Goal: Information Seeking & Learning: Check status

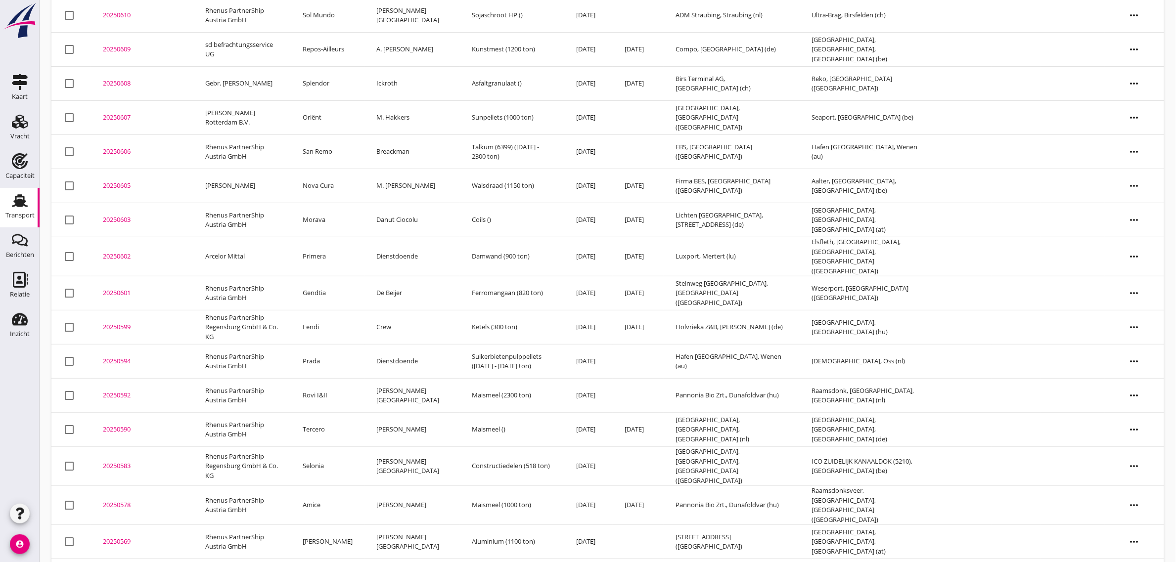
scroll to position [1598, 0]
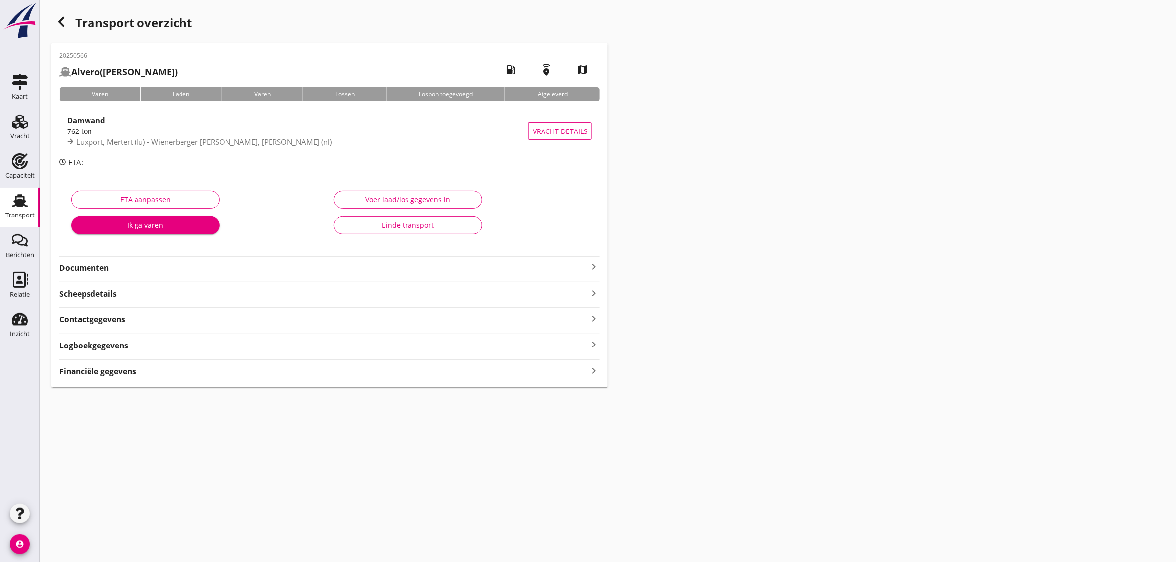
click at [416, 226] on div "Einde transport" at bounding box center [408, 225] width 132 height 10
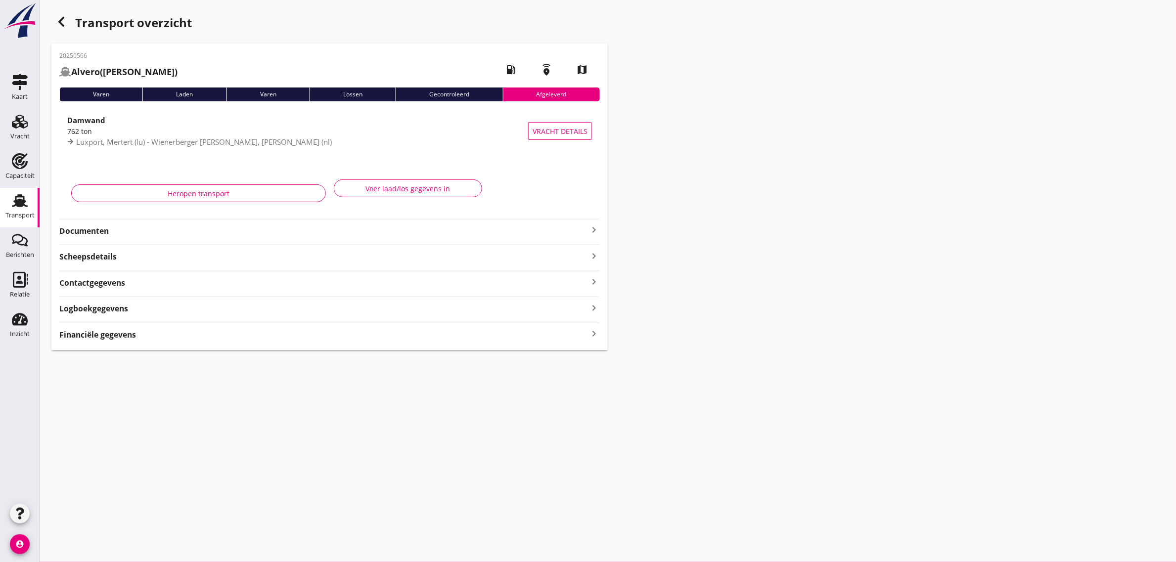
click at [62, 23] on use "button" at bounding box center [61, 22] width 6 height 10
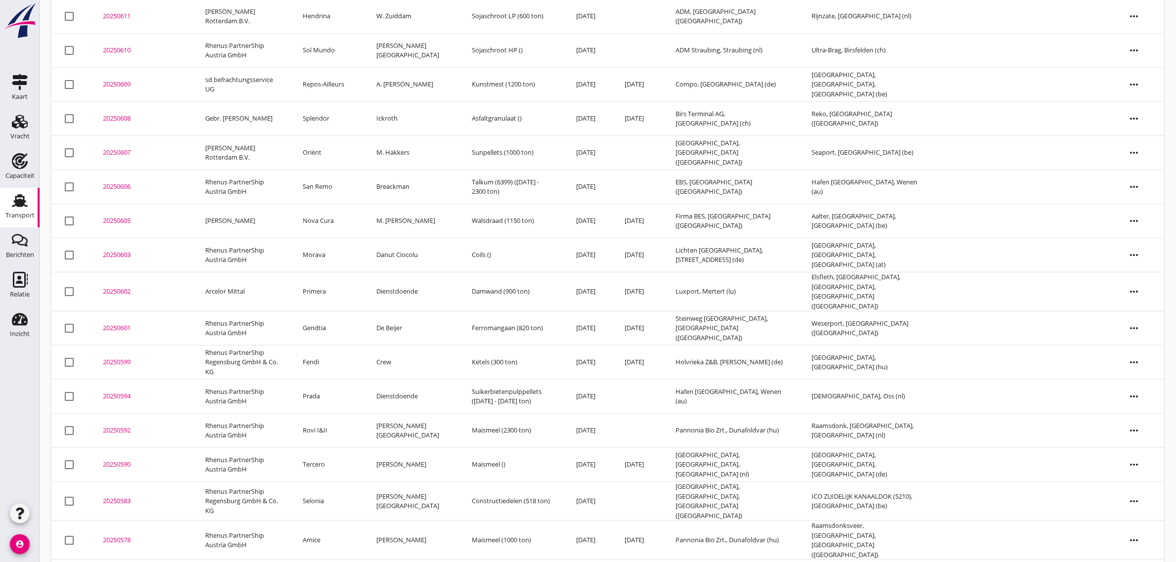
scroll to position [1564, 0]
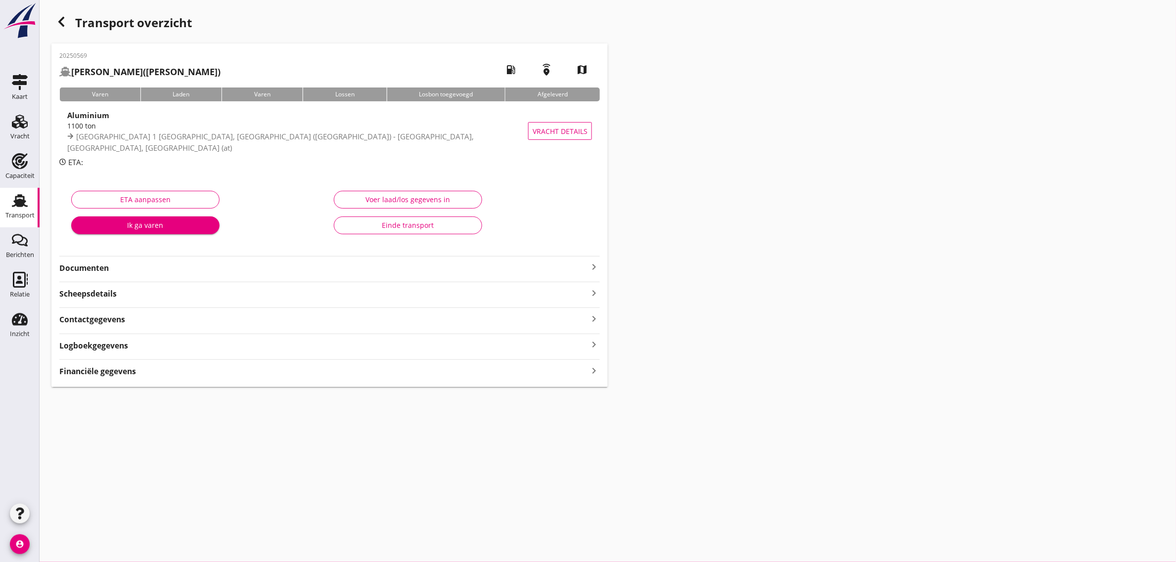
click at [433, 226] on div "Einde transport" at bounding box center [408, 225] width 132 height 10
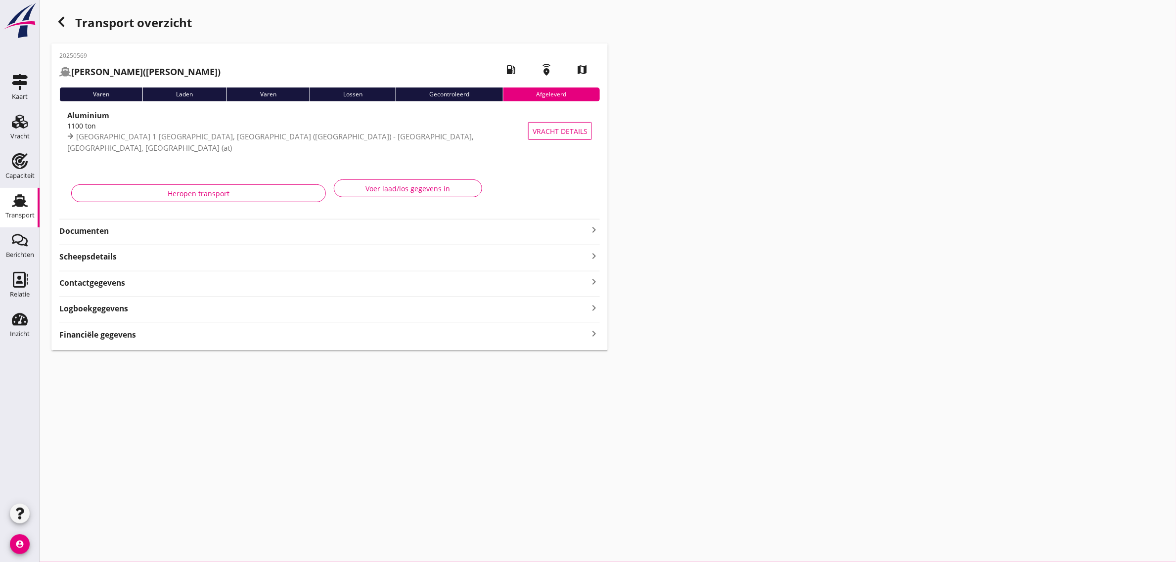
click at [61, 21] on use "button" at bounding box center [61, 22] width 6 height 10
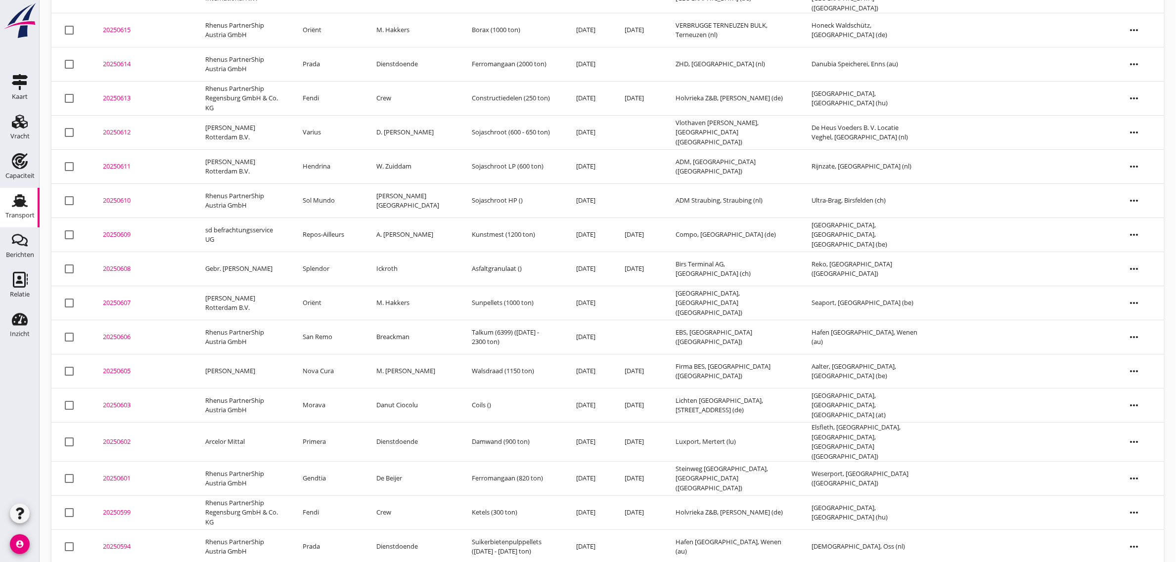
scroll to position [1530, 0]
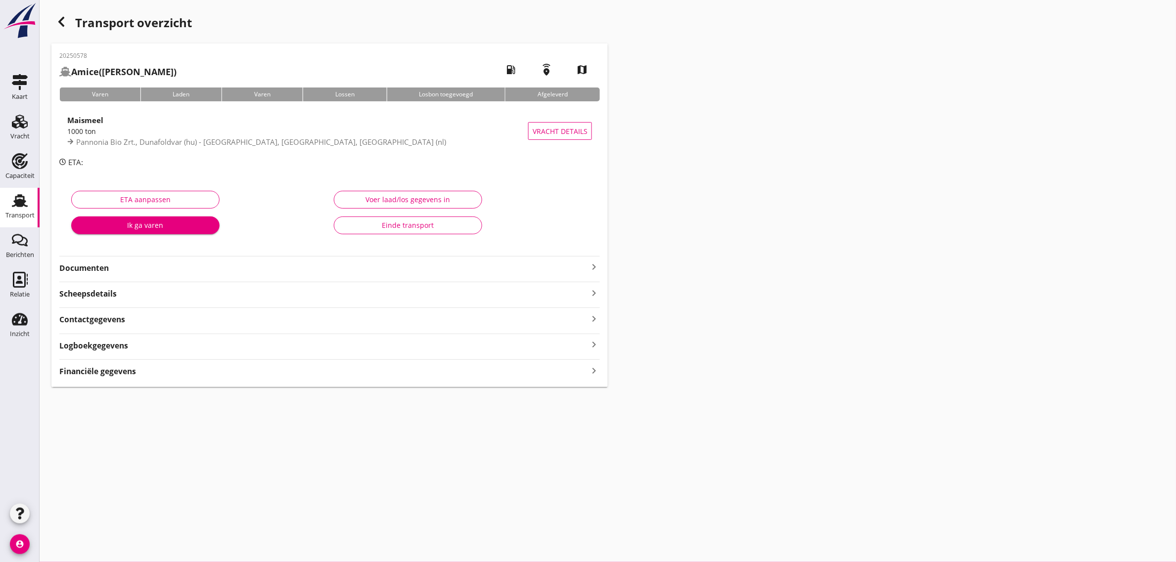
click at [434, 227] on div "Einde transport" at bounding box center [408, 225] width 132 height 10
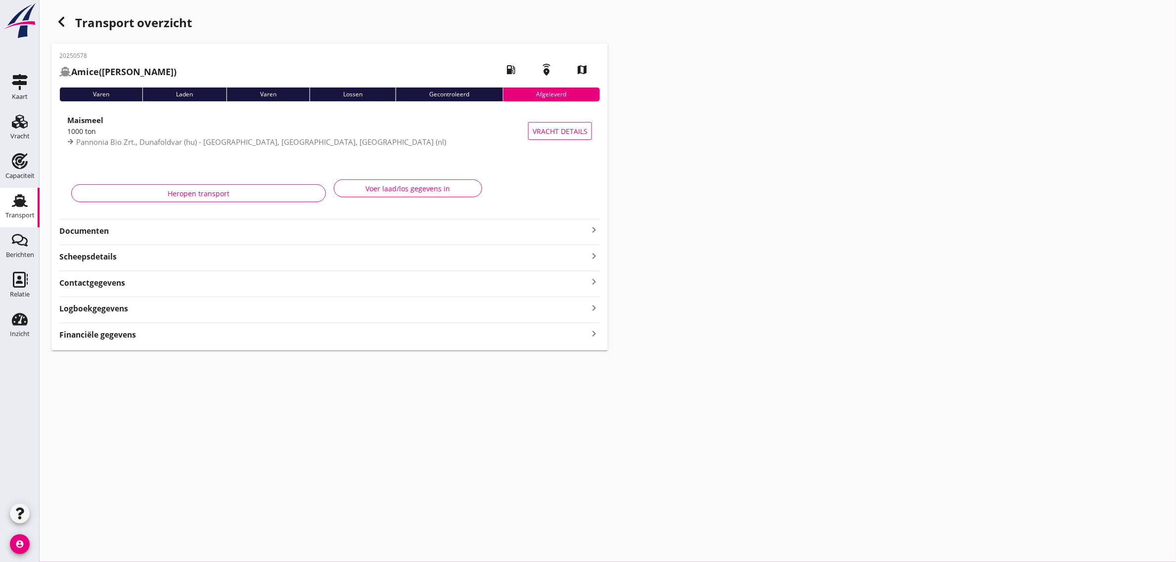
click at [63, 26] on use "button" at bounding box center [61, 22] width 6 height 10
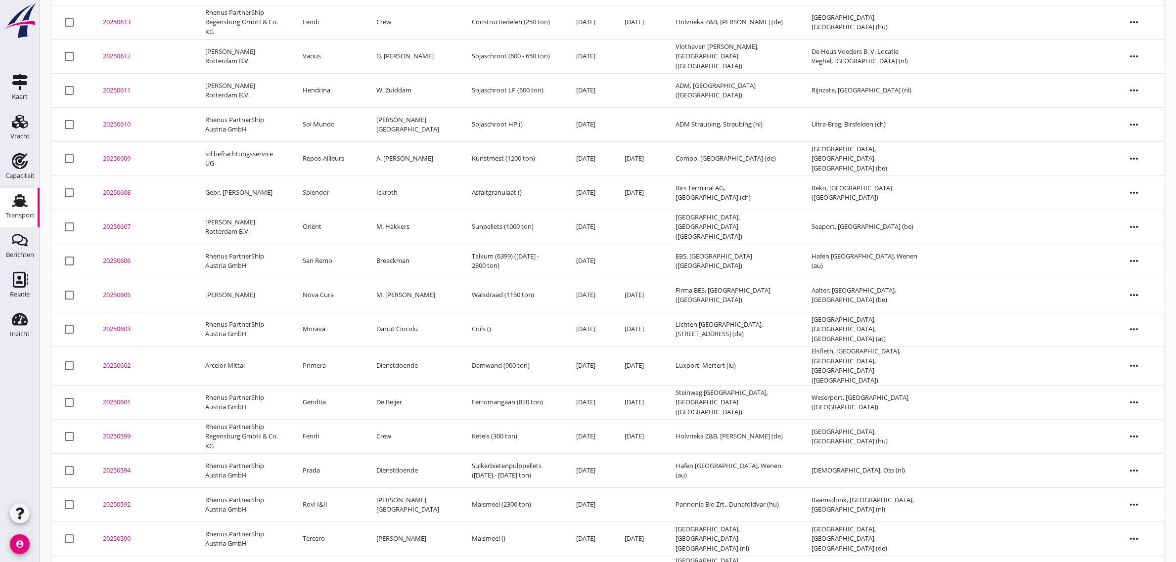
scroll to position [1496, 0]
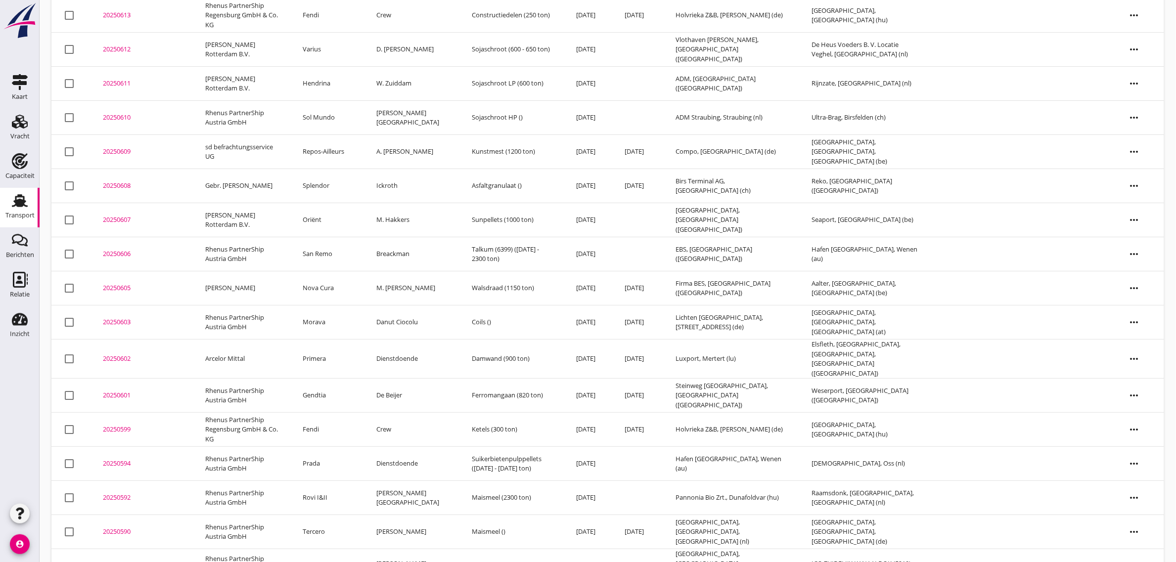
click at [336, 549] on td "Selonia" at bounding box center [328, 568] width 74 height 39
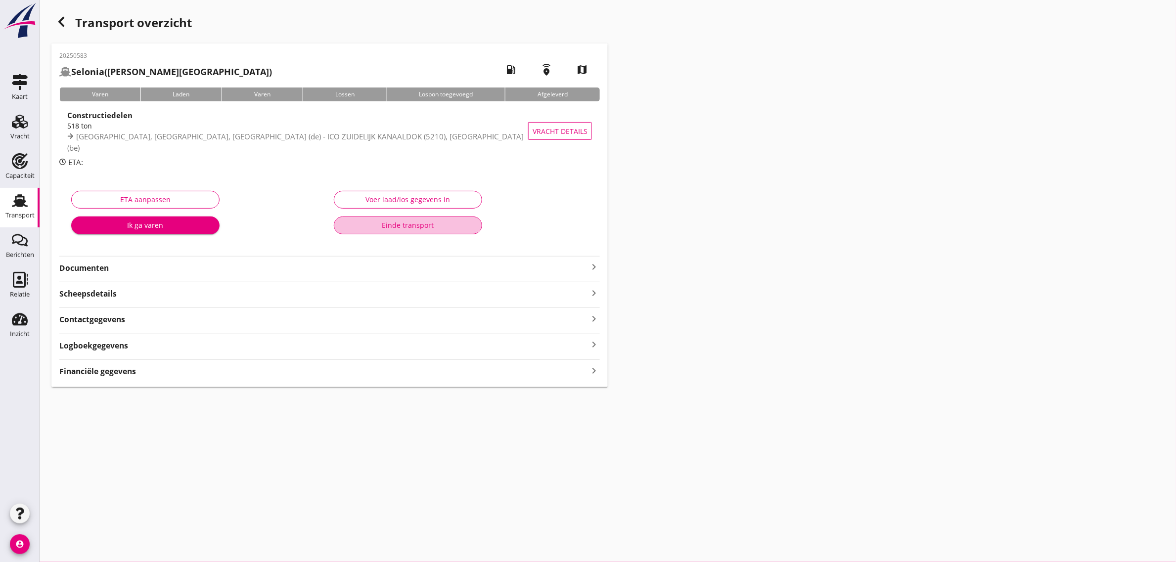
click at [421, 225] on div "Einde transport" at bounding box center [408, 225] width 132 height 10
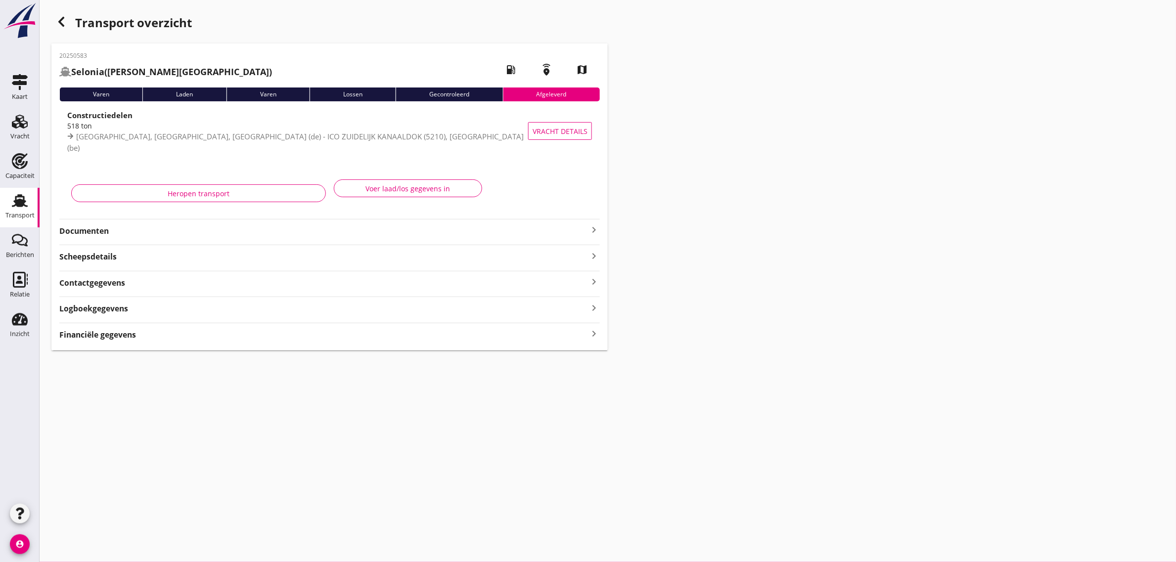
click at [68, 21] on div "button" at bounding box center [61, 22] width 20 height 20
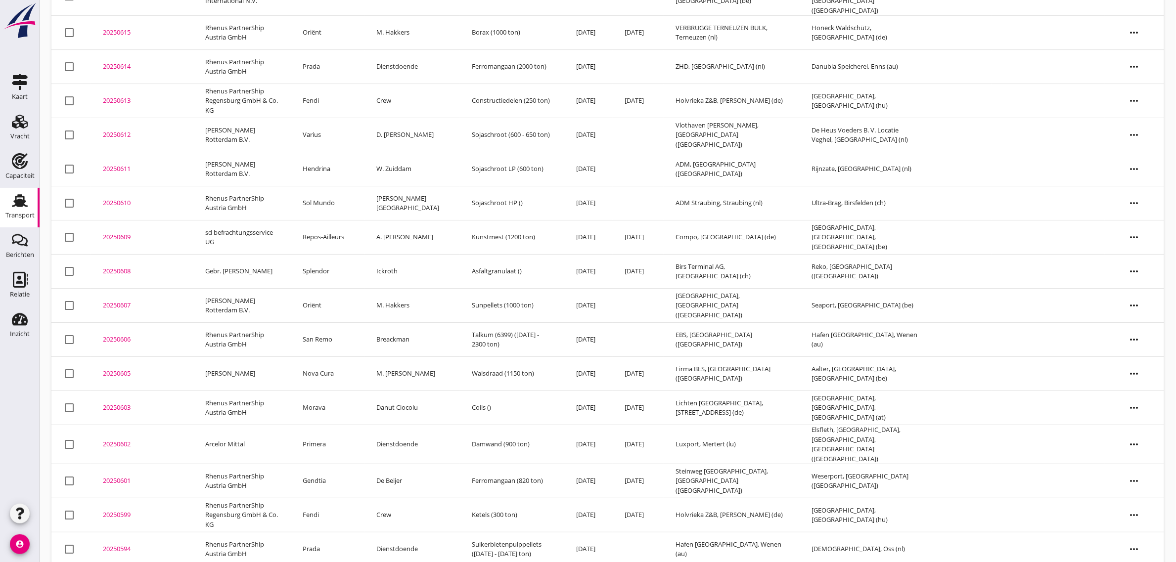
scroll to position [1461, 0]
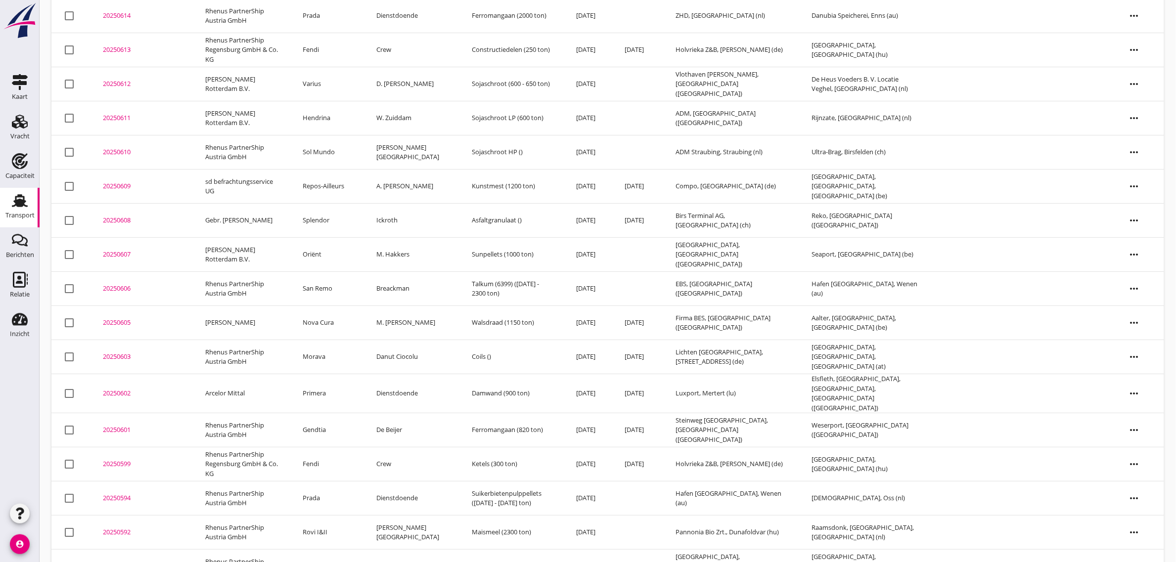
click at [330, 550] on td "Tercero" at bounding box center [328, 567] width 74 height 34
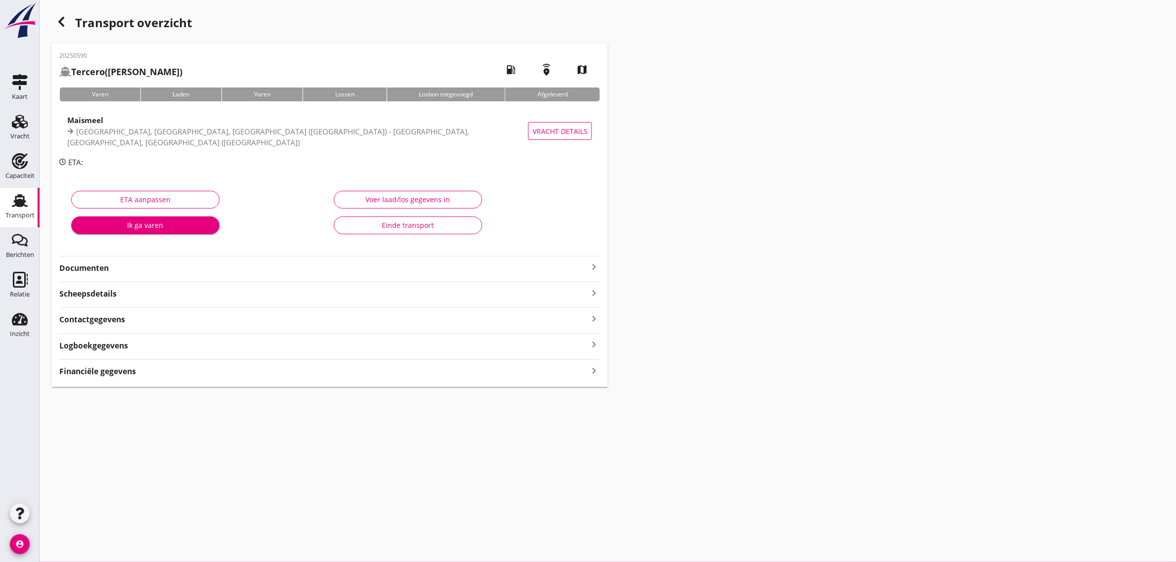
click at [376, 229] on div "Einde transport" at bounding box center [408, 225] width 132 height 10
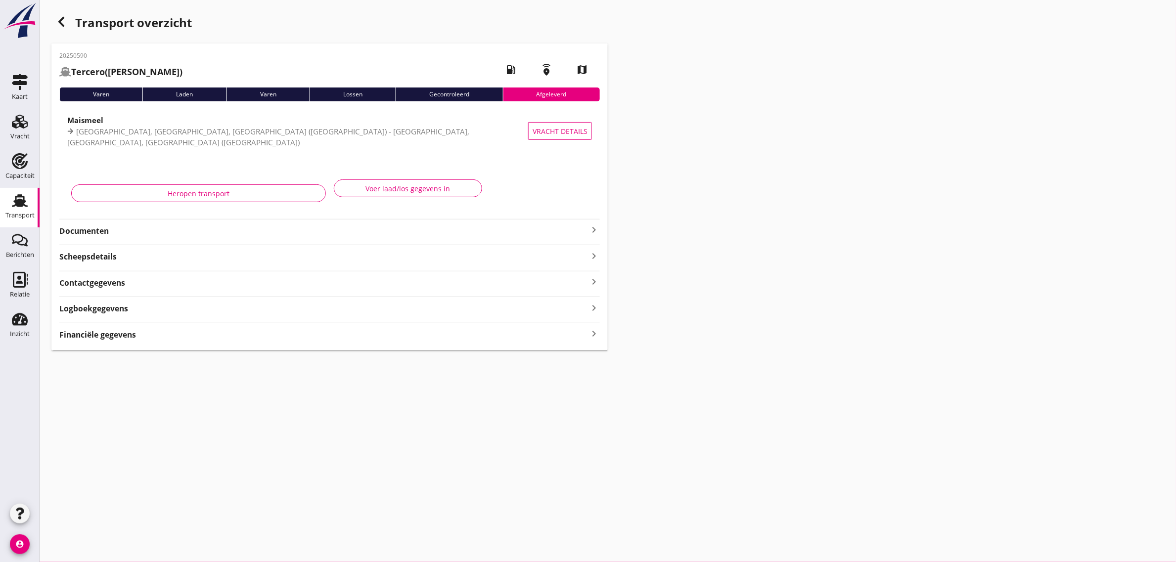
click at [62, 21] on icon "button" at bounding box center [61, 22] width 12 height 12
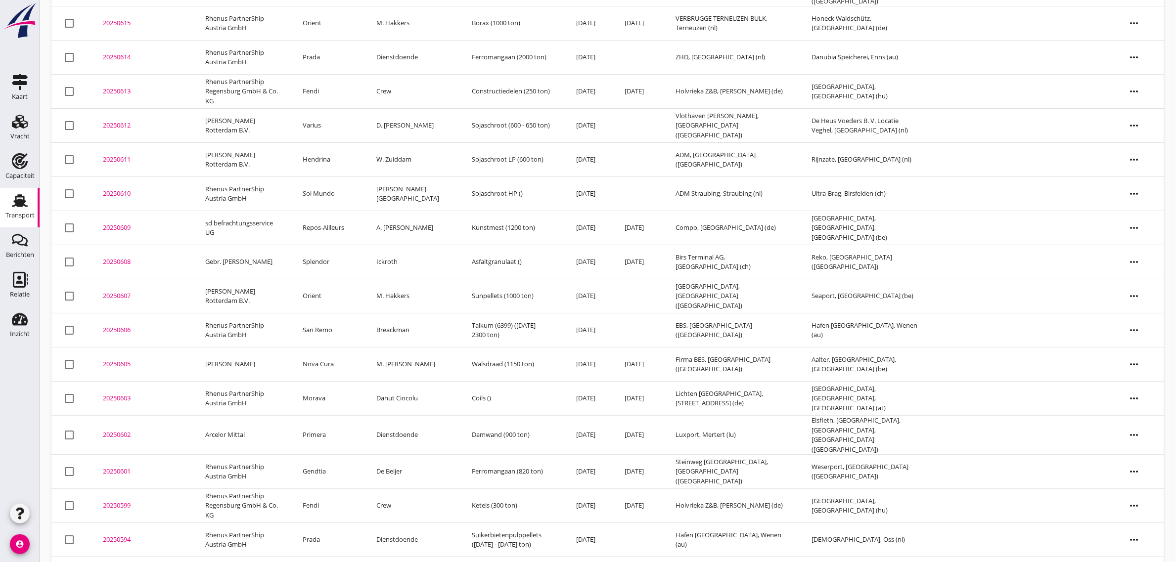
scroll to position [1427, 0]
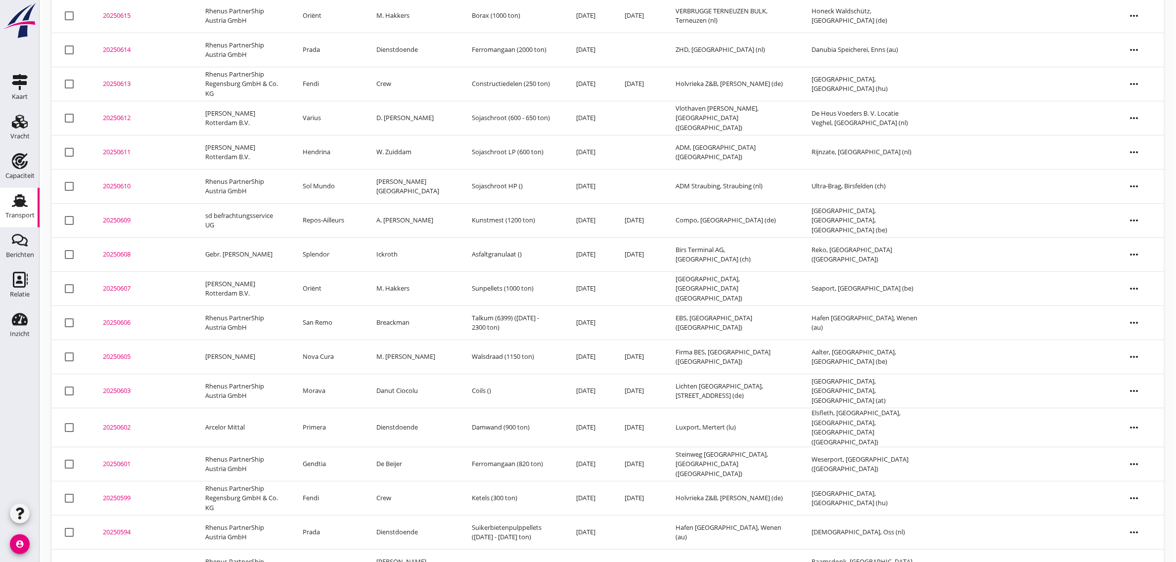
click at [351, 550] on td "Rovi I&II" at bounding box center [328, 567] width 74 height 34
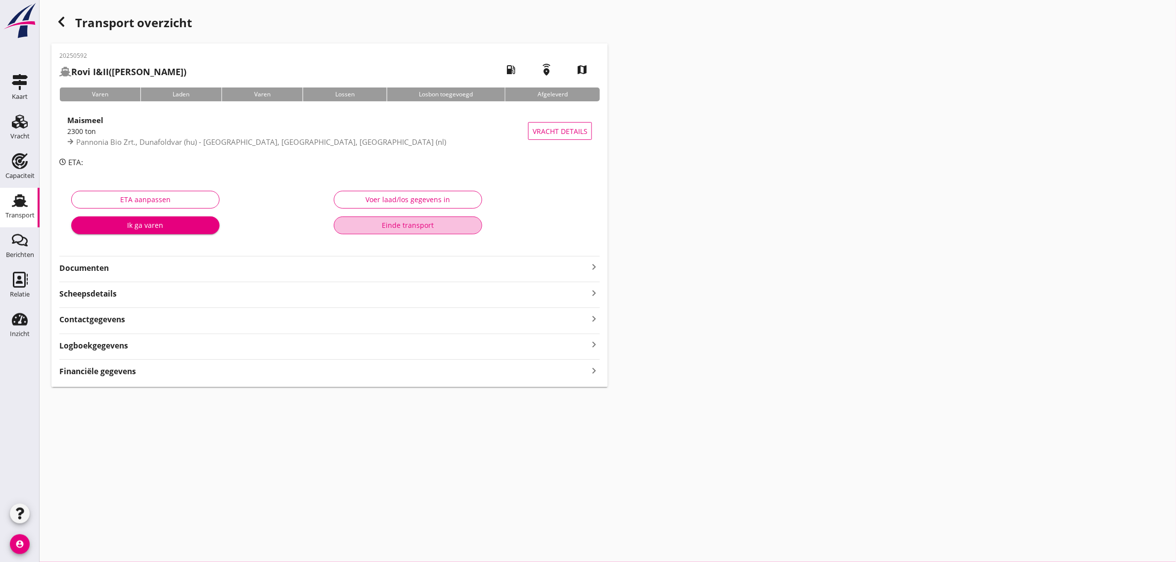
click at [419, 225] on div "Einde transport" at bounding box center [408, 225] width 132 height 10
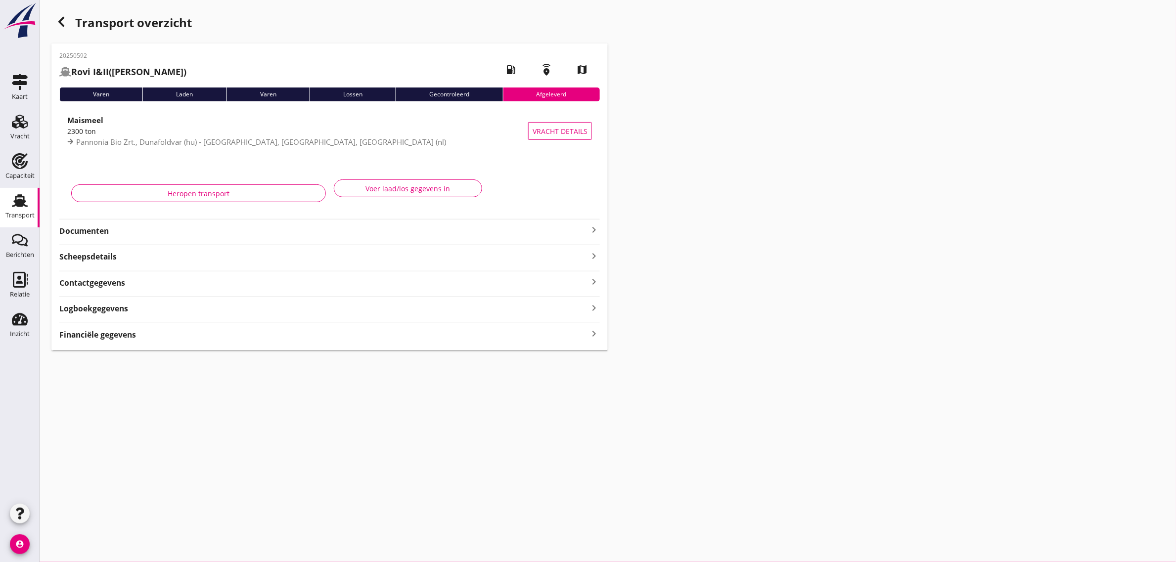
click at [60, 25] on icon "button" at bounding box center [61, 22] width 12 height 12
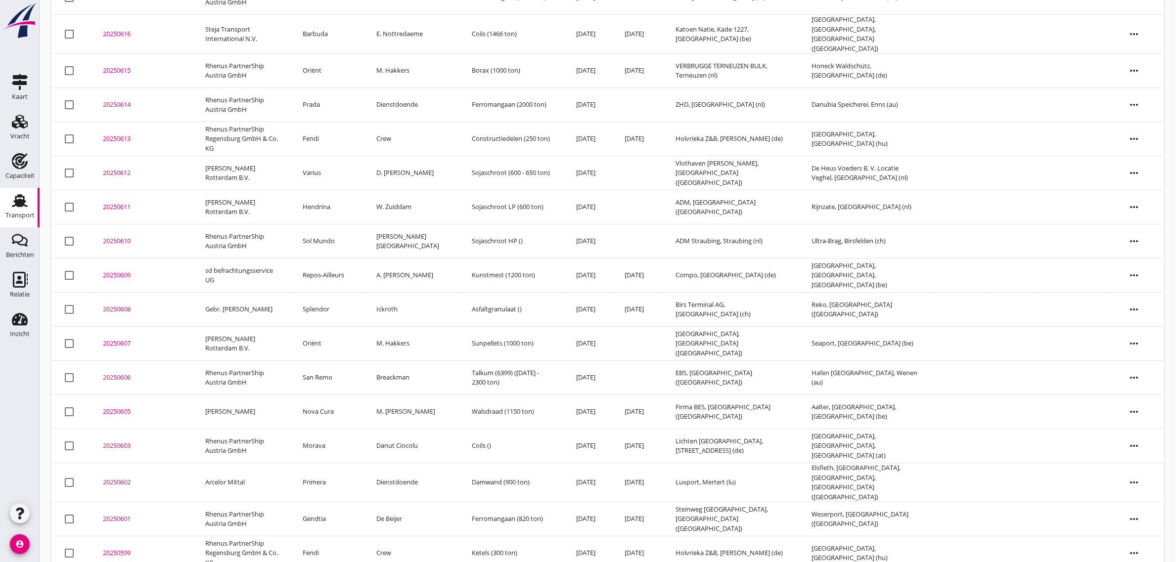
scroll to position [1393, 0]
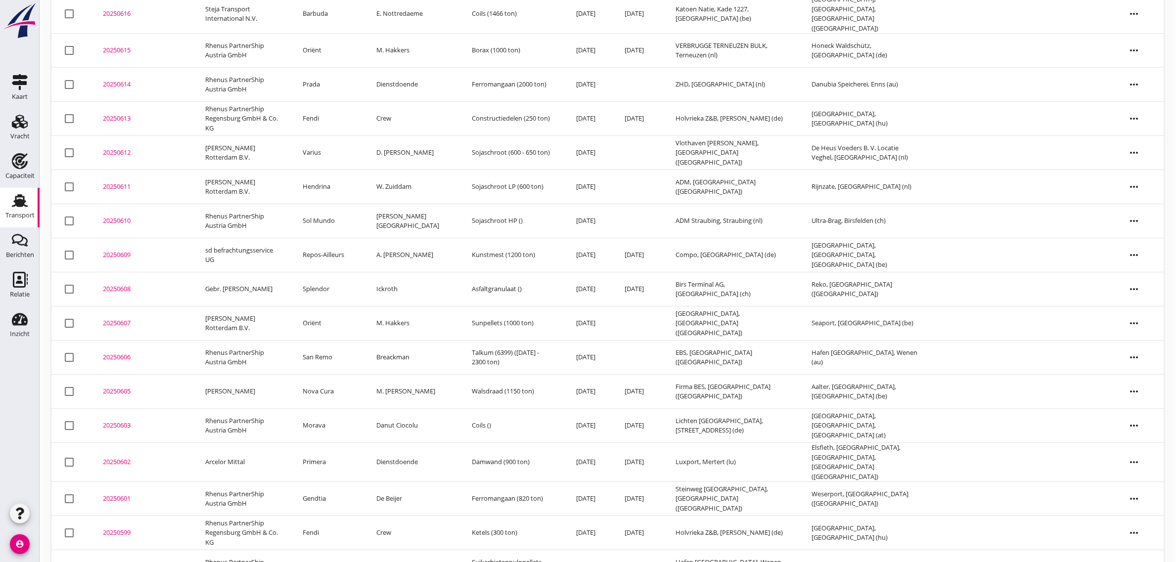
click at [332, 550] on td "Prada" at bounding box center [328, 567] width 74 height 34
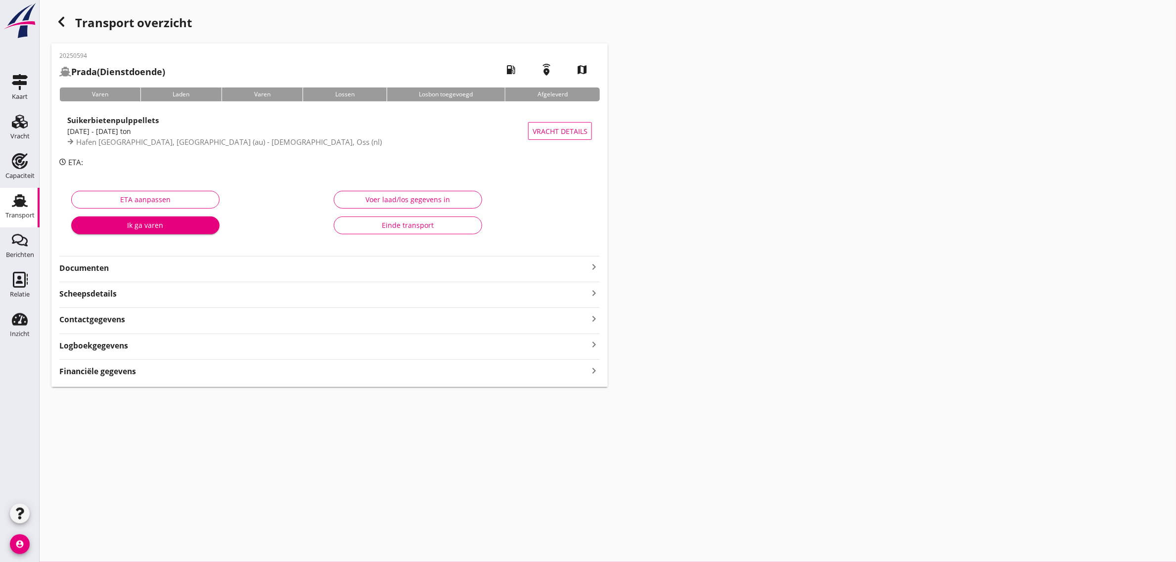
click at [404, 231] on button "Einde transport" at bounding box center [408, 226] width 148 height 18
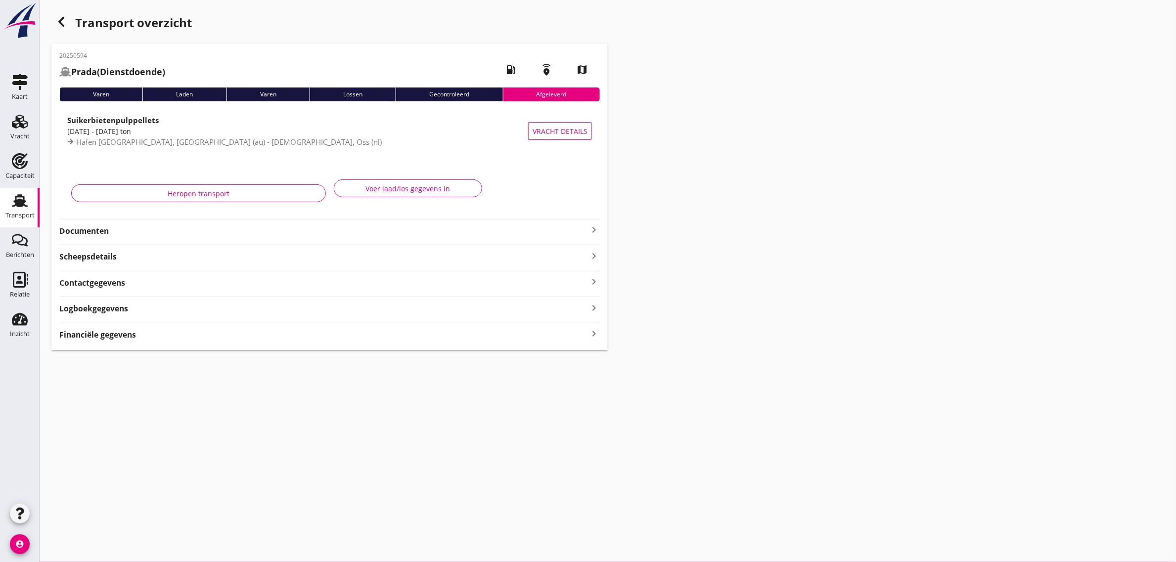
click at [58, 26] on icon "button" at bounding box center [61, 22] width 12 height 12
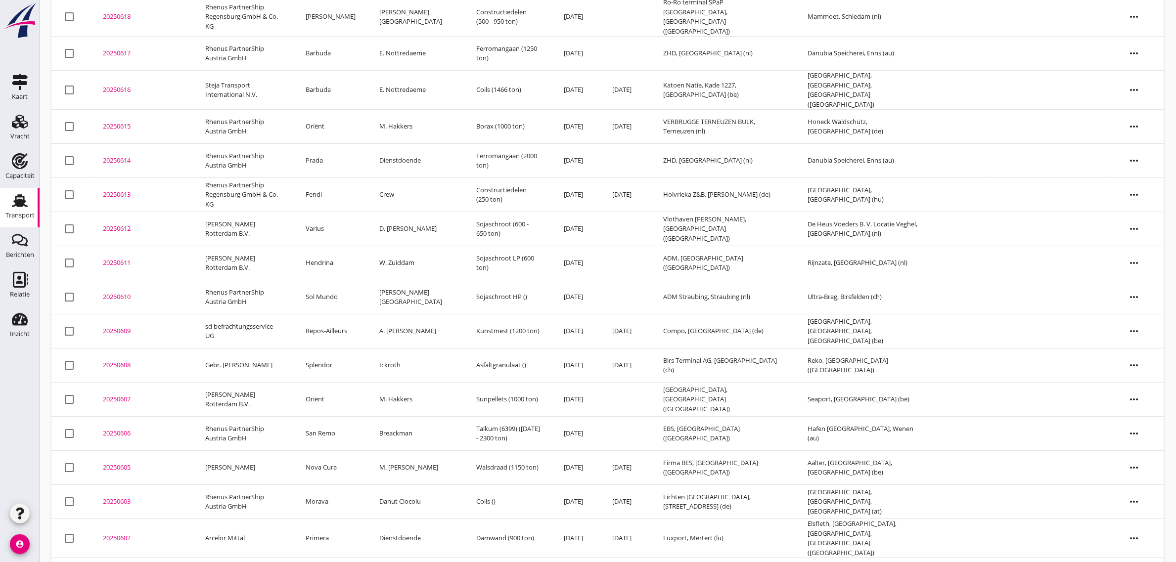
scroll to position [1358, 0]
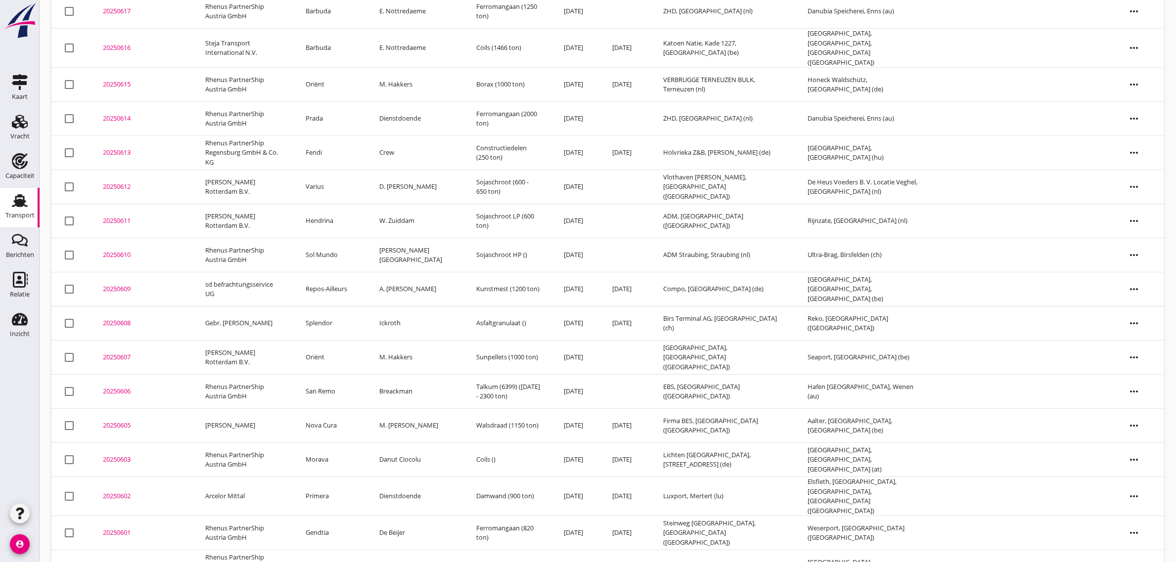
click at [335, 550] on td "Fendi" at bounding box center [331, 567] width 74 height 34
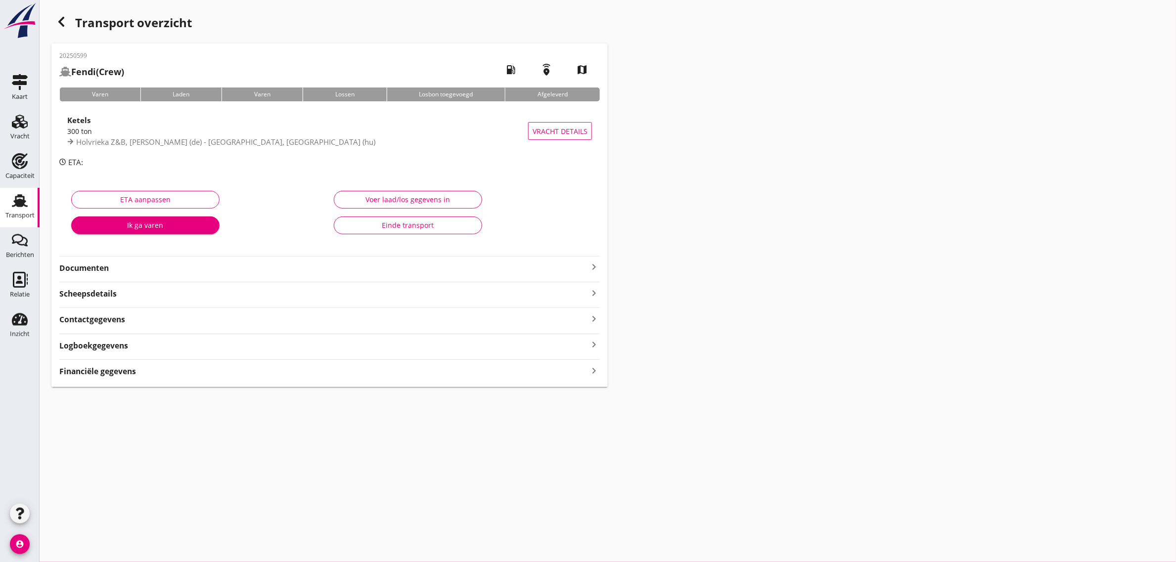
click at [379, 218] on button "Einde transport" at bounding box center [408, 226] width 148 height 18
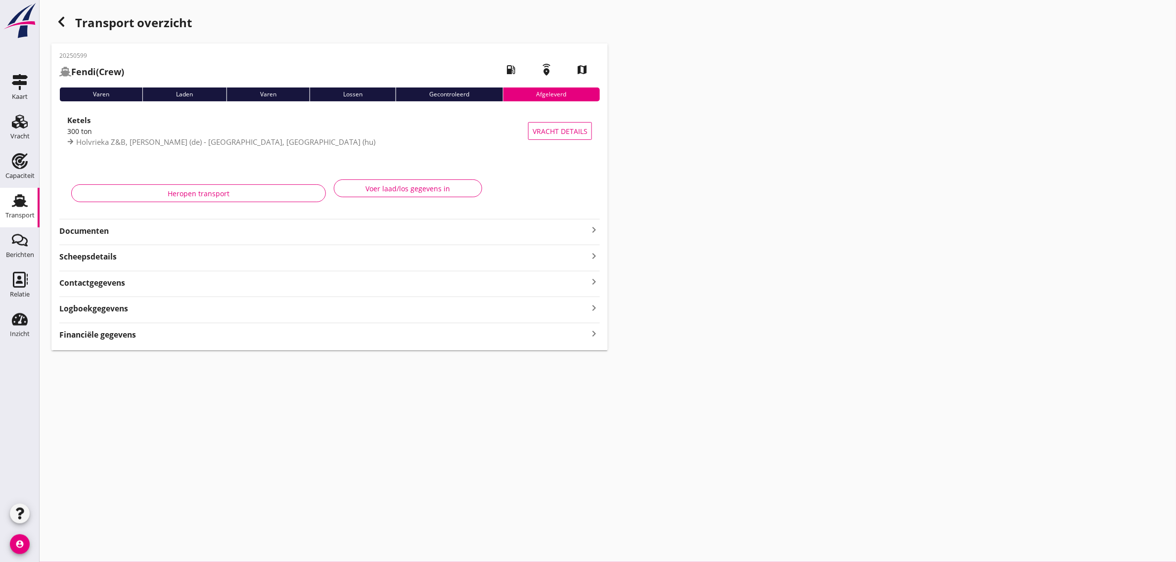
click at [54, 23] on div "button" at bounding box center [61, 22] width 20 height 20
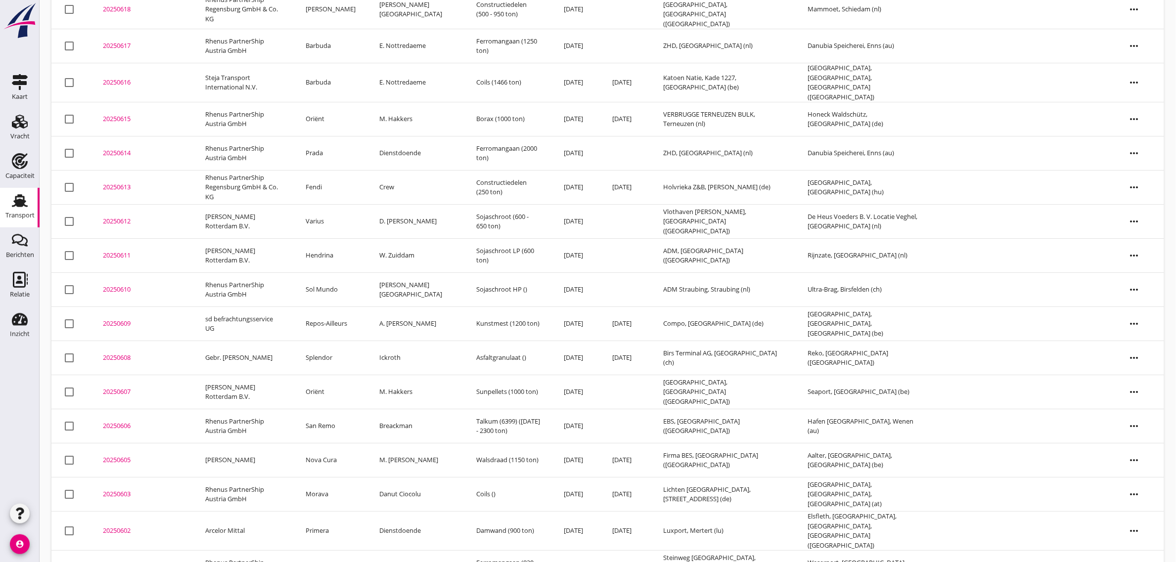
scroll to position [1324, 0]
click at [334, 550] on td "Gendtia" at bounding box center [331, 567] width 74 height 34
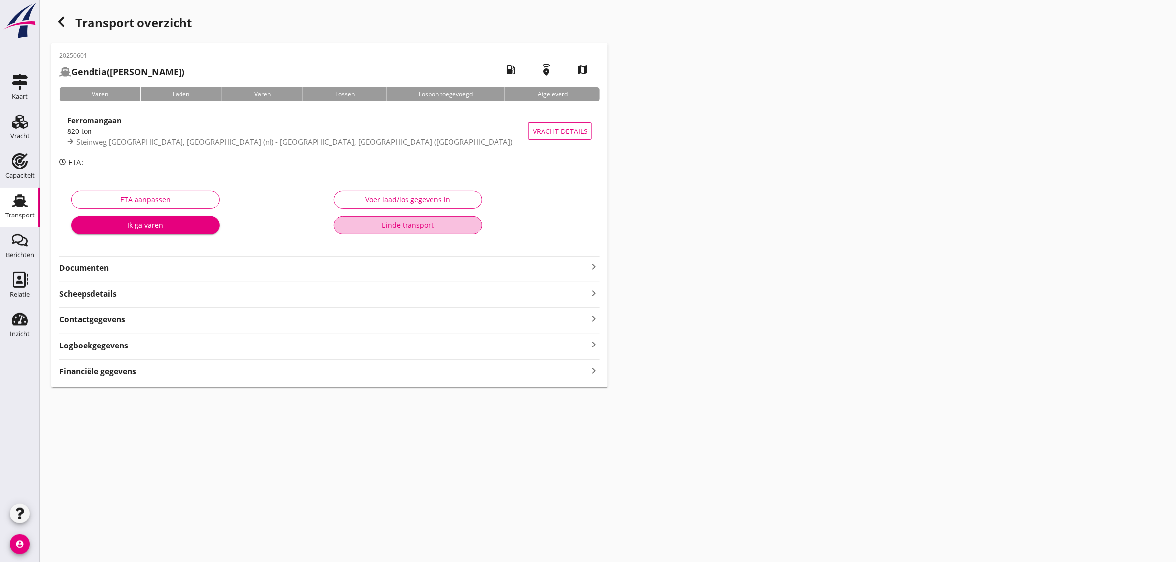
click at [424, 221] on div "Einde transport" at bounding box center [408, 225] width 132 height 10
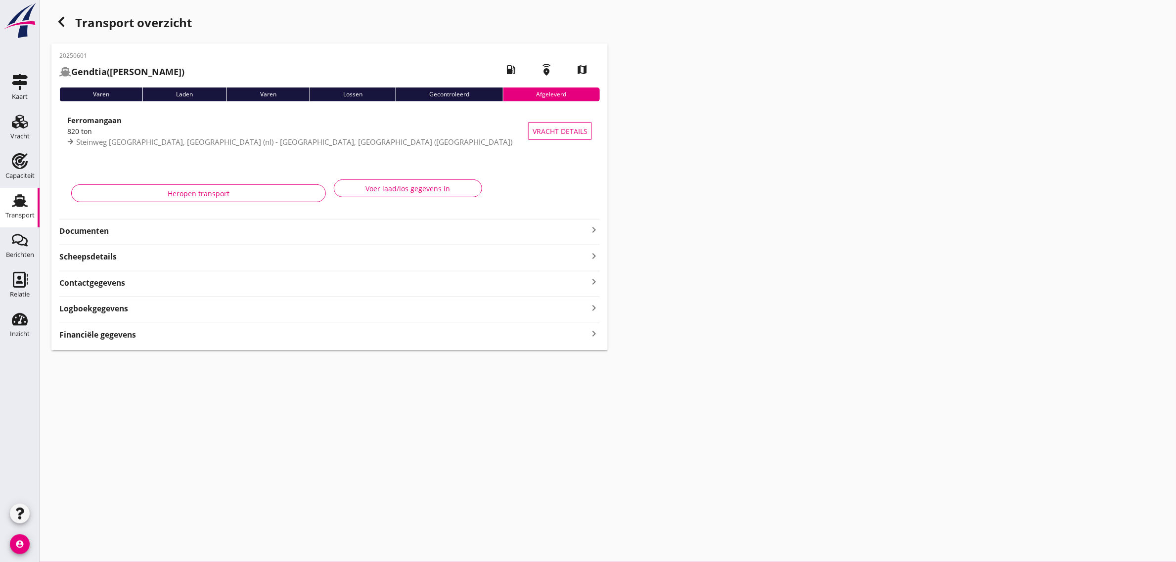
click at [63, 20] on icon "button" at bounding box center [61, 22] width 12 height 12
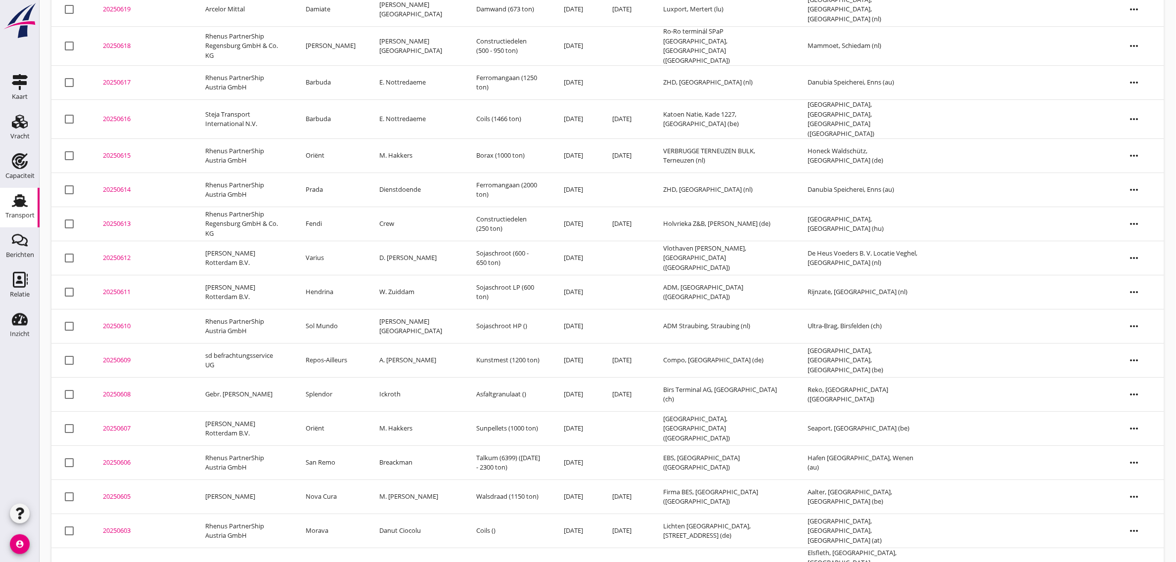
scroll to position [1290, 0]
click at [342, 546] on td "Primera" at bounding box center [331, 565] width 74 height 39
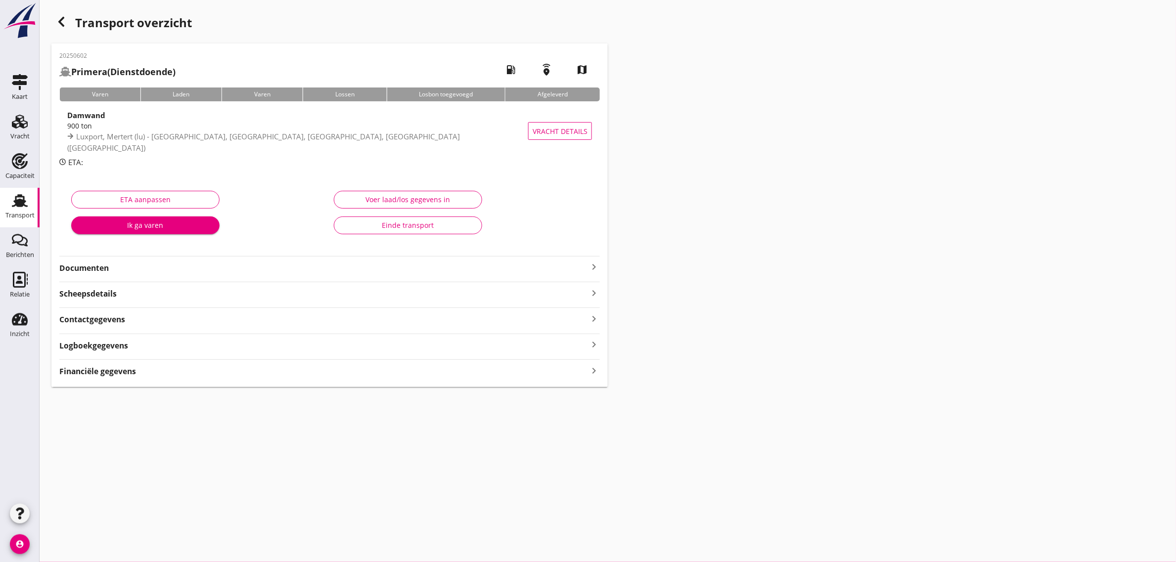
drag, startPoint x: 342, startPoint y: 531, endPoint x: 711, endPoint y: 219, distance: 483.6
click at [1039, 188] on div "Transport overzicht 20250602 Primera (Dienstdoende) local_gas_station emergency…" at bounding box center [608, 199] width 1136 height 399
click at [386, 232] on button "Einde transport" at bounding box center [408, 226] width 148 height 18
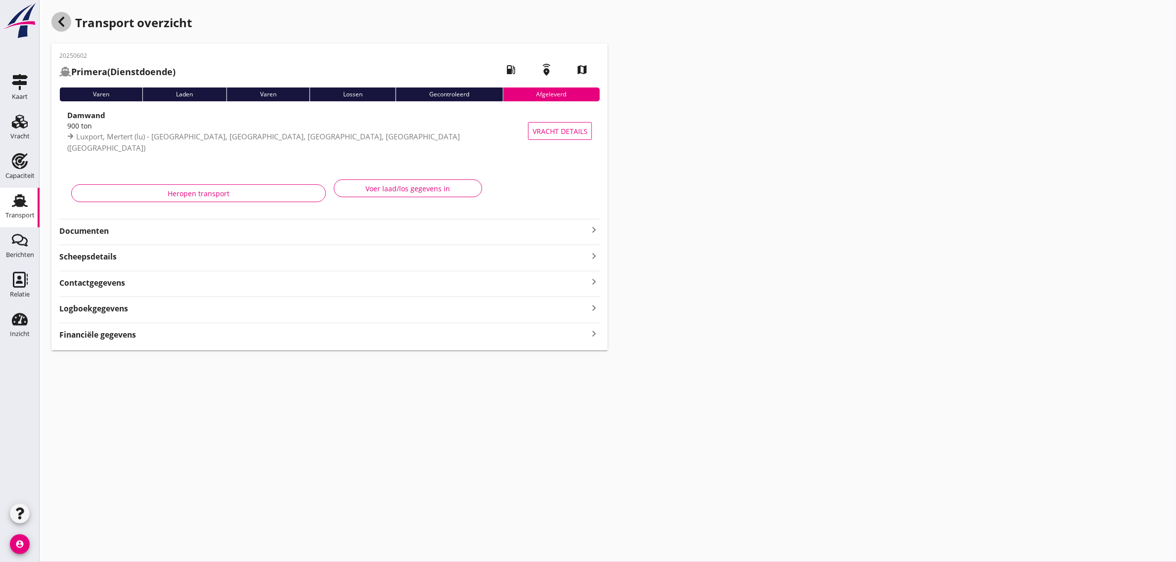
click at [63, 24] on icon "button" at bounding box center [61, 22] width 12 height 12
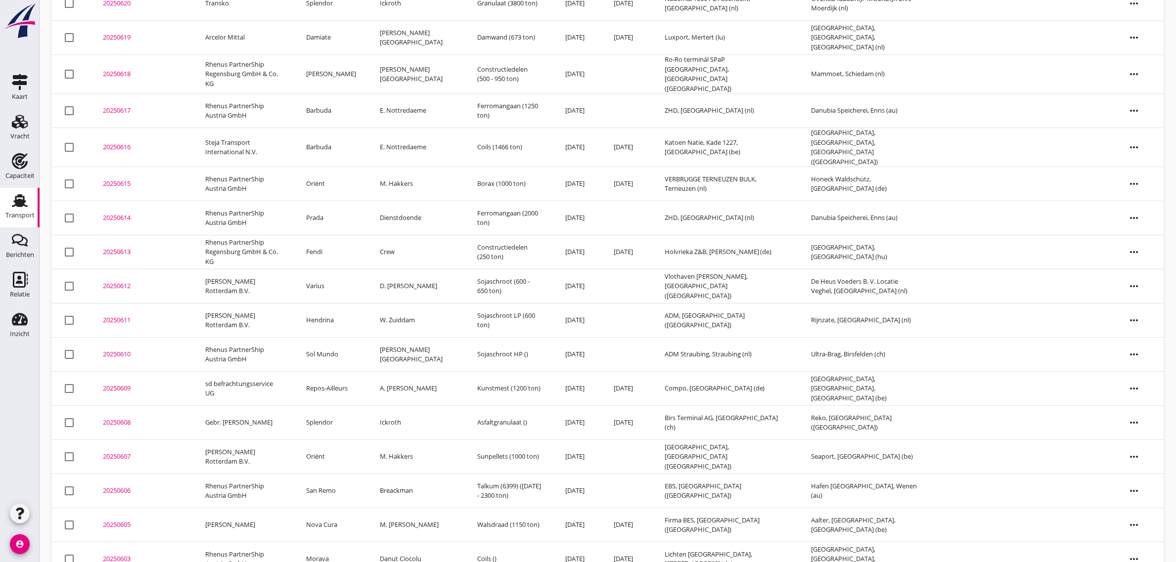
scroll to position [1256, 0]
click at [334, 545] on td "Morava" at bounding box center [331, 562] width 74 height 34
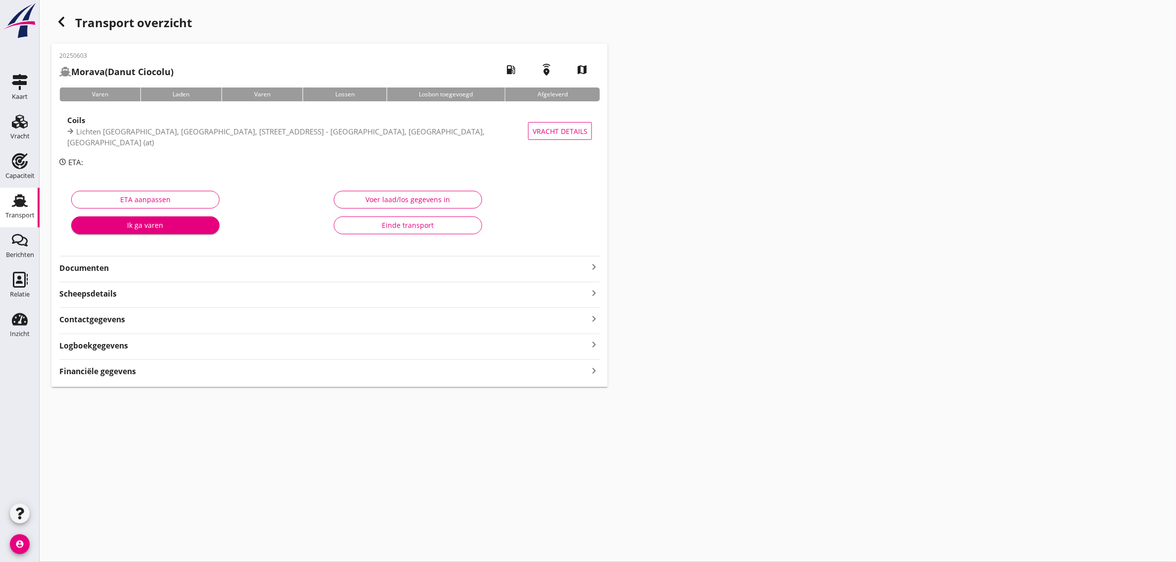
click at [438, 224] on div "Einde transport" at bounding box center [408, 225] width 132 height 10
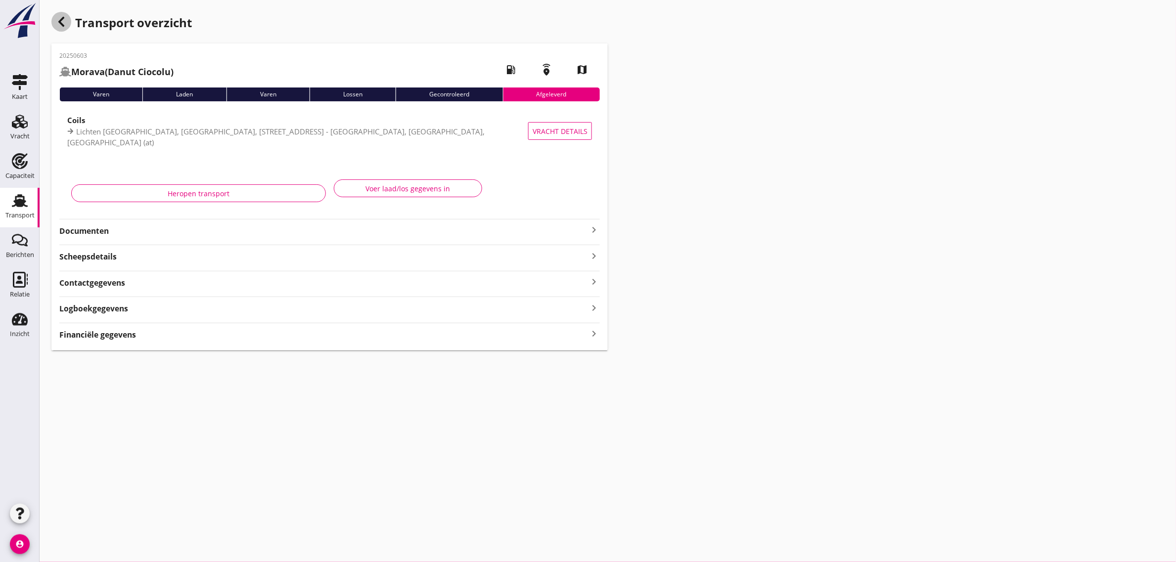
click at [58, 21] on icon "button" at bounding box center [61, 22] width 12 height 12
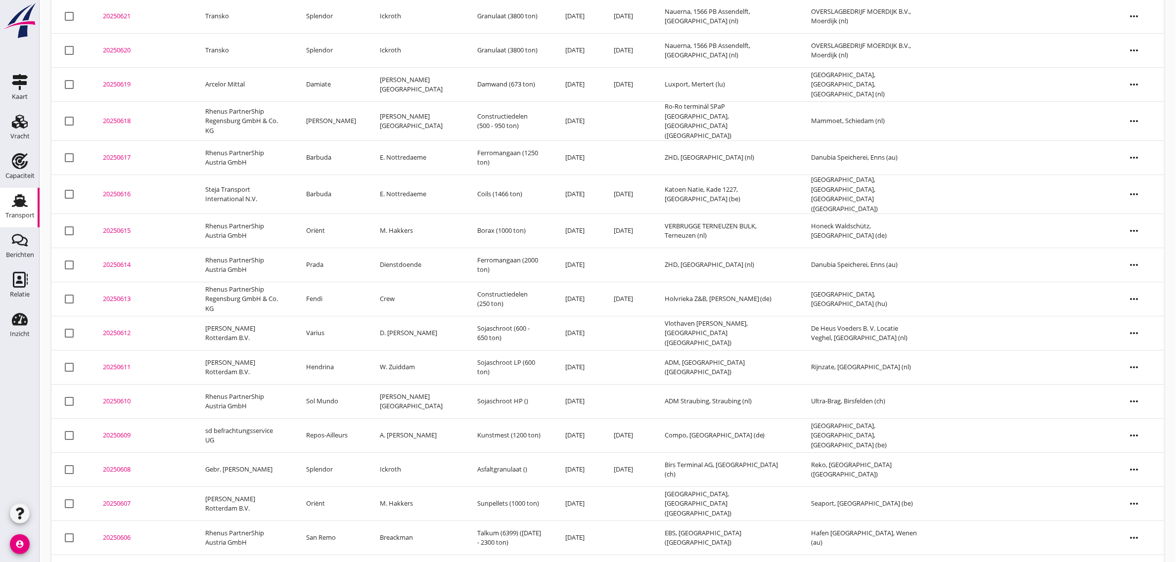
scroll to position [1221, 0]
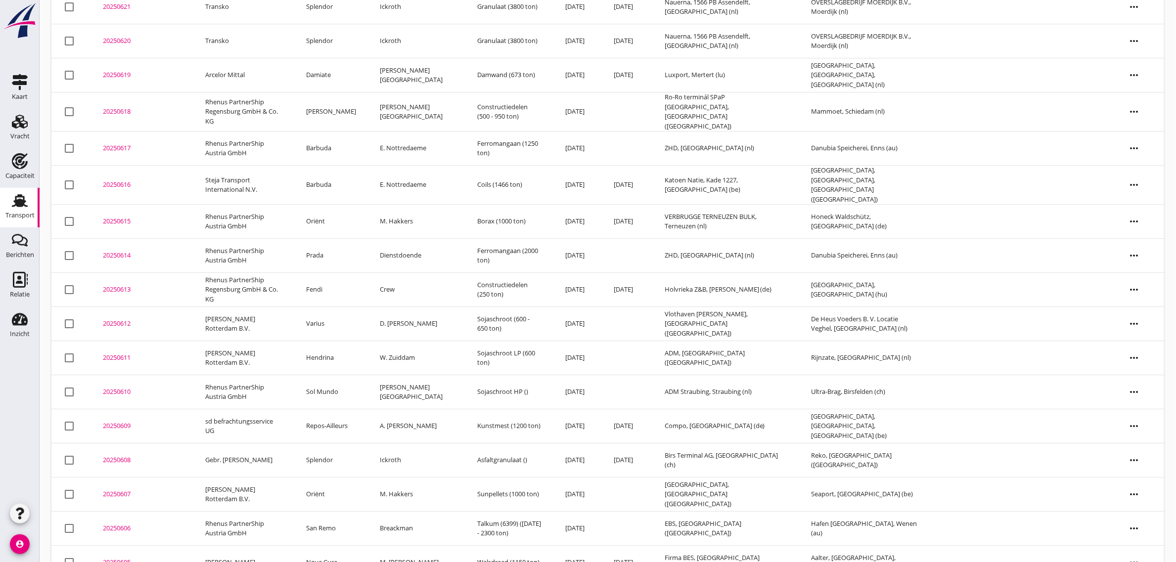
click at [354, 546] on td "Nova Cura" at bounding box center [331, 563] width 74 height 34
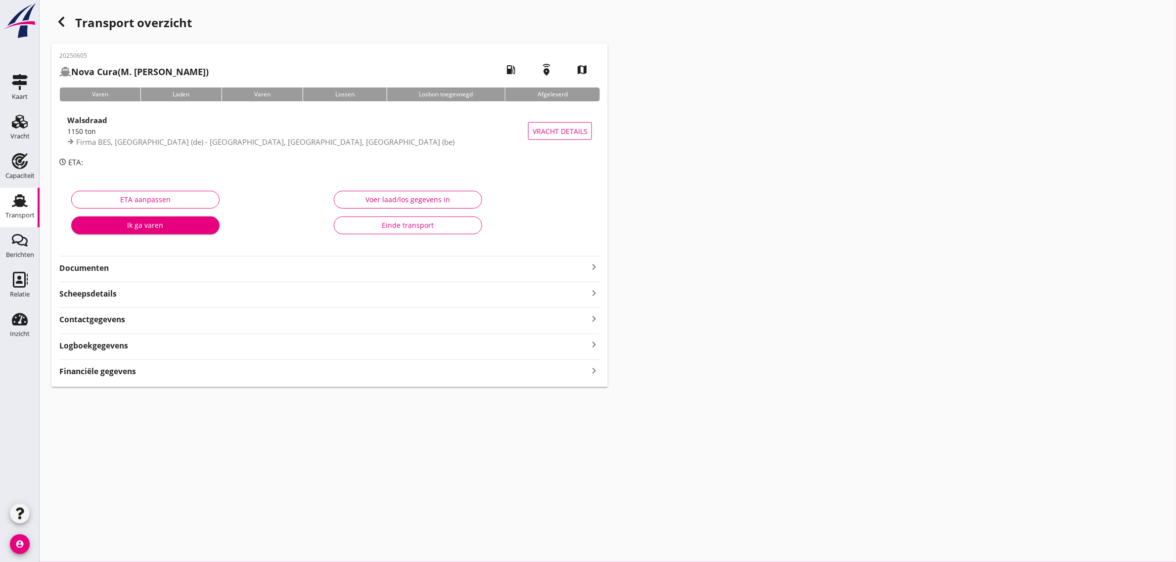
click at [424, 233] on button "Einde transport" at bounding box center [408, 226] width 148 height 18
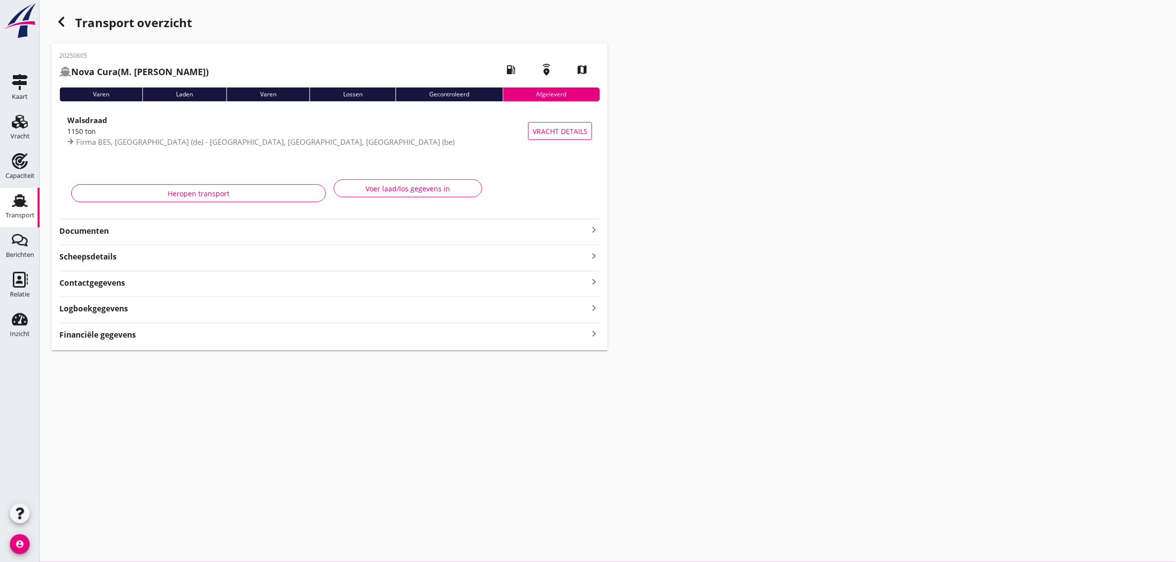
click at [67, 18] on icon "button" at bounding box center [61, 22] width 12 height 12
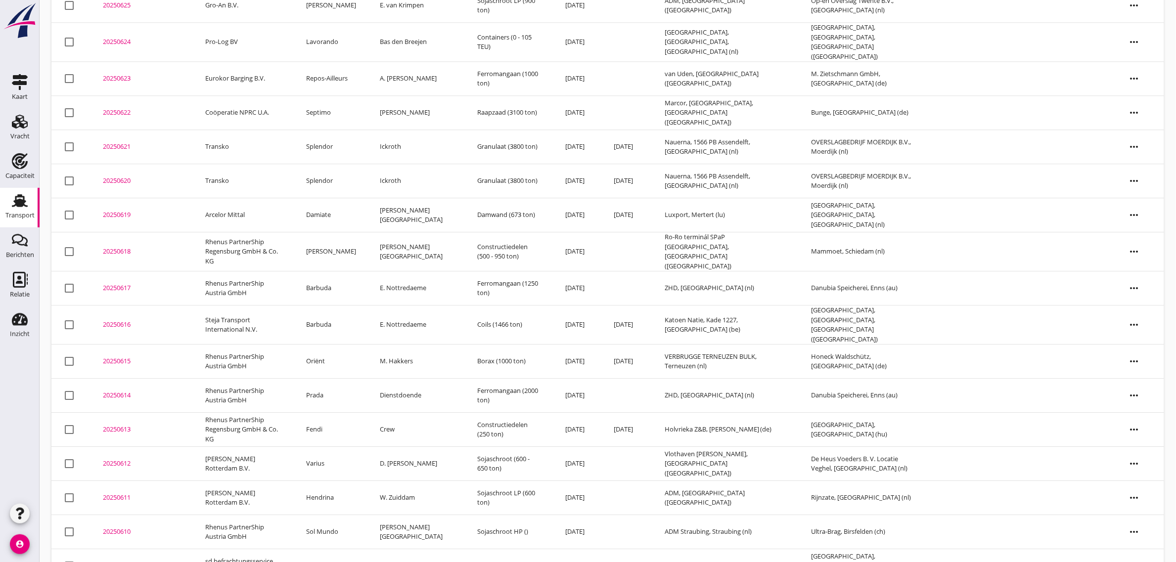
scroll to position [1187, 0]
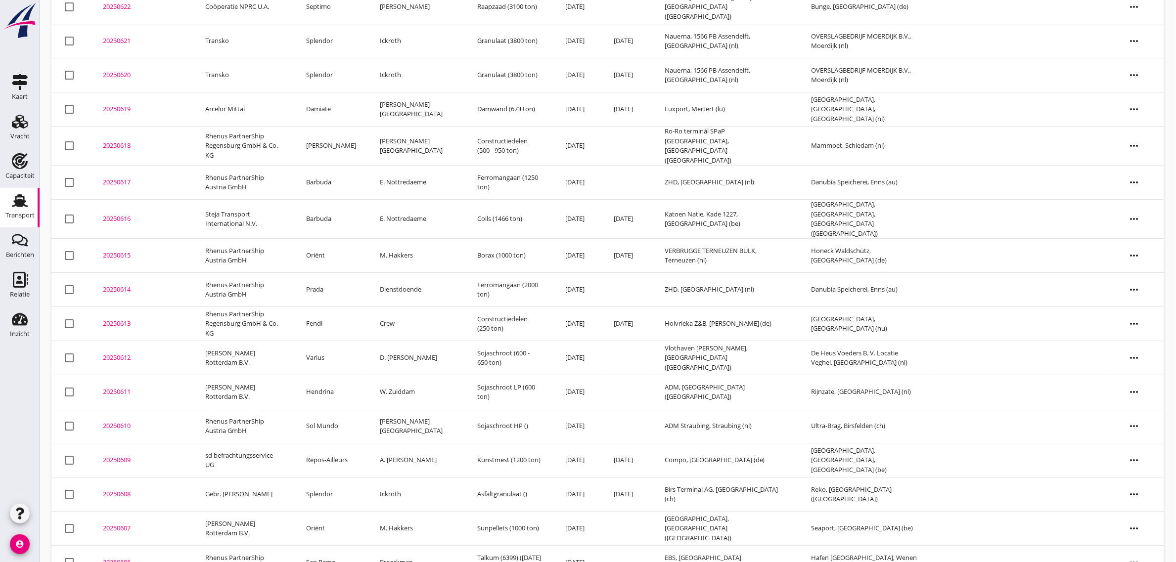
drag, startPoint x: 336, startPoint y: 535, endPoint x: 414, endPoint y: 456, distance: 110.1
click at [336, 546] on td "San Remo" at bounding box center [331, 563] width 74 height 34
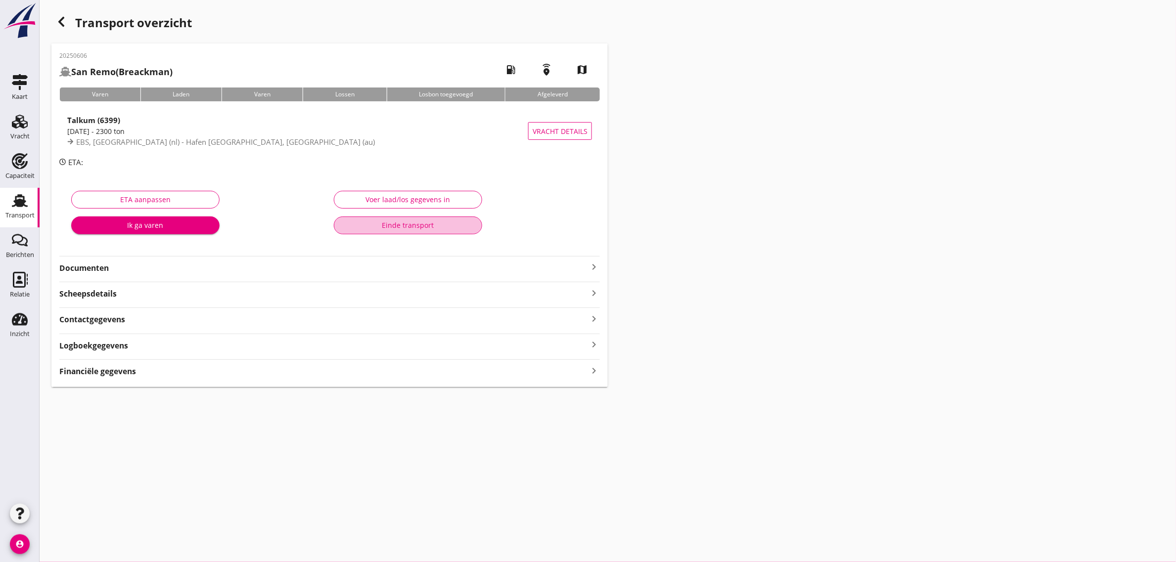
click at [392, 230] on button "Einde transport" at bounding box center [408, 226] width 148 height 18
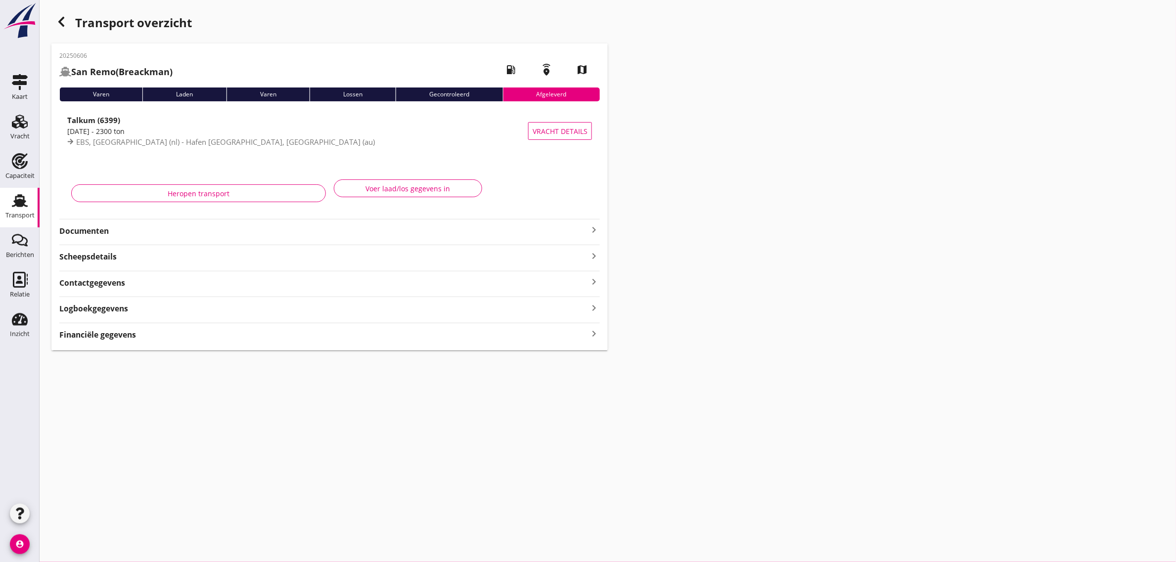
click at [58, 21] on icon "button" at bounding box center [61, 22] width 12 height 12
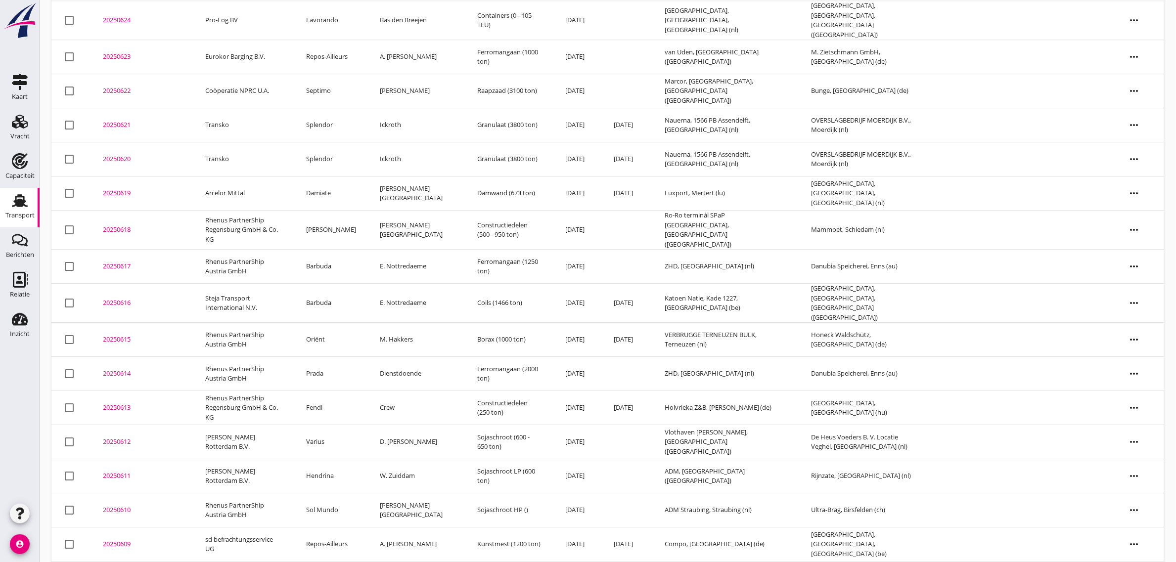
scroll to position [1153, 0]
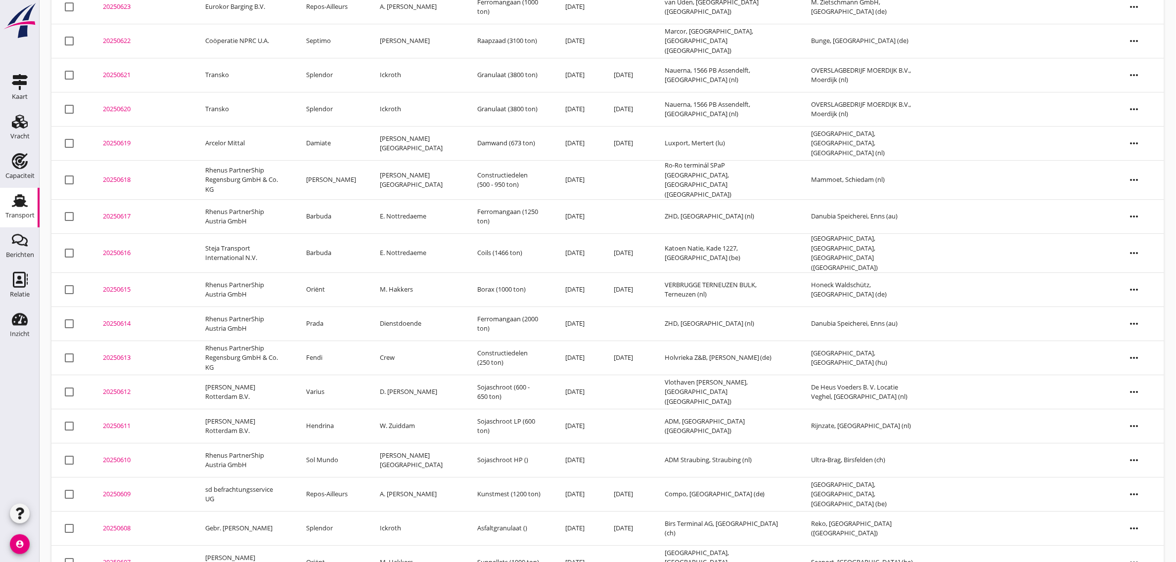
click at [337, 546] on td "Oriënt" at bounding box center [331, 563] width 74 height 34
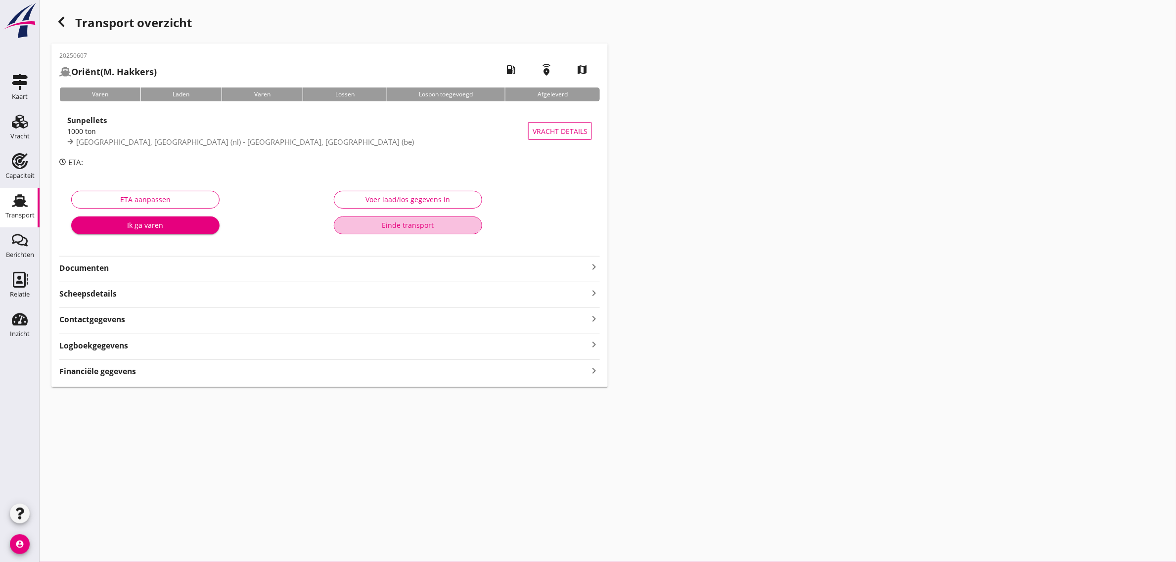
click at [389, 225] on div "Einde transport" at bounding box center [408, 225] width 132 height 10
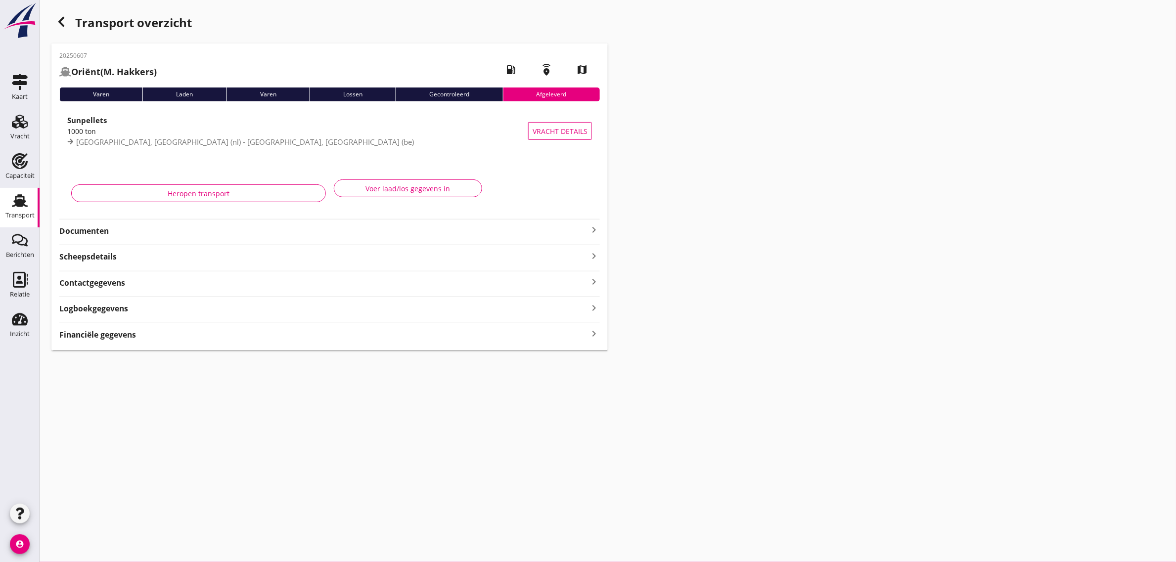
click at [58, 20] on icon "button" at bounding box center [61, 22] width 12 height 12
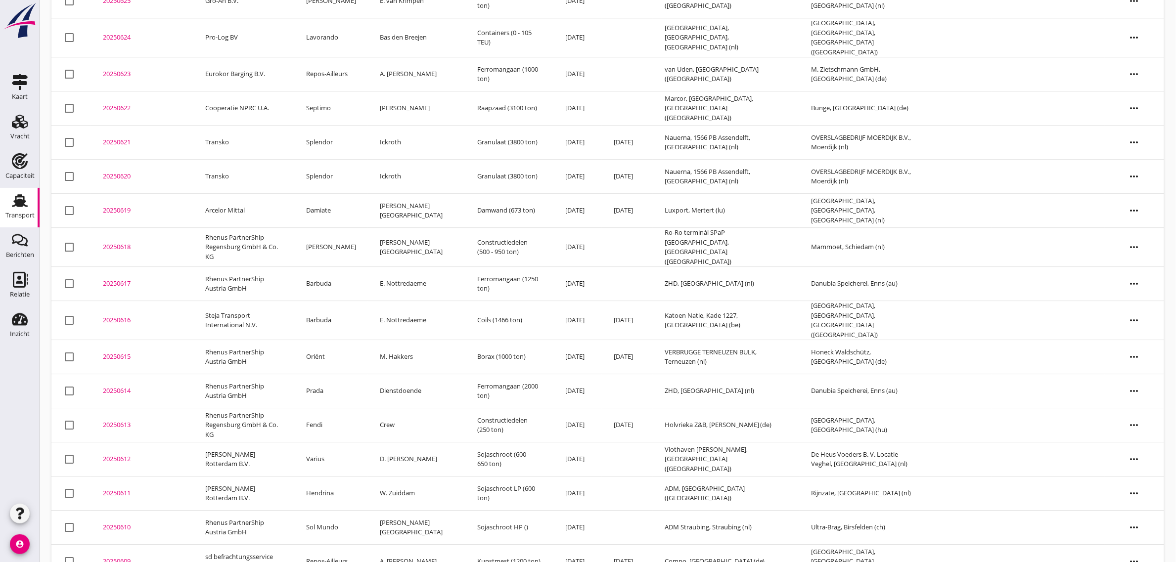
scroll to position [1119, 0]
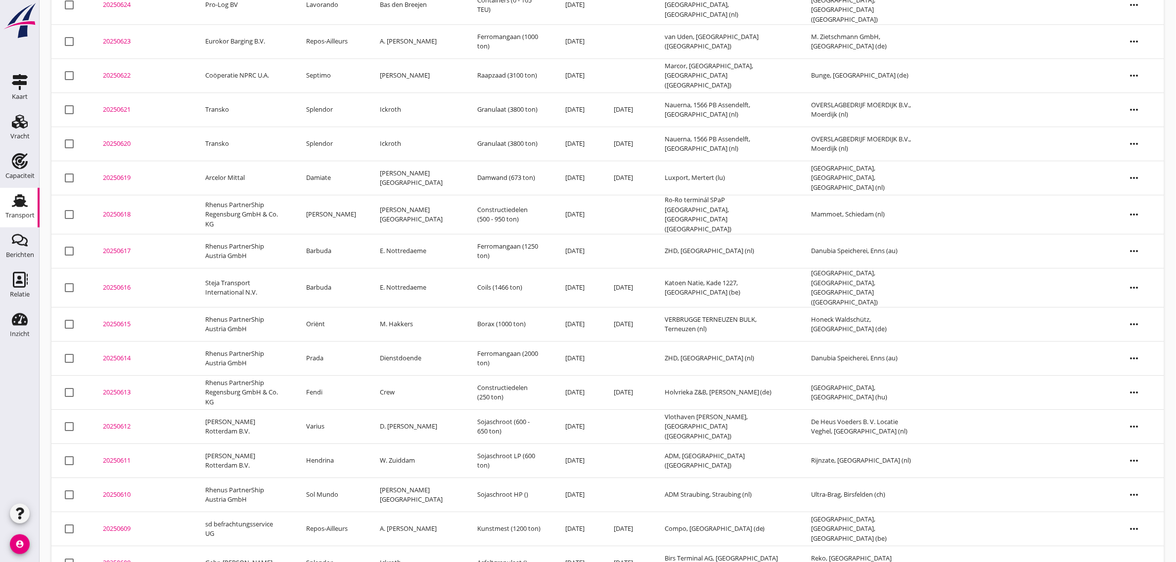
click at [338, 546] on td "Splendor" at bounding box center [331, 563] width 74 height 34
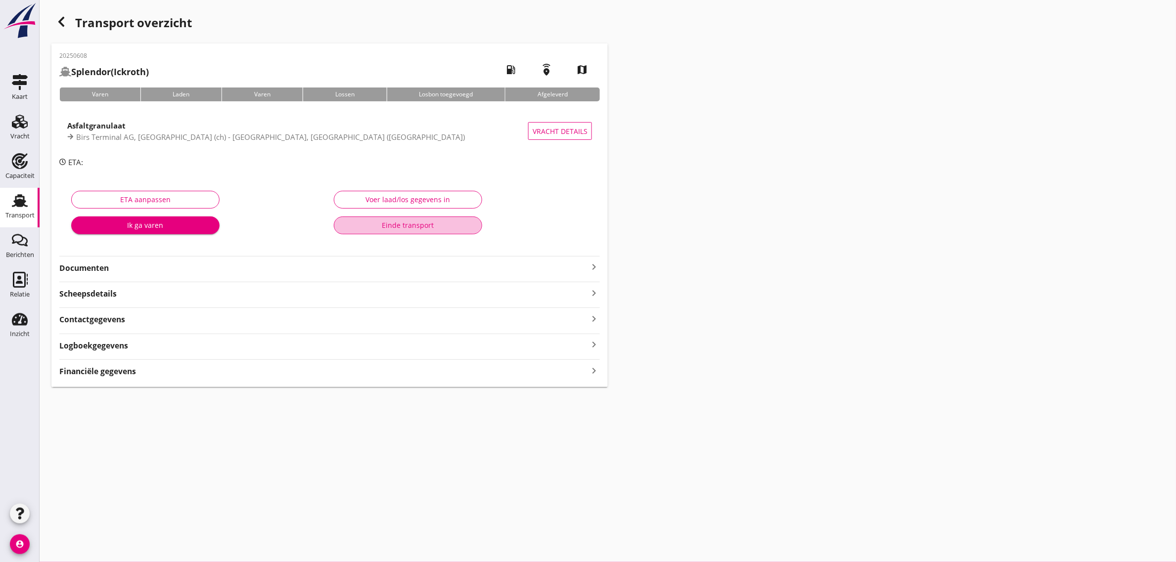
click at [405, 228] on div "Einde transport" at bounding box center [408, 225] width 132 height 10
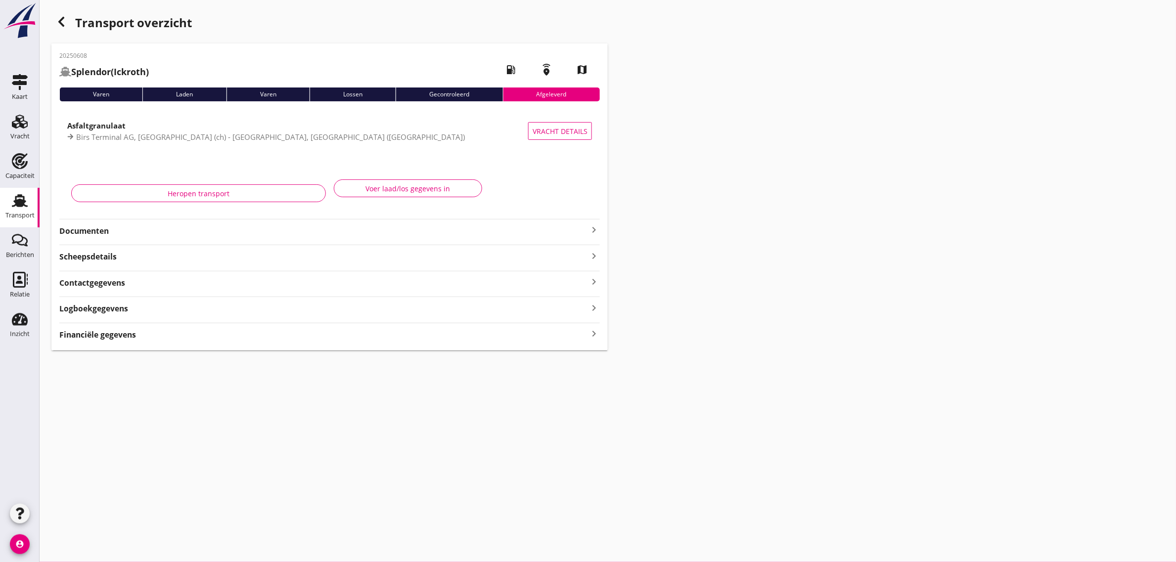
click at [65, 21] on icon "button" at bounding box center [61, 22] width 12 height 12
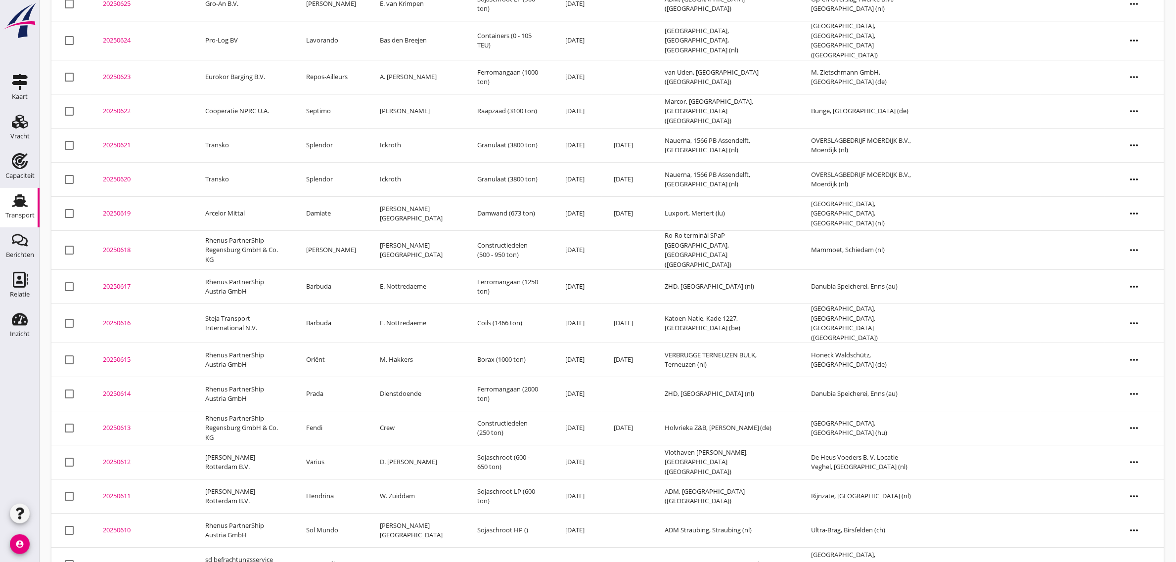
scroll to position [1084, 0]
click at [339, 546] on td "Repos-Ailleurs" at bounding box center [331, 563] width 74 height 34
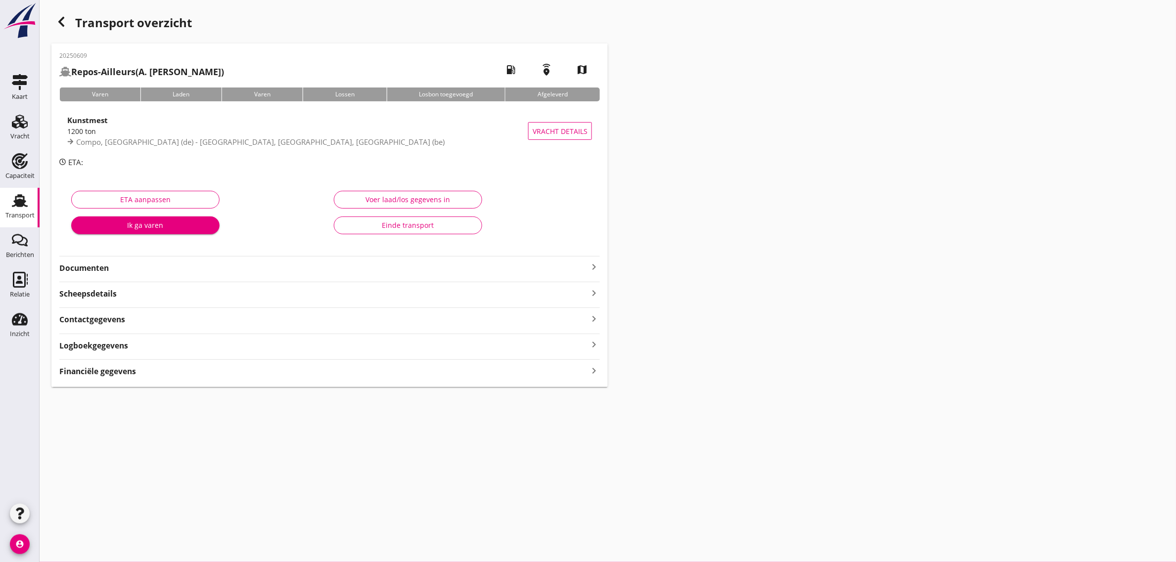
click at [419, 227] on div "Einde transport" at bounding box center [408, 225] width 132 height 10
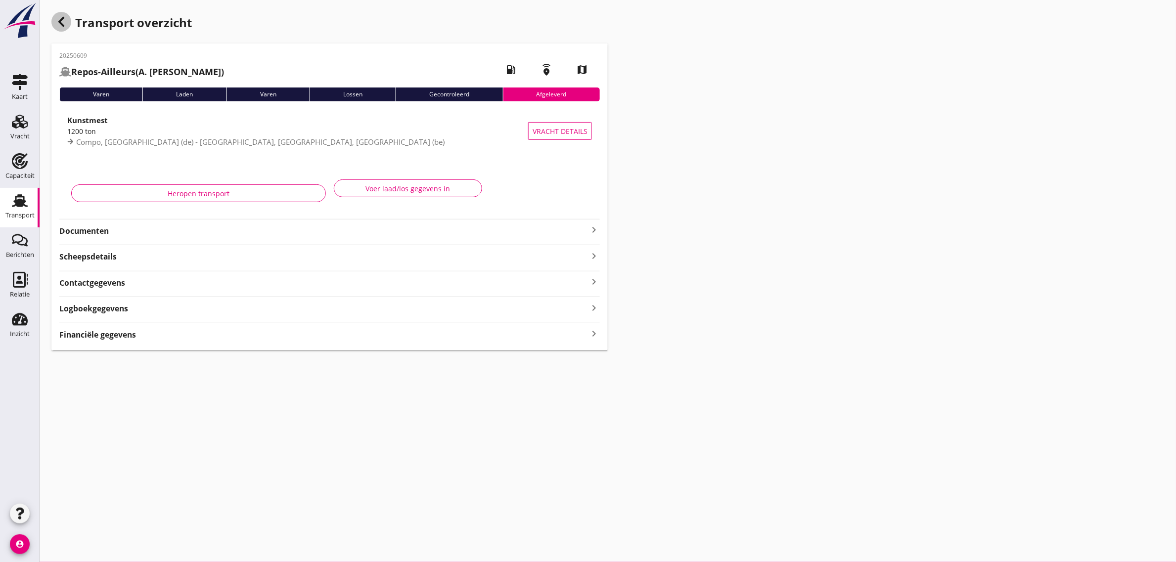
click at [64, 12] on div "button" at bounding box center [61, 22] width 20 height 20
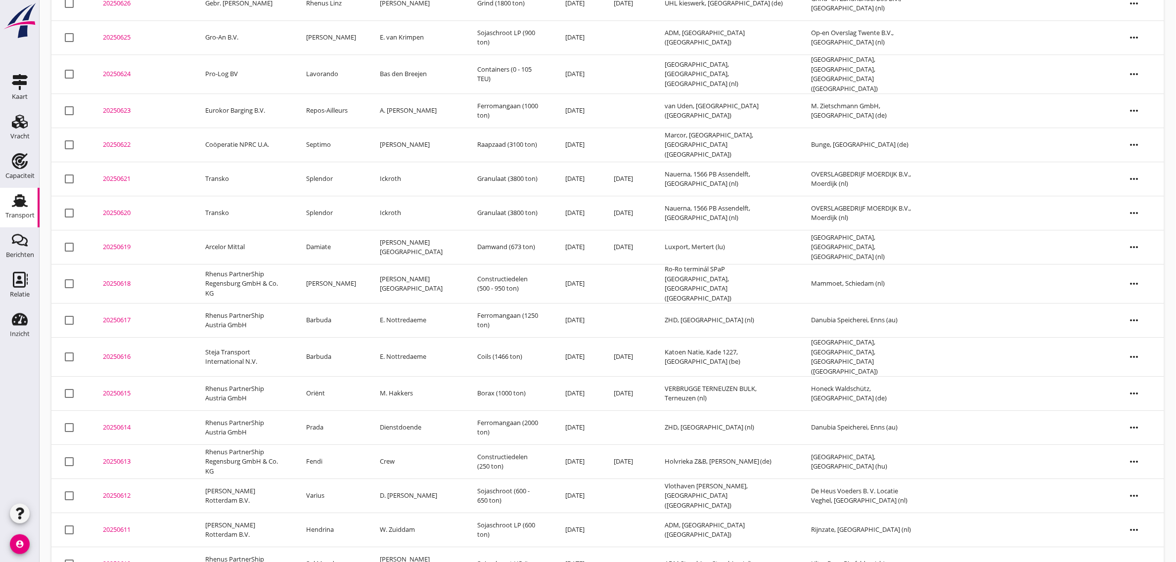
scroll to position [1050, 0]
click at [339, 547] on td "Sol Mundo" at bounding box center [331, 564] width 74 height 34
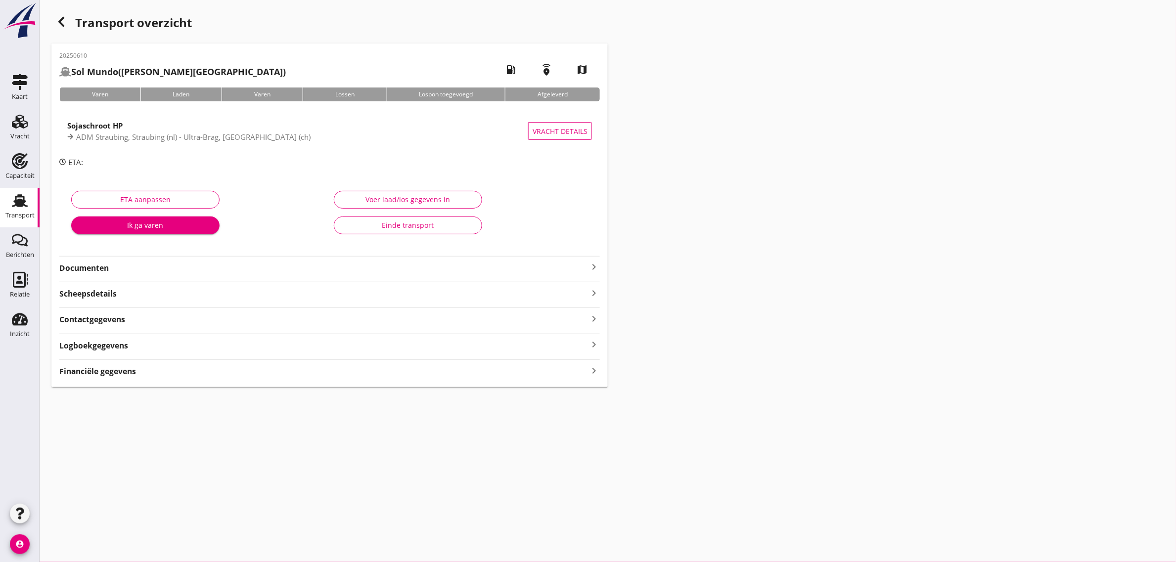
click at [424, 224] on div "Einde transport" at bounding box center [408, 225] width 132 height 10
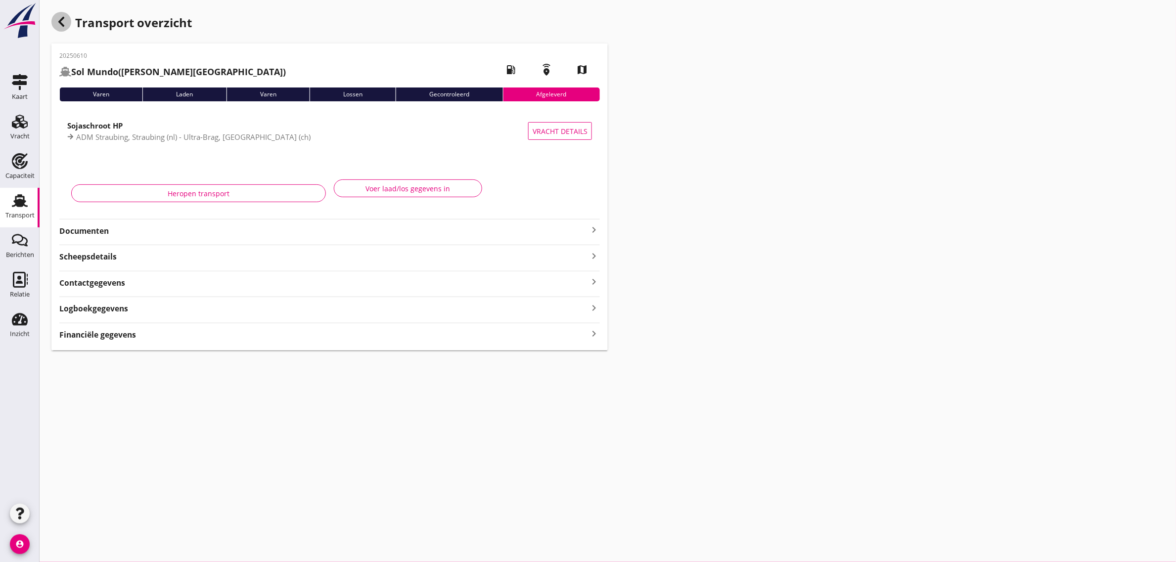
click at [58, 26] on icon "button" at bounding box center [61, 22] width 12 height 12
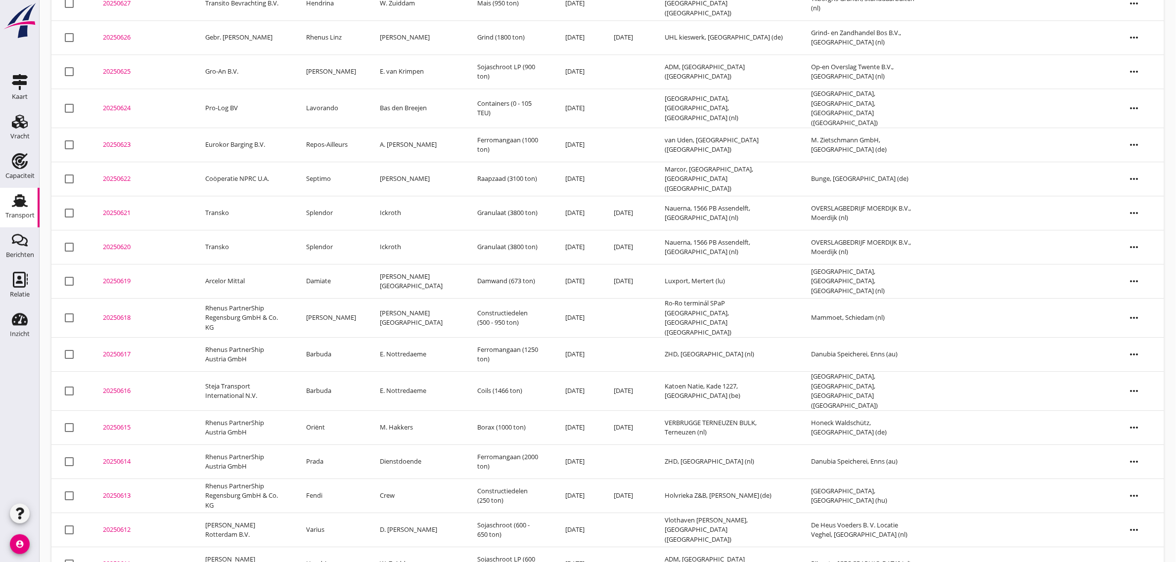
scroll to position [1016, 0]
click at [353, 546] on td "Hendrina" at bounding box center [331, 563] width 74 height 34
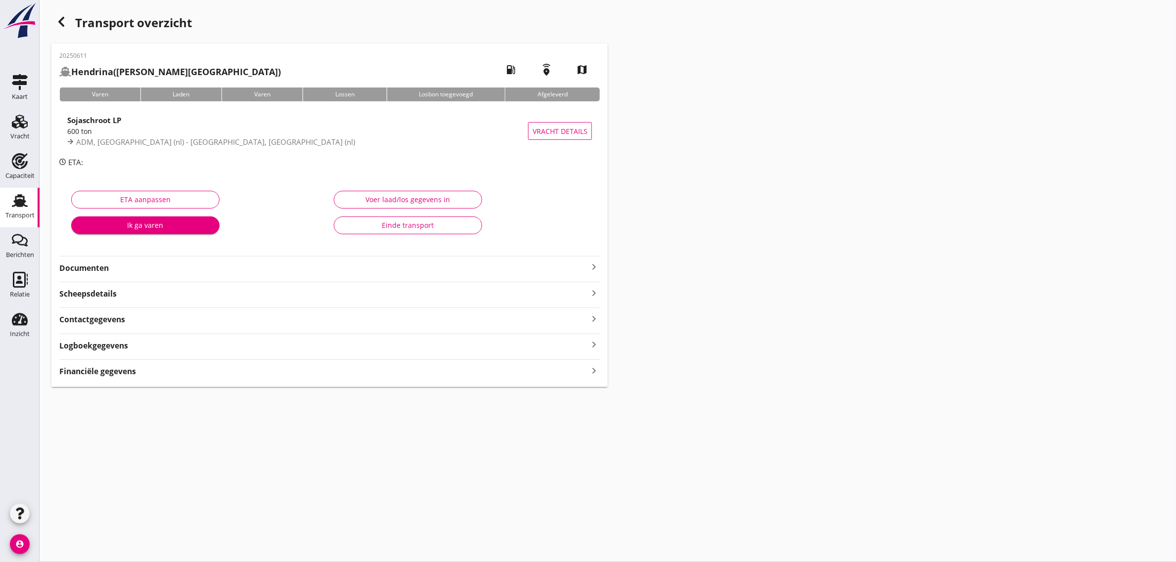
click at [413, 228] on div "Einde transport" at bounding box center [408, 225] width 132 height 10
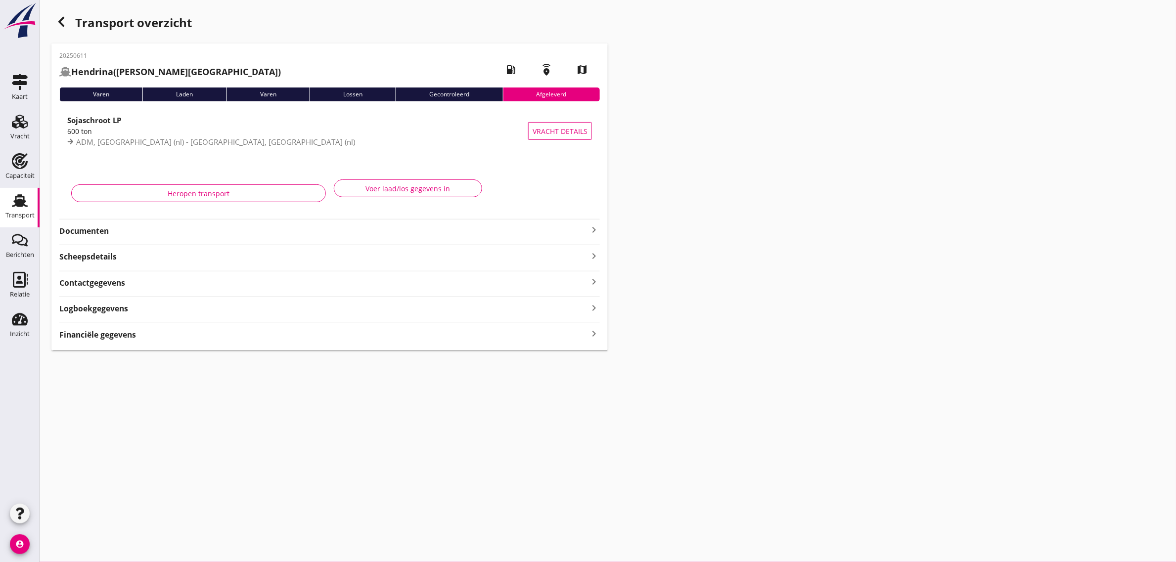
click at [53, 19] on div "button" at bounding box center [61, 22] width 20 height 20
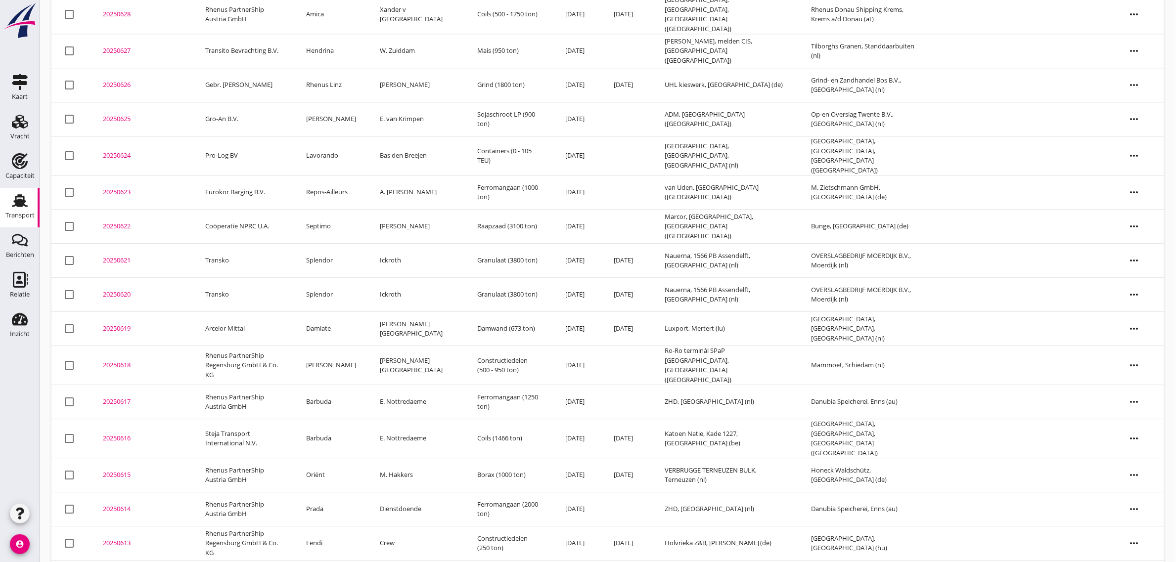
scroll to position [982, 0]
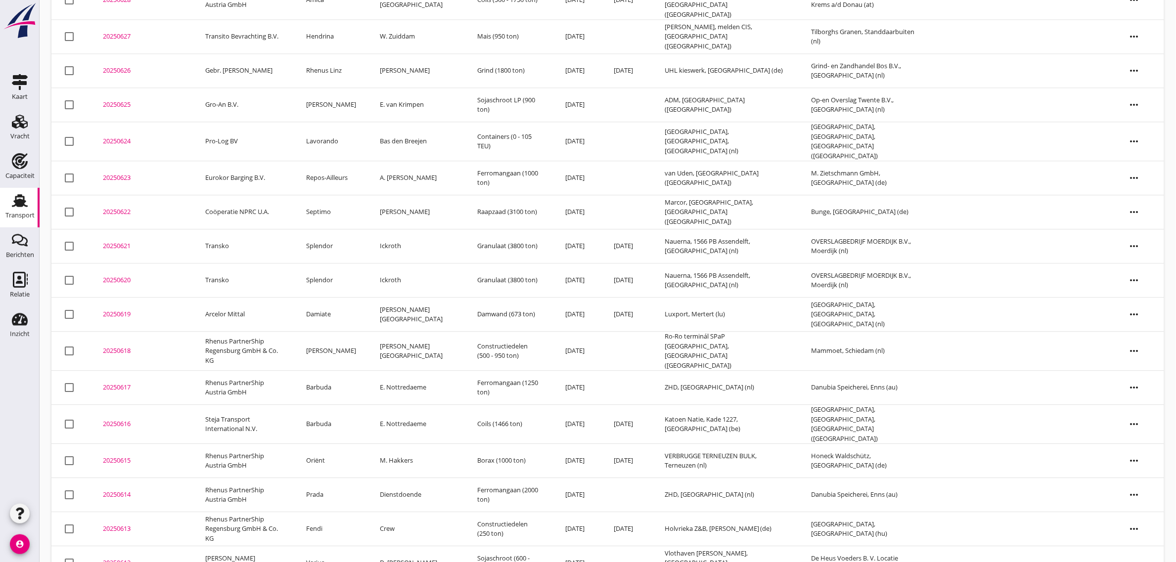
click at [334, 546] on td "Varius" at bounding box center [331, 563] width 74 height 34
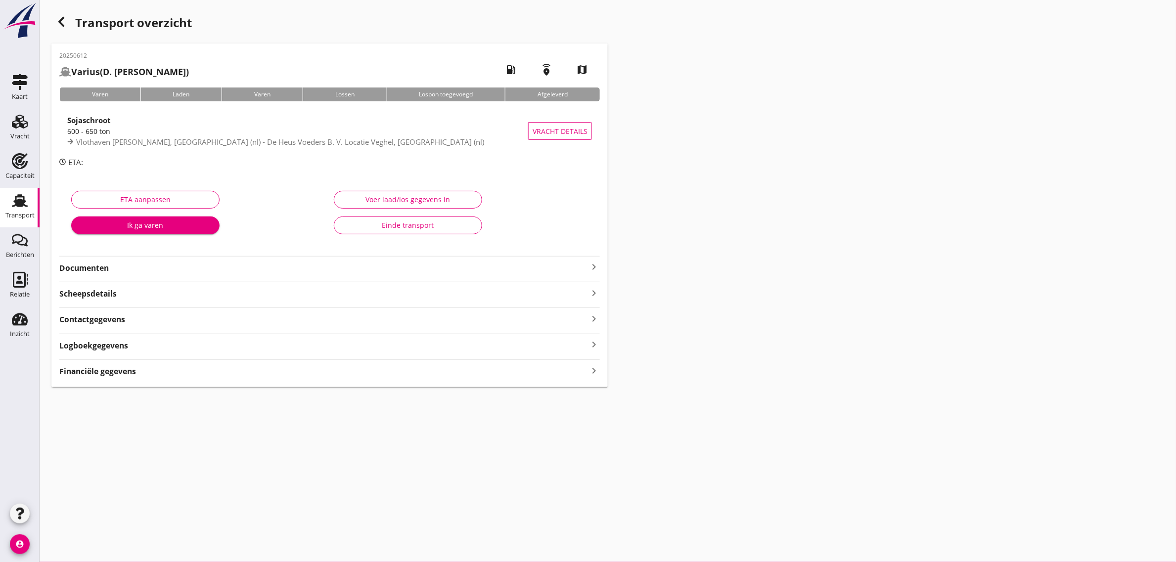
click at [451, 225] on div "Einde transport" at bounding box center [408, 225] width 132 height 10
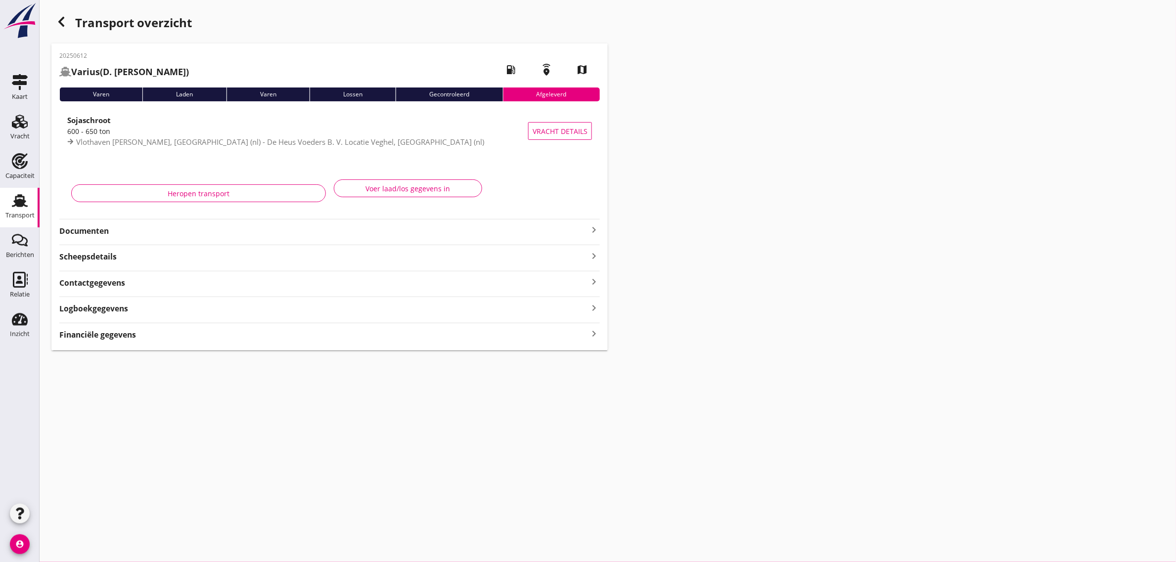
click at [55, 23] on icon "button" at bounding box center [61, 22] width 12 height 12
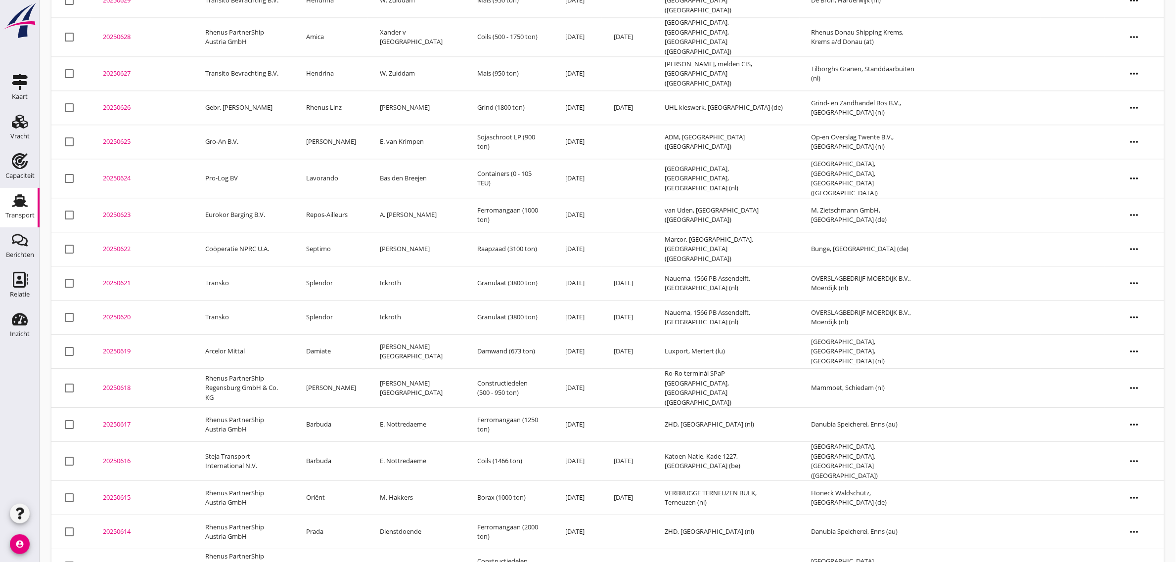
scroll to position [947, 0]
click at [340, 547] on td "Fendi" at bounding box center [331, 564] width 74 height 34
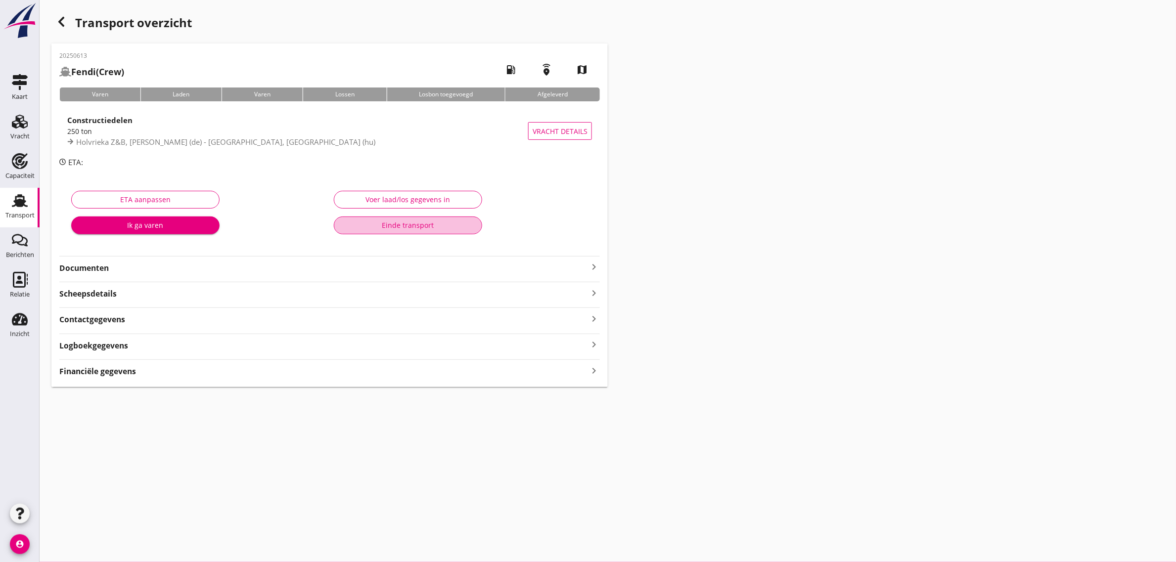
click at [397, 230] on button "Einde transport" at bounding box center [408, 226] width 148 height 18
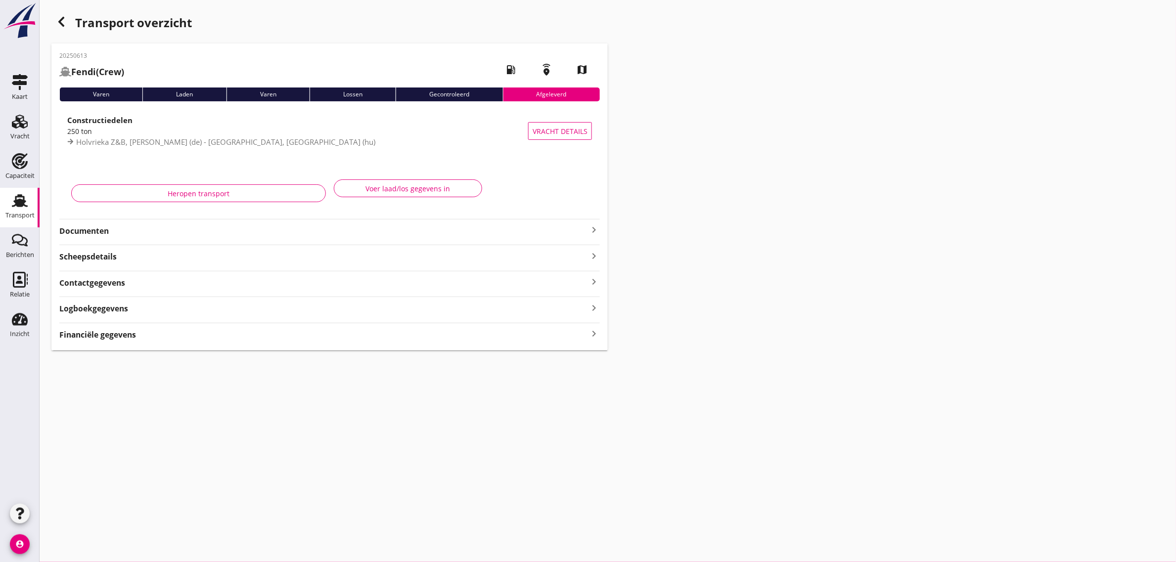
click at [57, 25] on icon "button" at bounding box center [61, 22] width 12 height 12
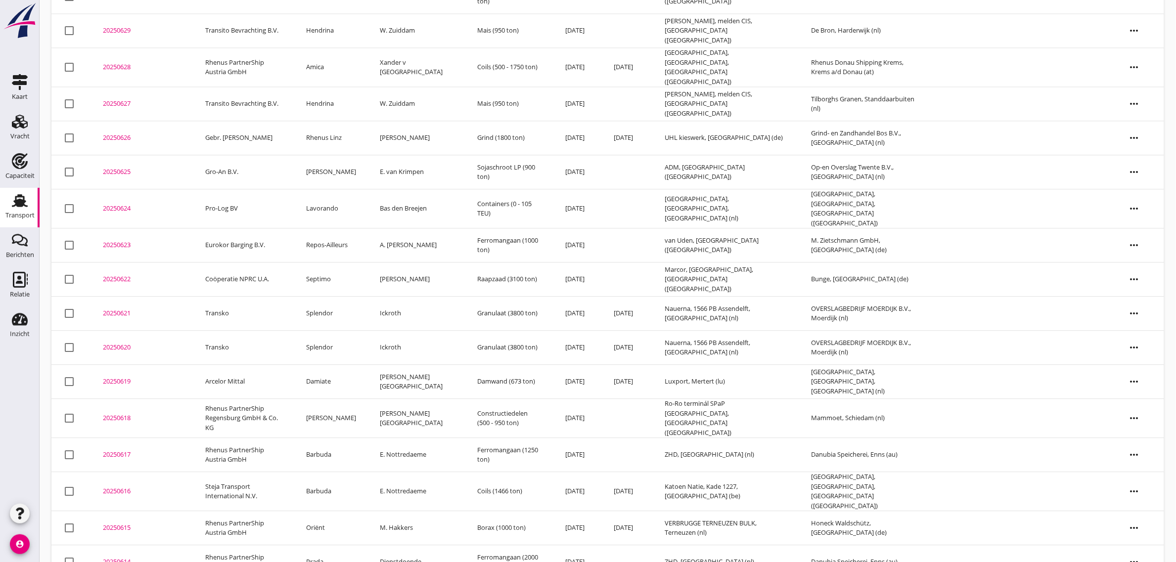
scroll to position [913, 0]
click at [336, 513] on td "Oriënt" at bounding box center [331, 530] width 74 height 34
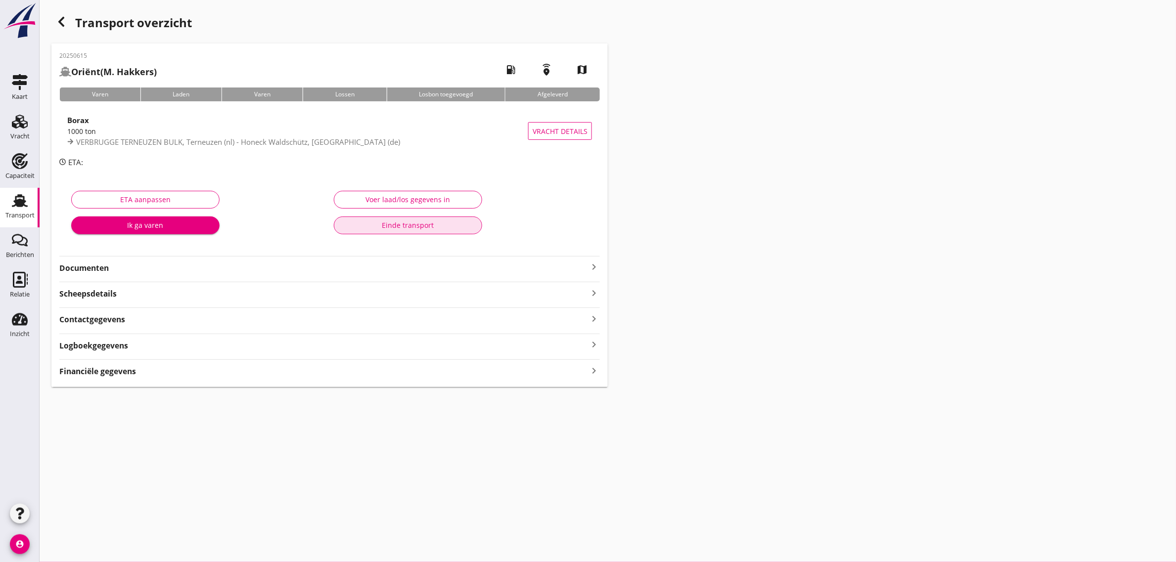
click at [438, 233] on button "Einde transport" at bounding box center [408, 226] width 148 height 18
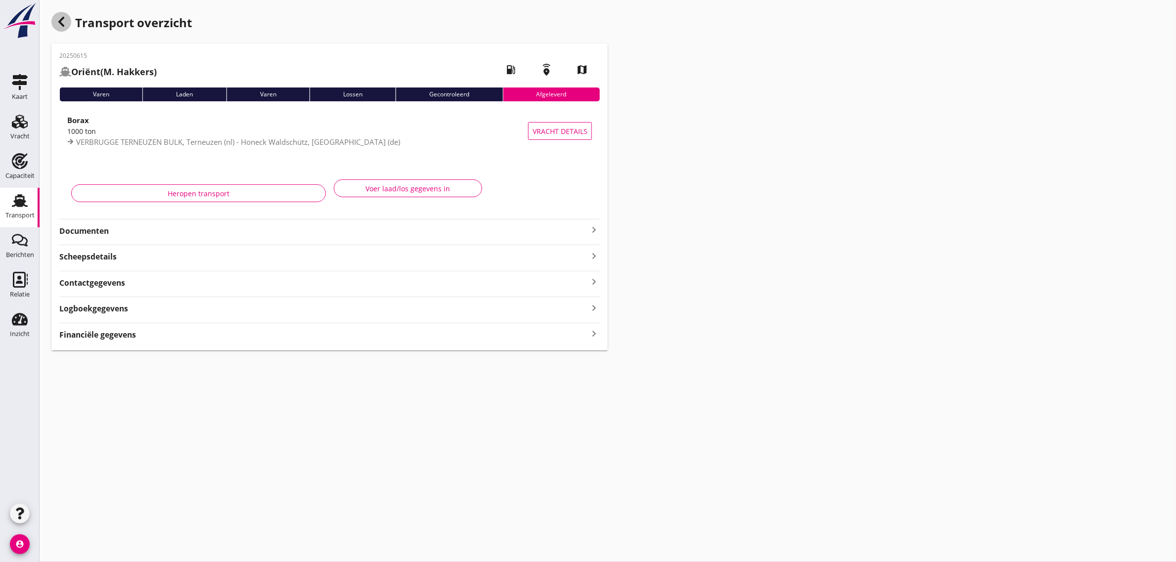
click at [58, 21] on icon "button" at bounding box center [61, 22] width 12 height 12
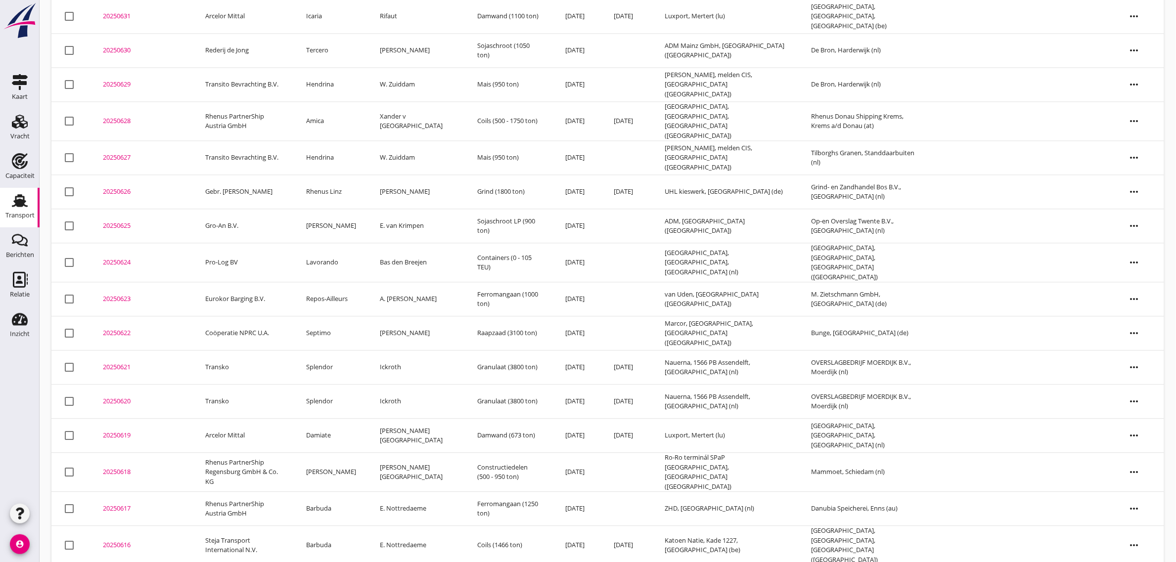
scroll to position [879, 0]
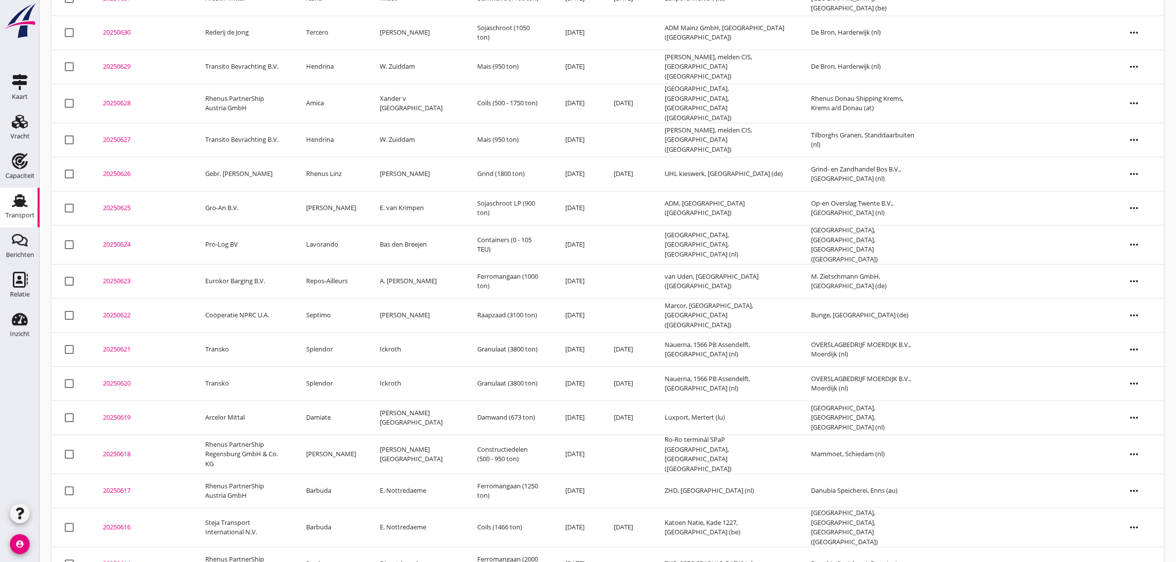
click at [335, 508] on td "Barbuda" at bounding box center [331, 527] width 74 height 39
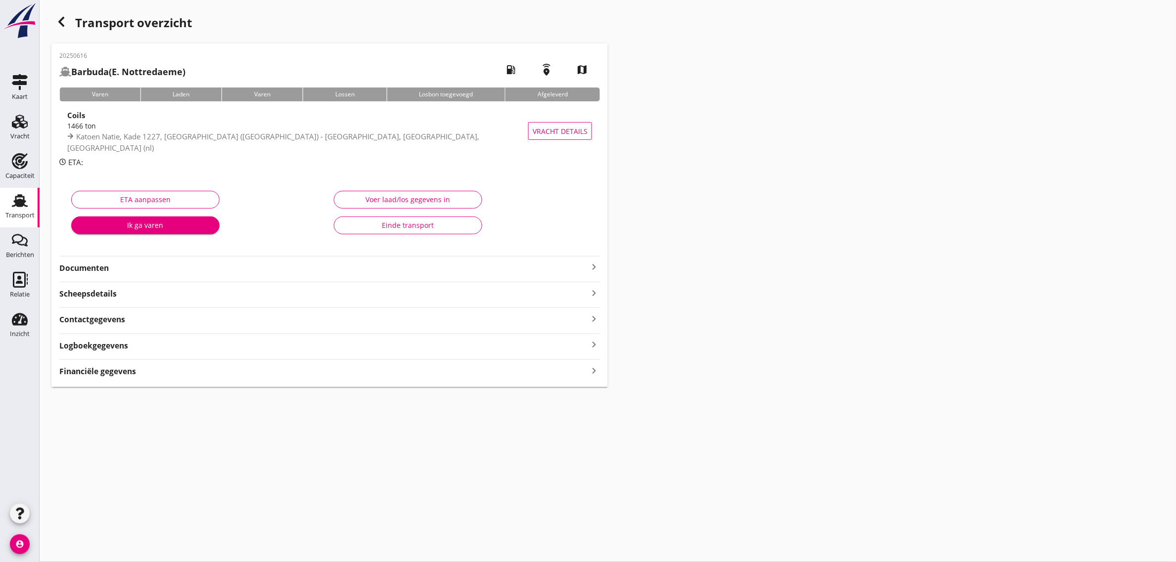
click at [405, 228] on div "Einde transport" at bounding box center [408, 225] width 132 height 10
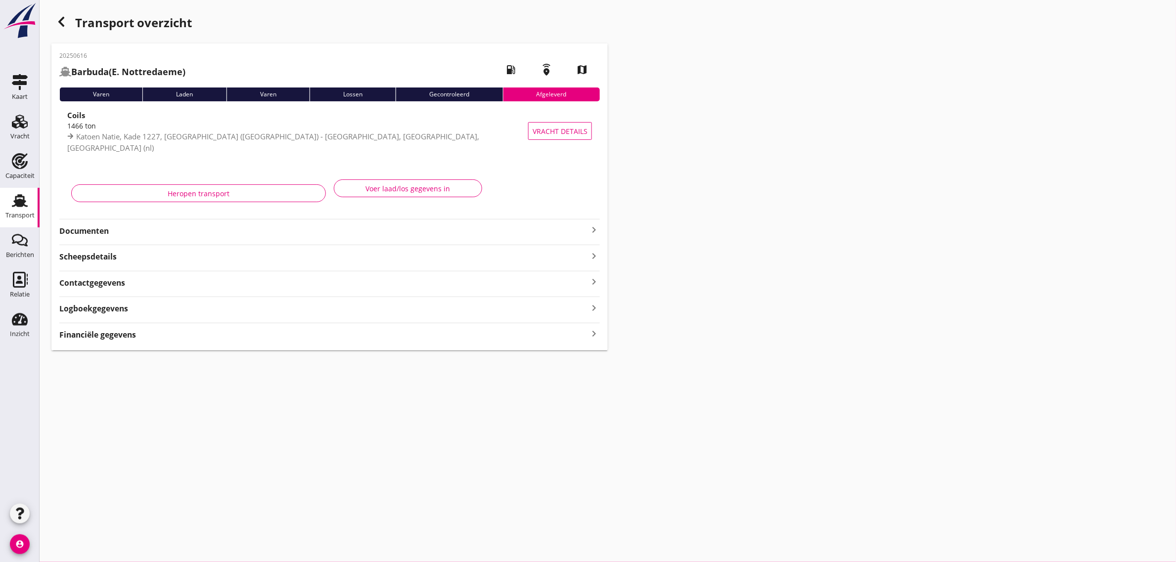
click at [60, 20] on use "button" at bounding box center [61, 22] width 6 height 10
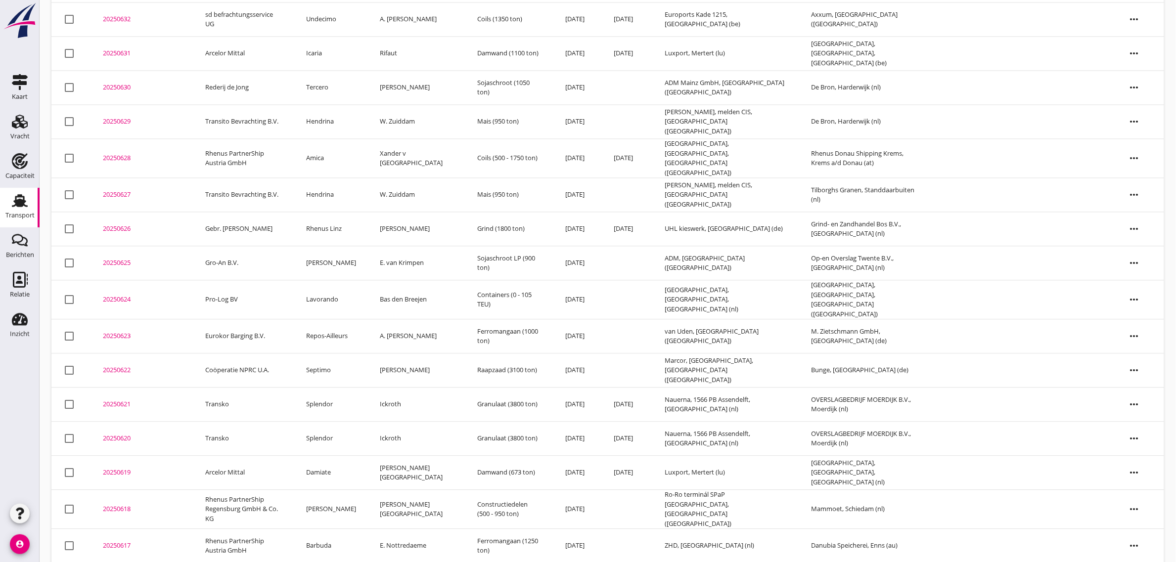
scroll to position [845, 0]
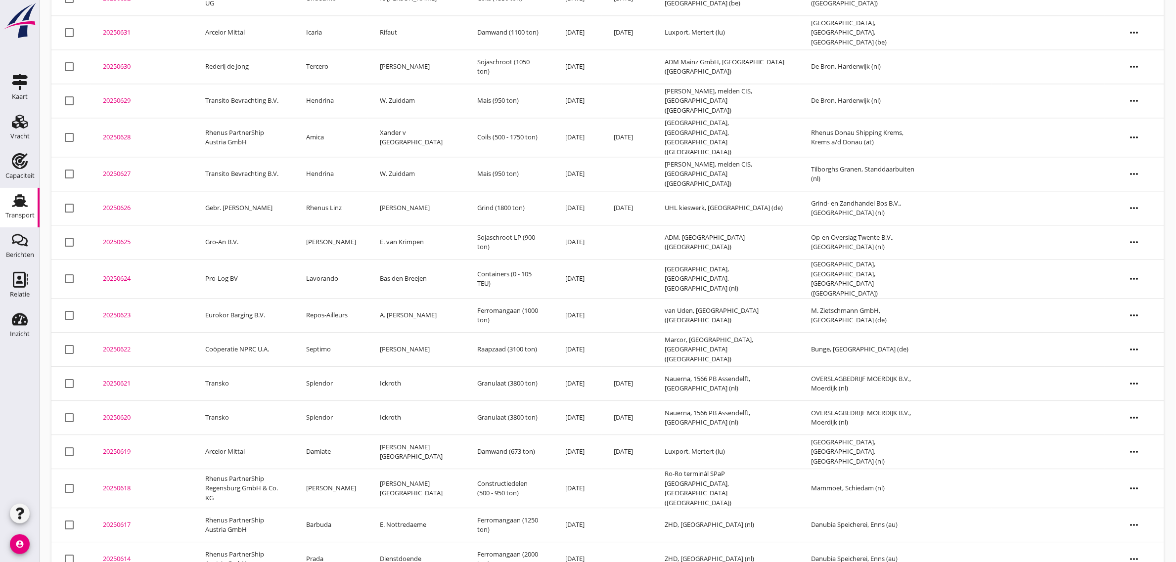
click at [337, 401] on td "Splendor" at bounding box center [331, 418] width 74 height 34
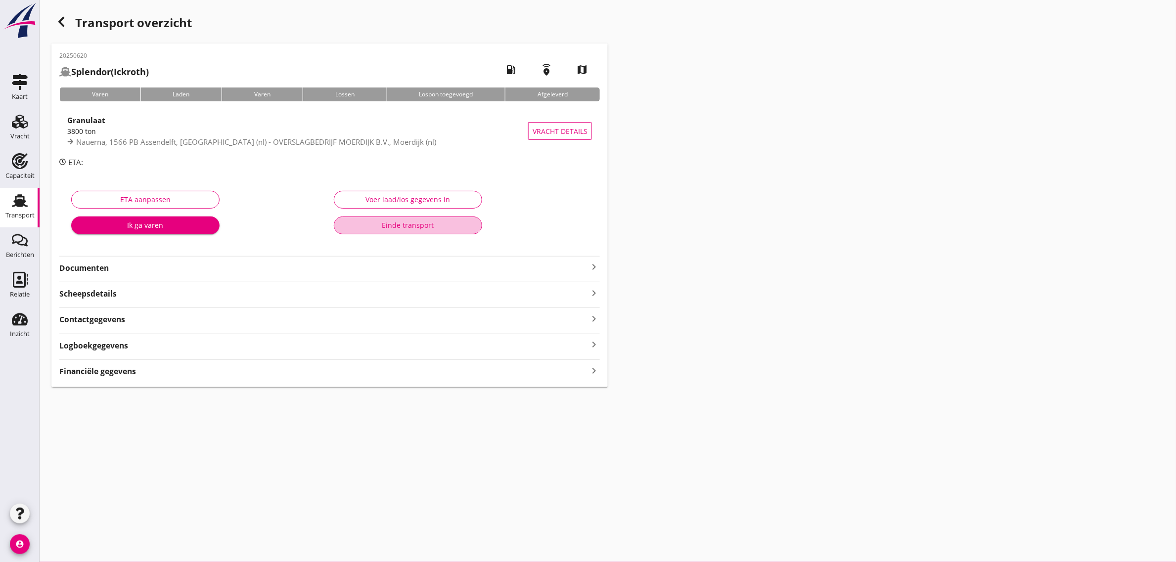
click at [431, 228] on div "Einde transport" at bounding box center [408, 225] width 132 height 10
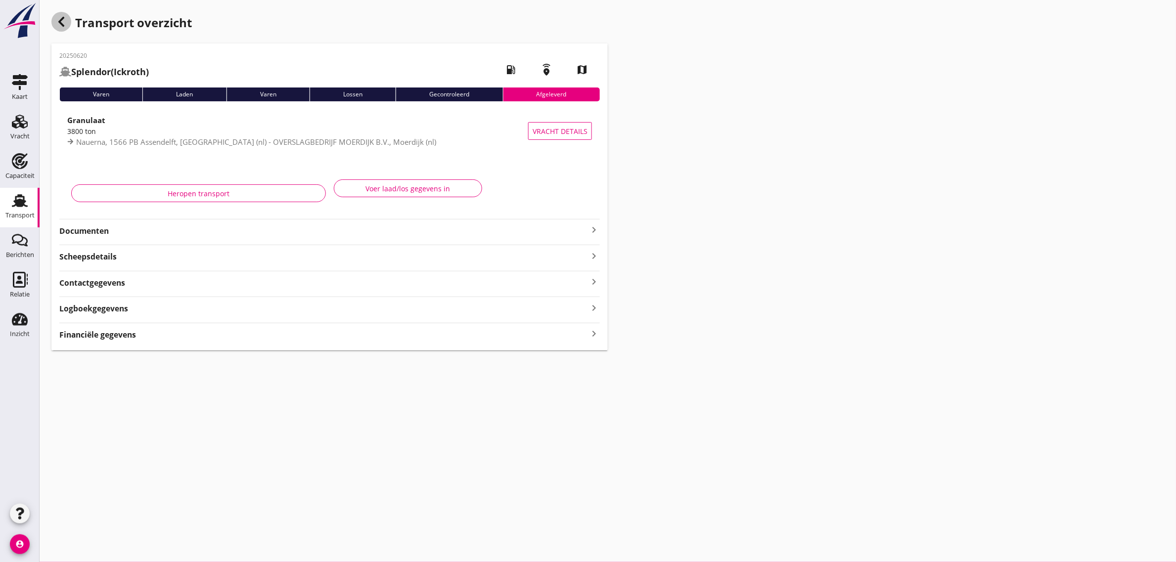
click at [52, 21] on div "button" at bounding box center [61, 22] width 20 height 20
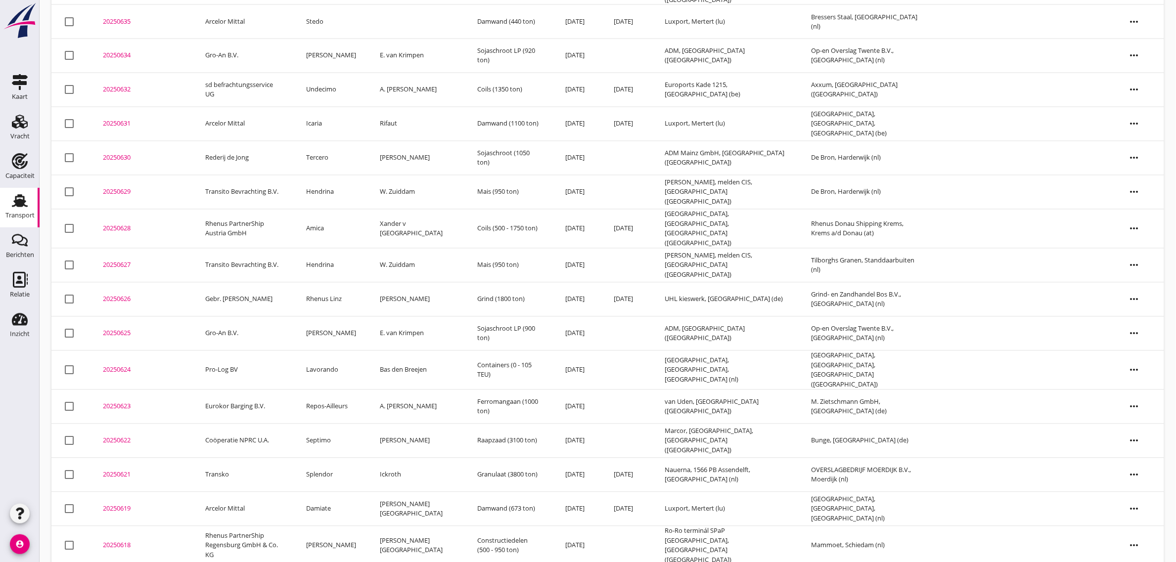
scroll to position [811, 0]
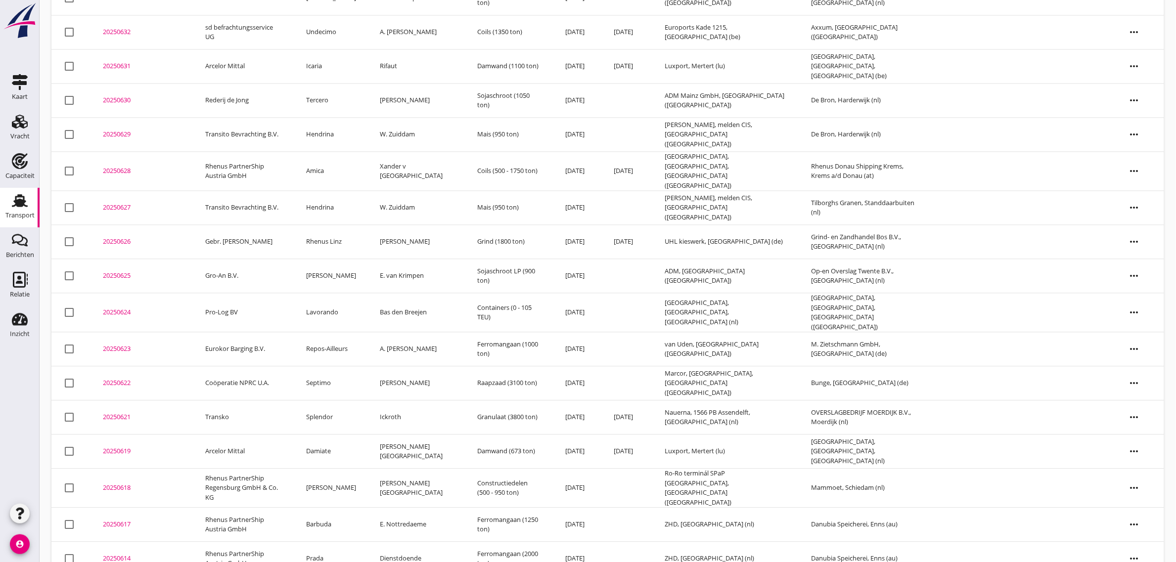
click at [337, 401] on td "Splendor" at bounding box center [331, 418] width 74 height 34
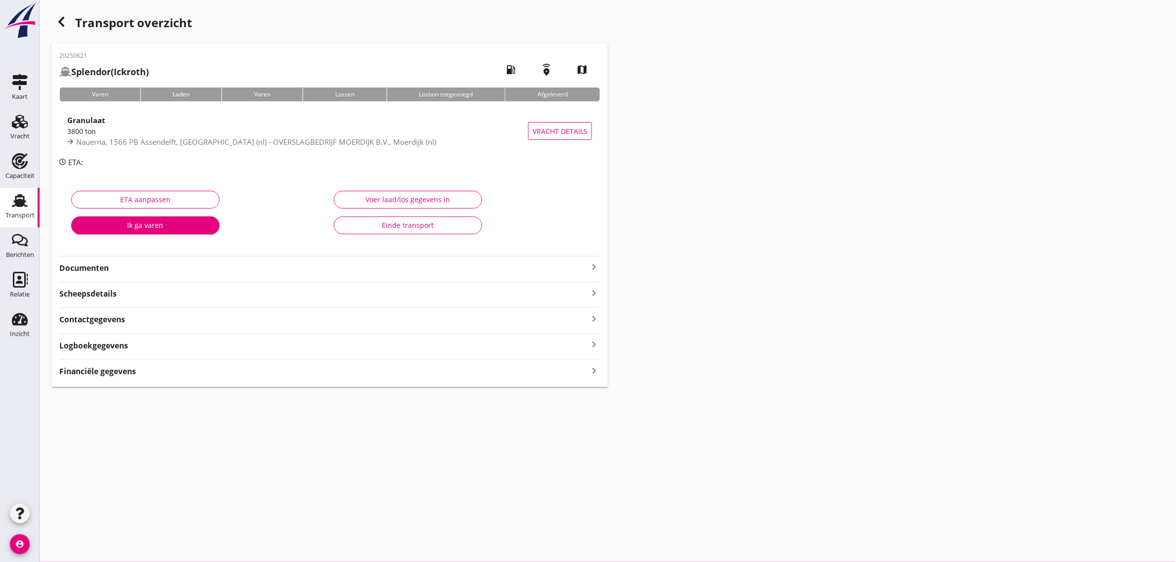
click at [422, 226] on div "Einde transport" at bounding box center [408, 225] width 132 height 10
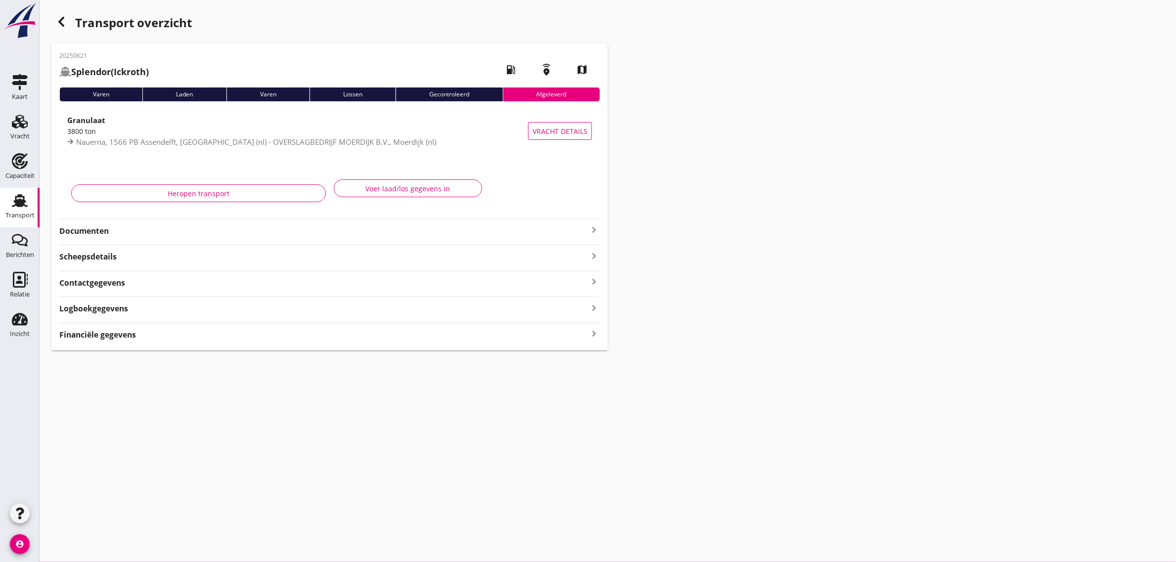
click at [55, 26] on icon "button" at bounding box center [61, 22] width 12 height 12
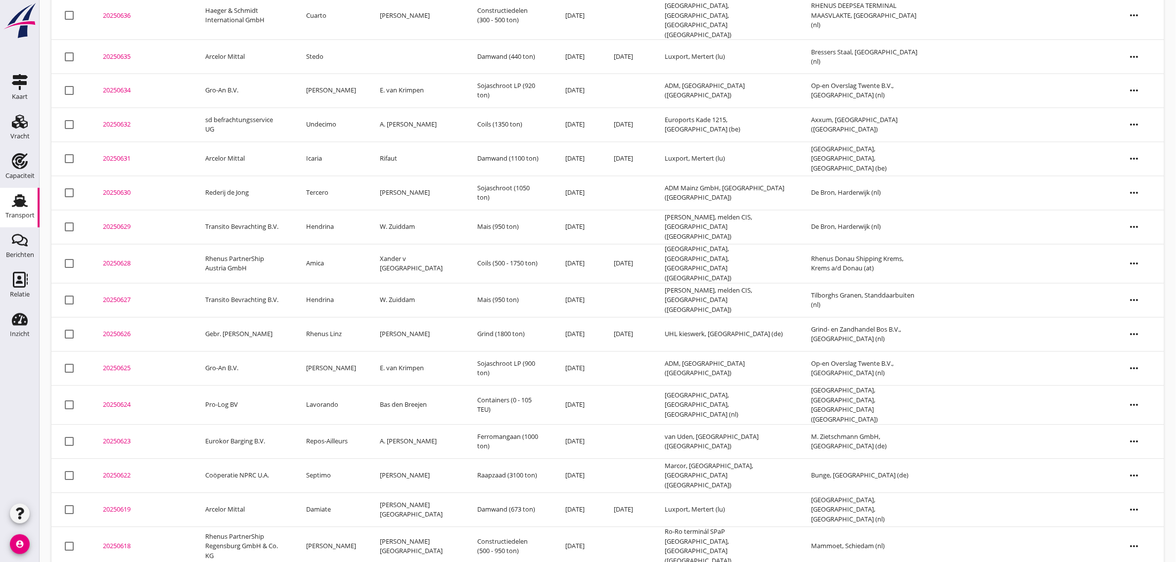
scroll to position [776, 0]
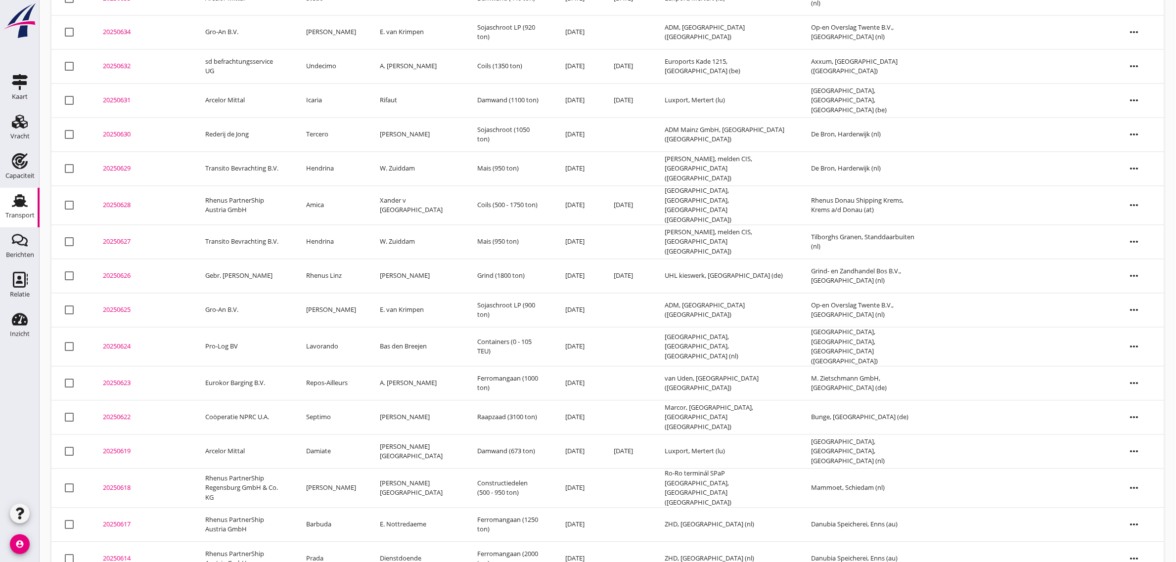
click at [342, 401] on td "Septimo" at bounding box center [331, 418] width 74 height 34
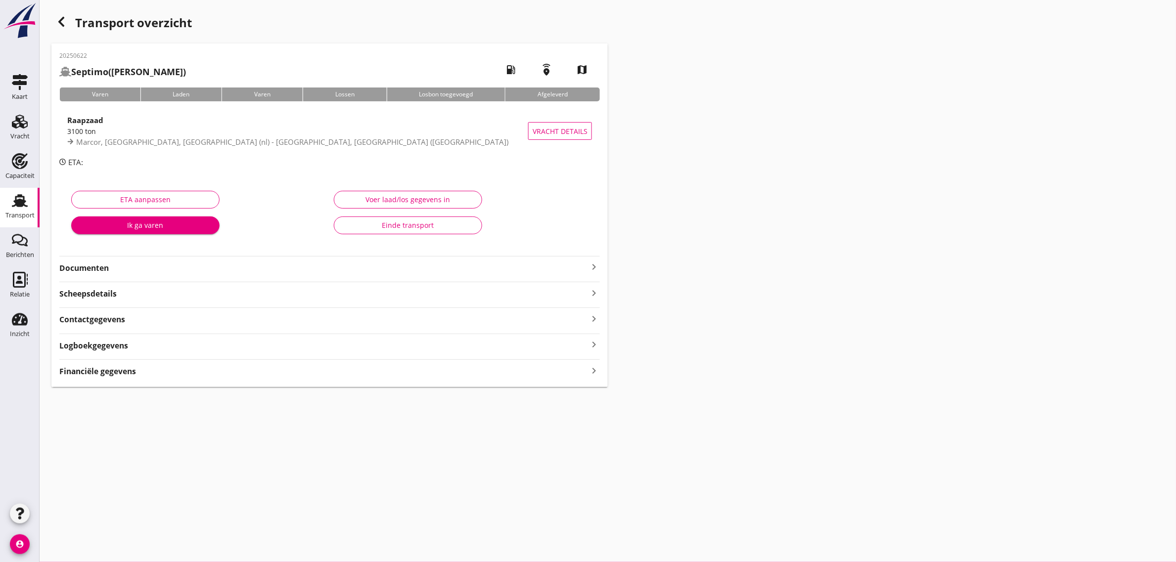
click at [377, 232] on button "Einde transport" at bounding box center [408, 226] width 148 height 18
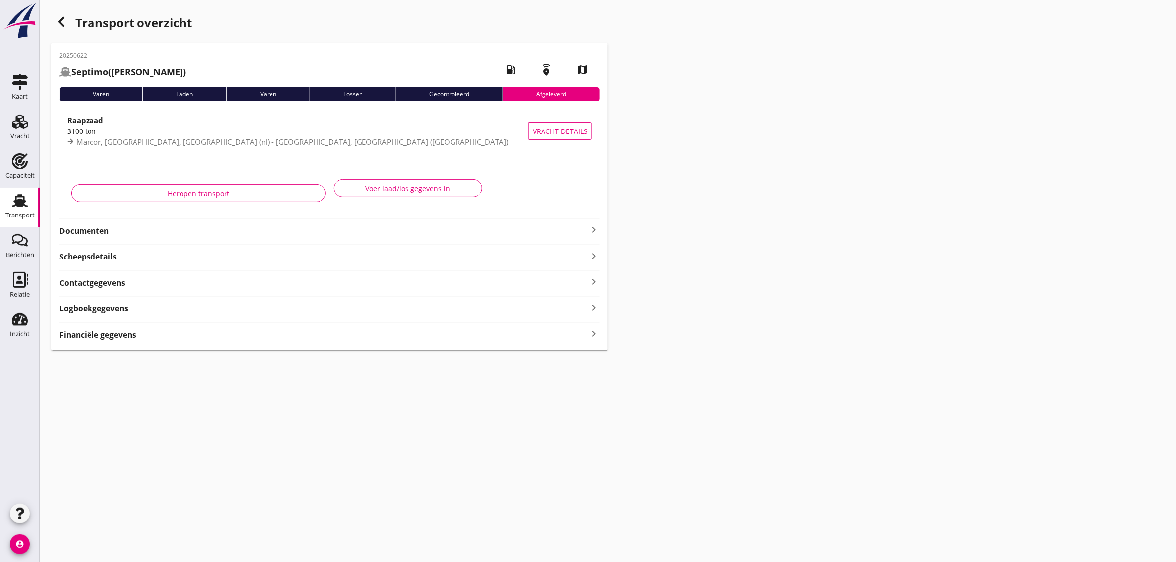
click at [52, 25] on div "button" at bounding box center [61, 22] width 20 height 20
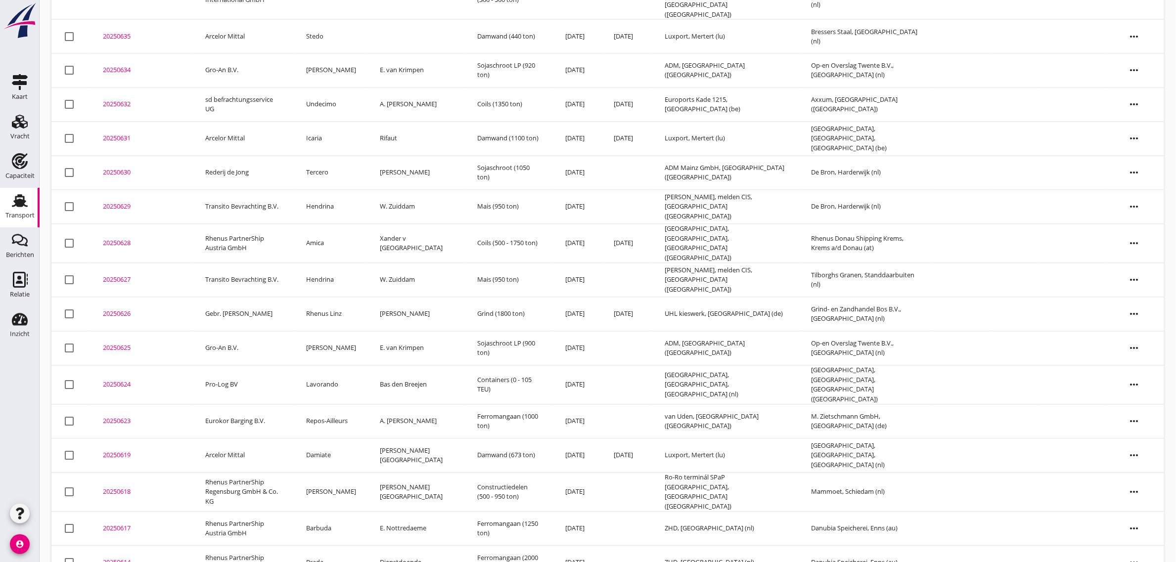
scroll to position [742, 0]
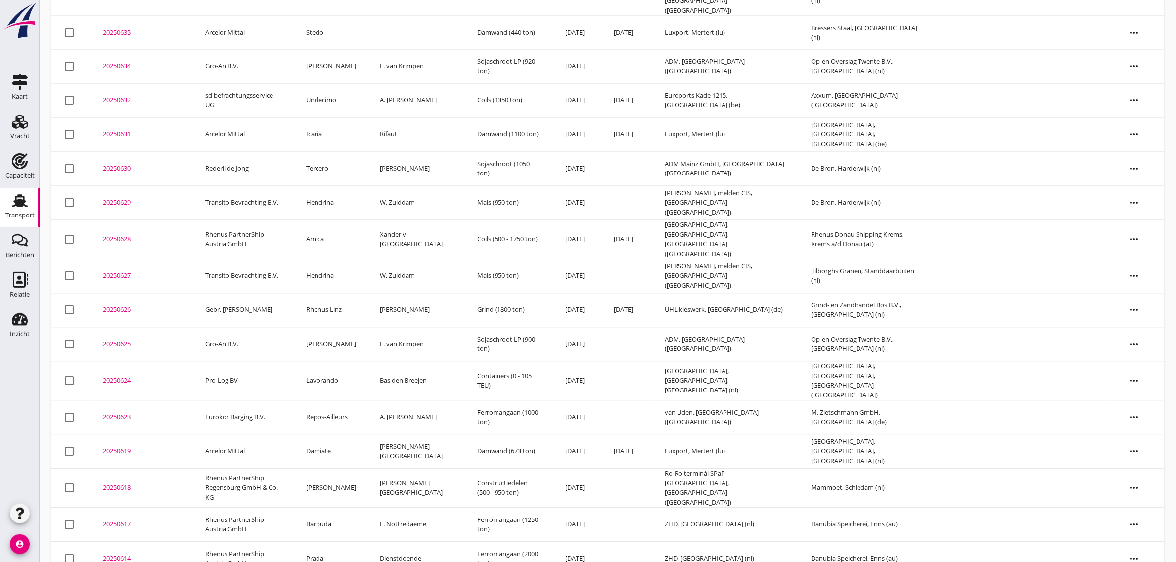
click at [344, 401] on td "Repos-Ailleurs" at bounding box center [331, 418] width 74 height 34
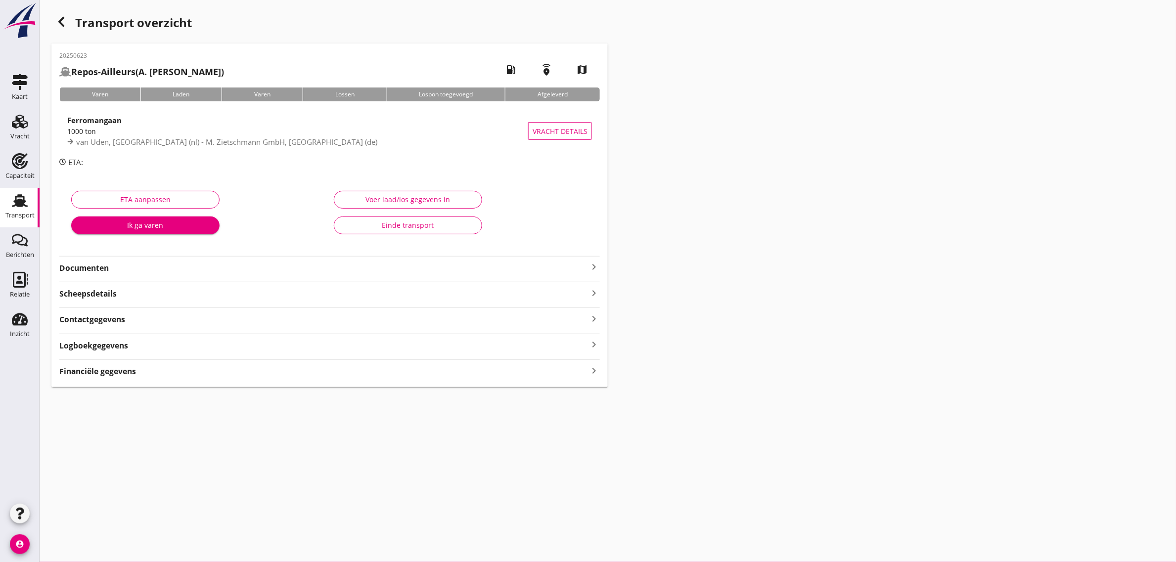
click at [389, 225] on div "Einde transport" at bounding box center [408, 225] width 132 height 10
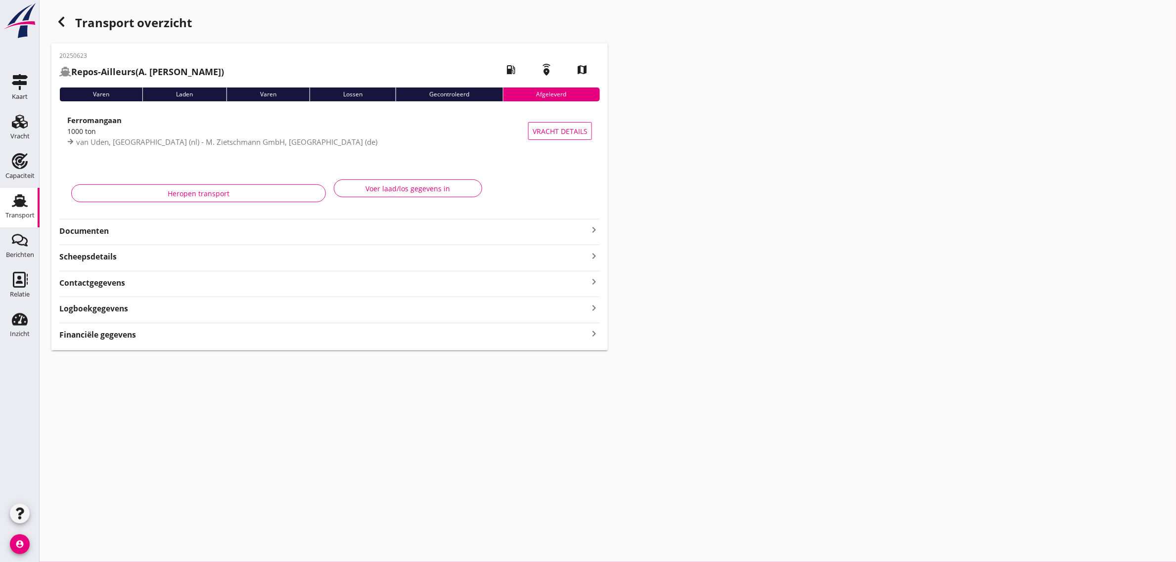
click at [60, 23] on use "button" at bounding box center [61, 22] width 6 height 10
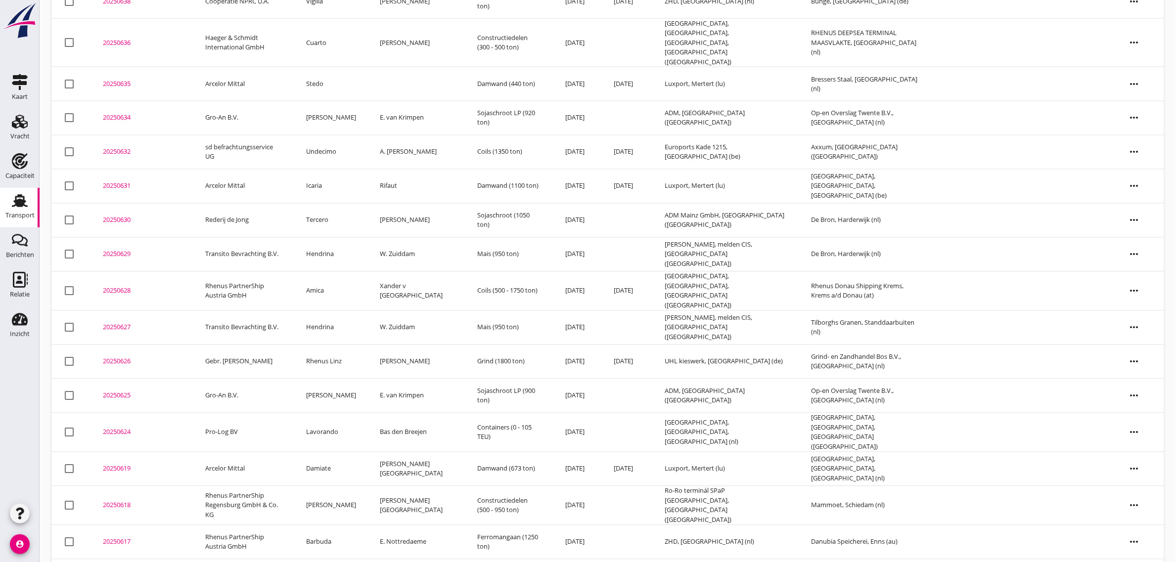
scroll to position [708, 0]
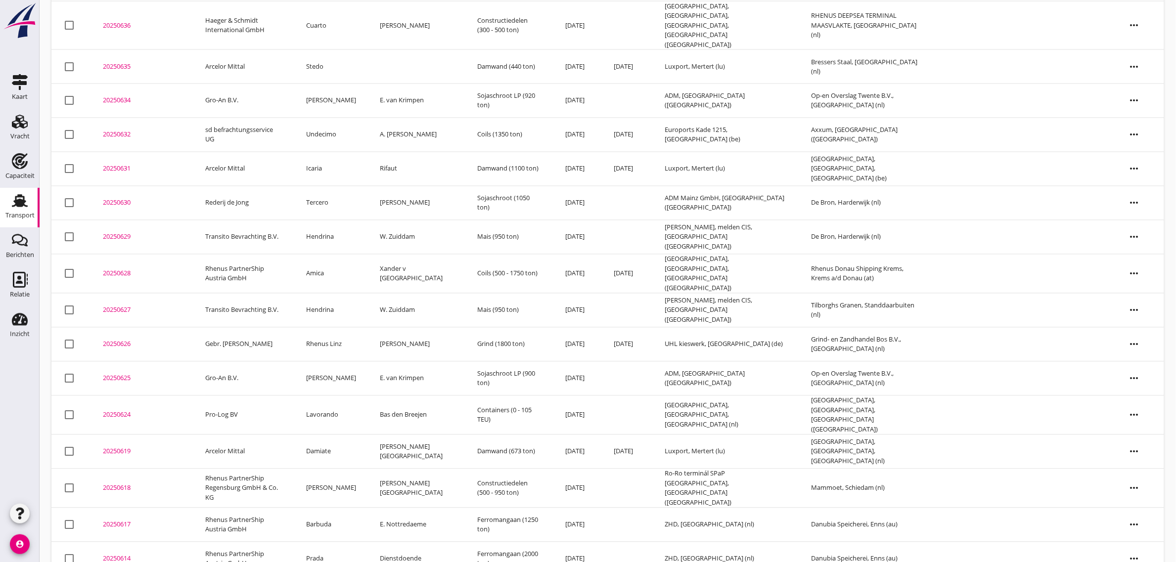
click at [337, 362] on td "[PERSON_NAME]" at bounding box center [331, 379] width 74 height 34
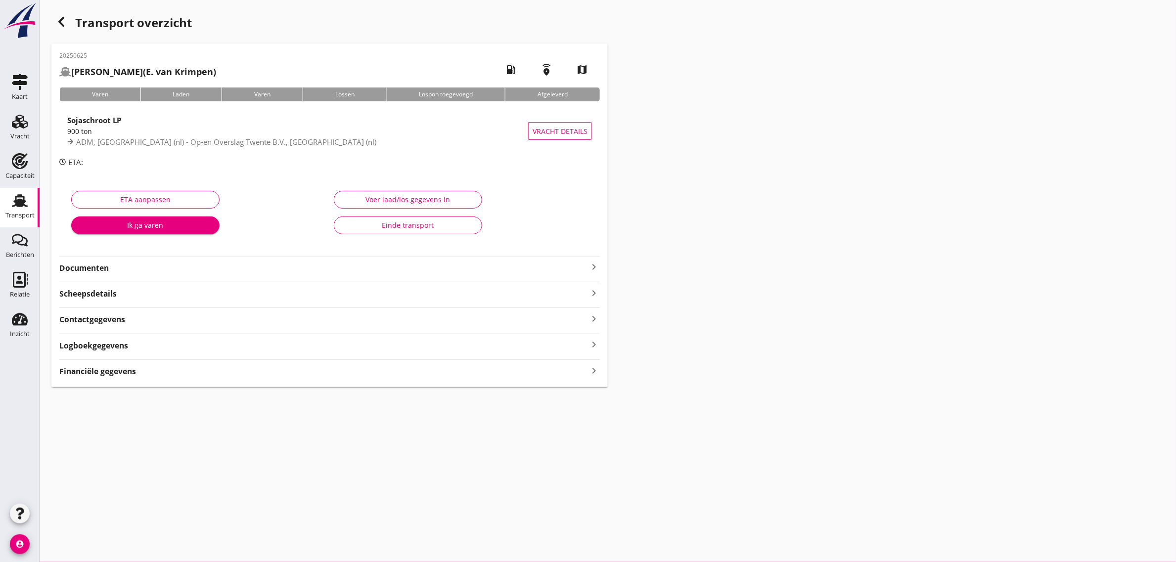
click at [387, 223] on div "Einde transport" at bounding box center [408, 225] width 132 height 10
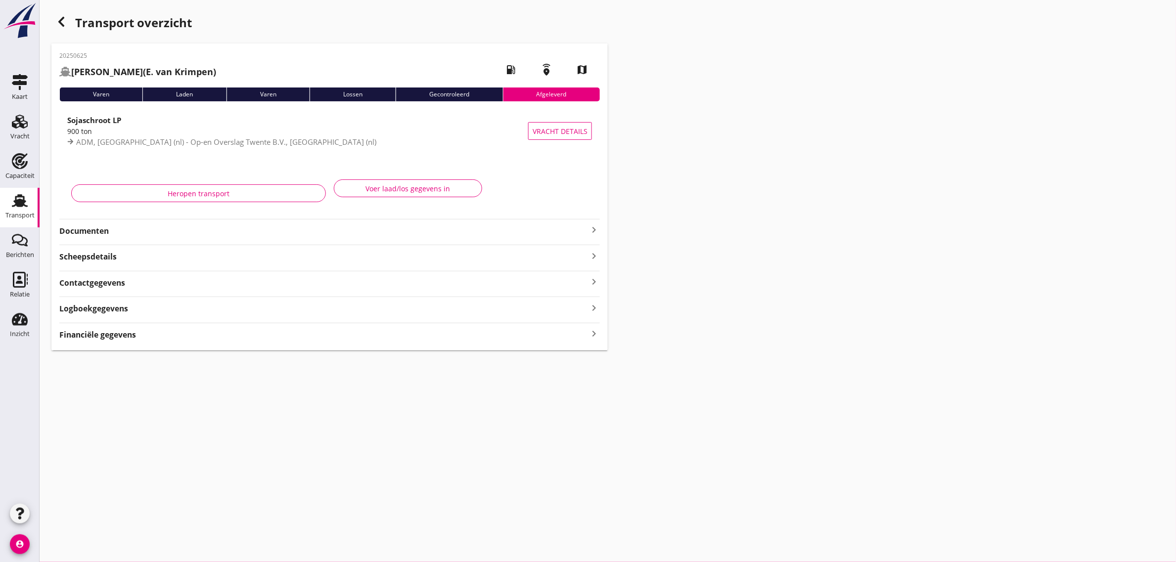
click at [58, 25] on icon "button" at bounding box center [61, 22] width 12 height 12
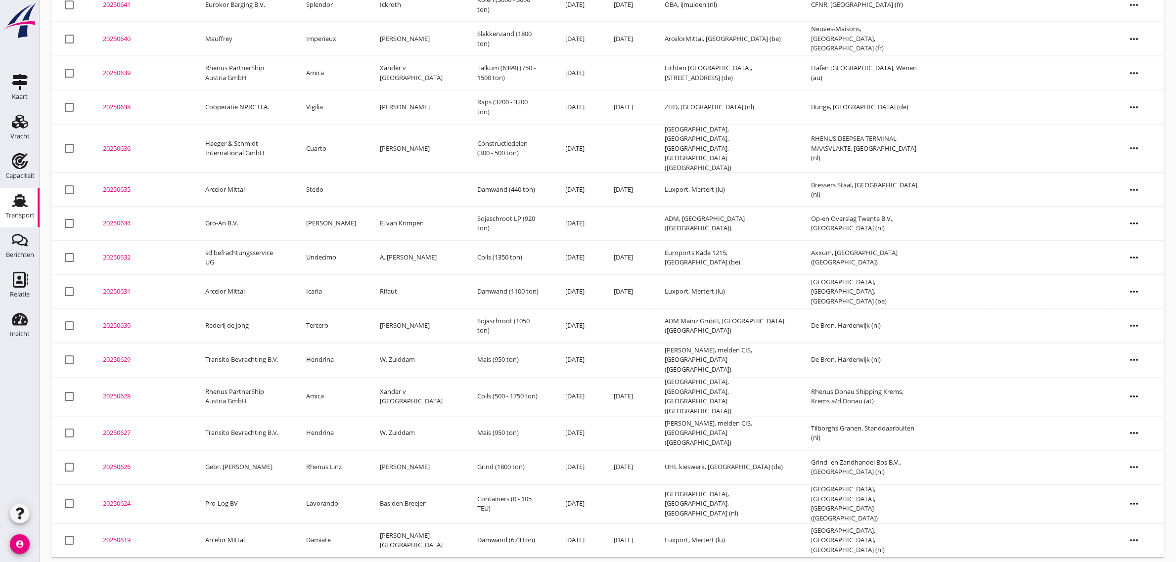
scroll to position [602, 0]
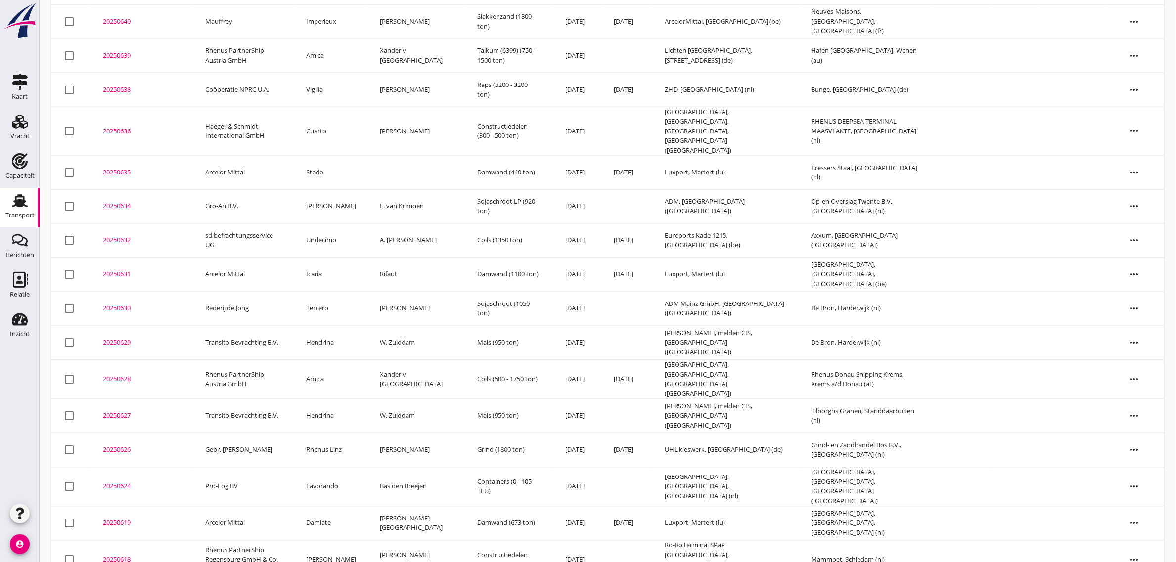
click at [345, 434] on td "Rhenus Linz" at bounding box center [331, 451] width 74 height 34
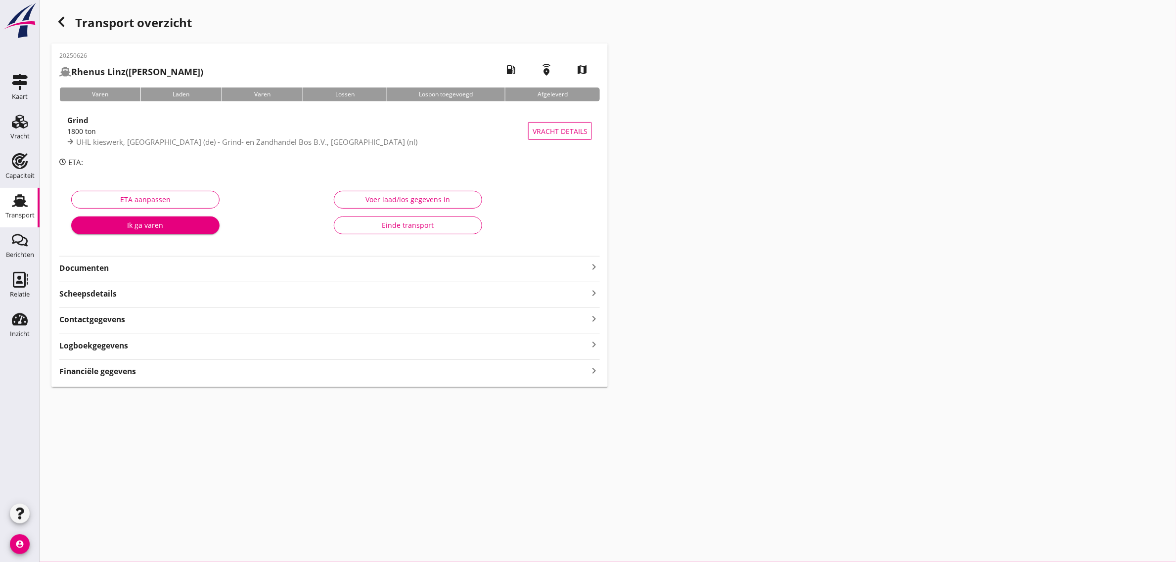
click at [440, 224] on div "Einde transport" at bounding box center [408, 225] width 132 height 10
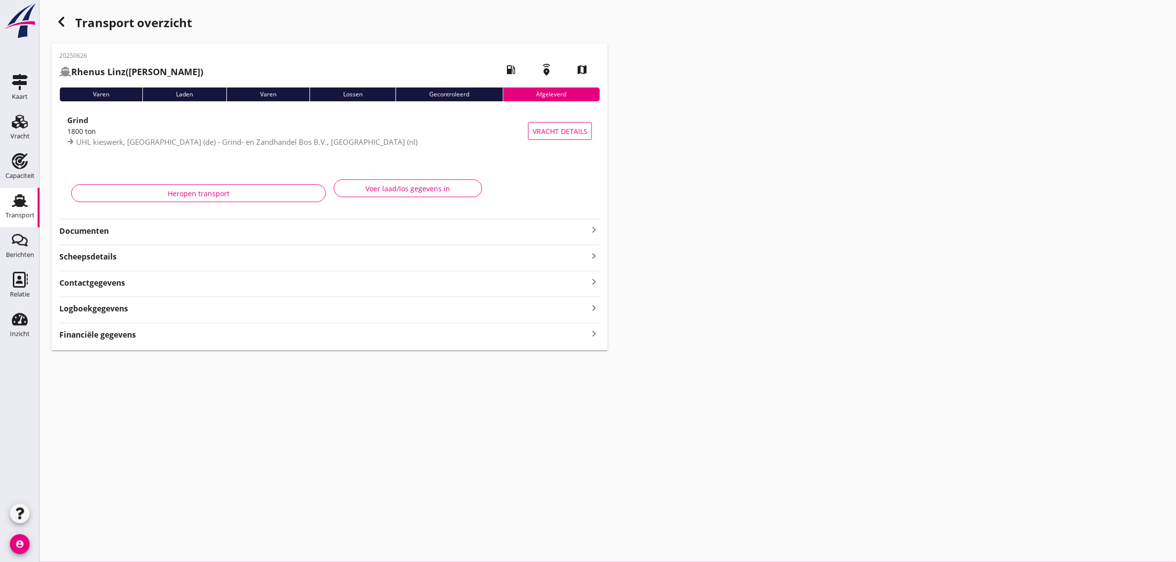
click at [56, 16] on icon "button" at bounding box center [61, 22] width 12 height 12
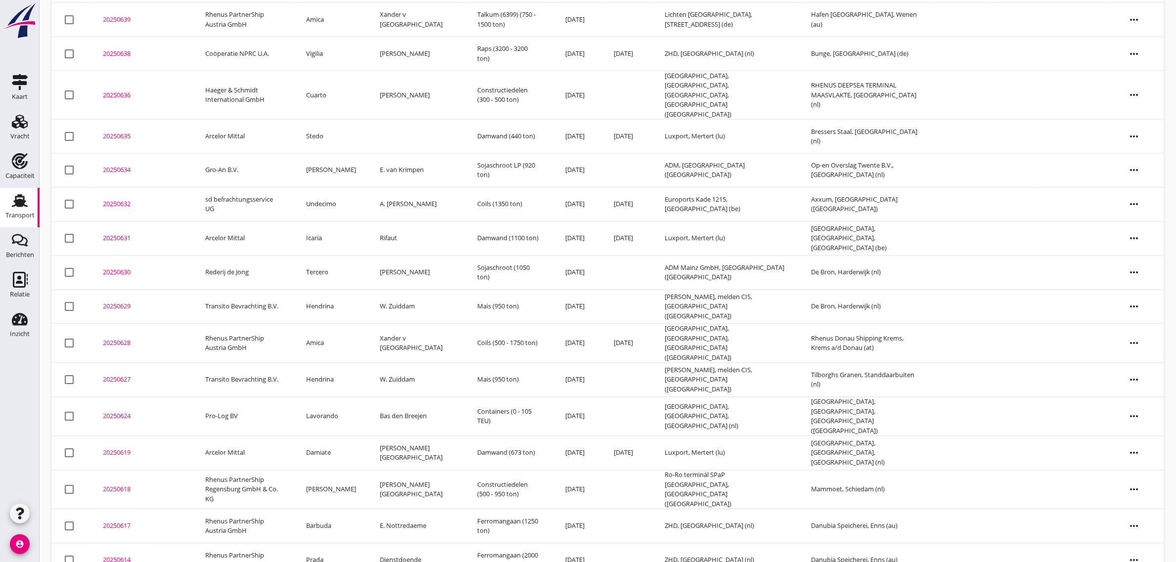
scroll to position [639, 0]
click at [348, 365] on td "Hendrina" at bounding box center [331, 379] width 74 height 34
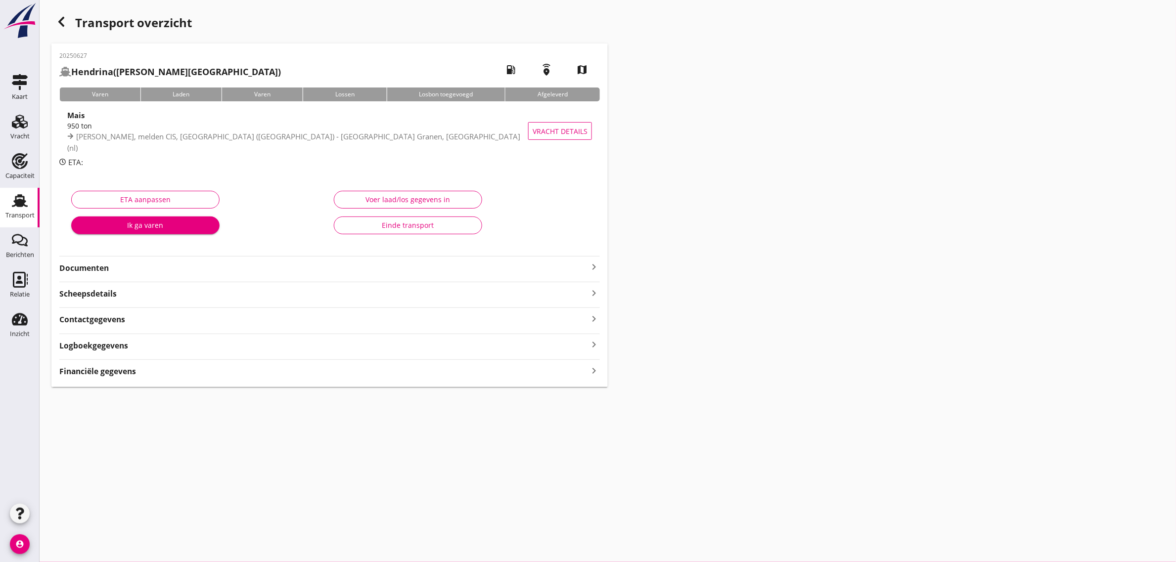
click at [410, 220] on div "Einde transport" at bounding box center [408, 225] width 132 height 10
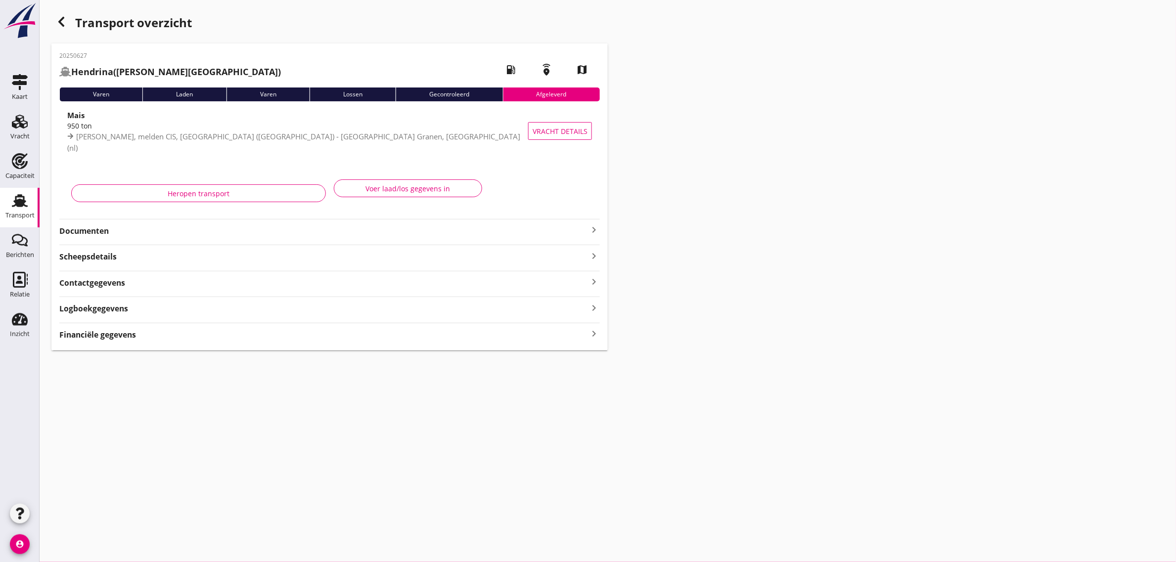
click at [62, 19] on use "button" at bounding box center [61, 22] width 6 height 10
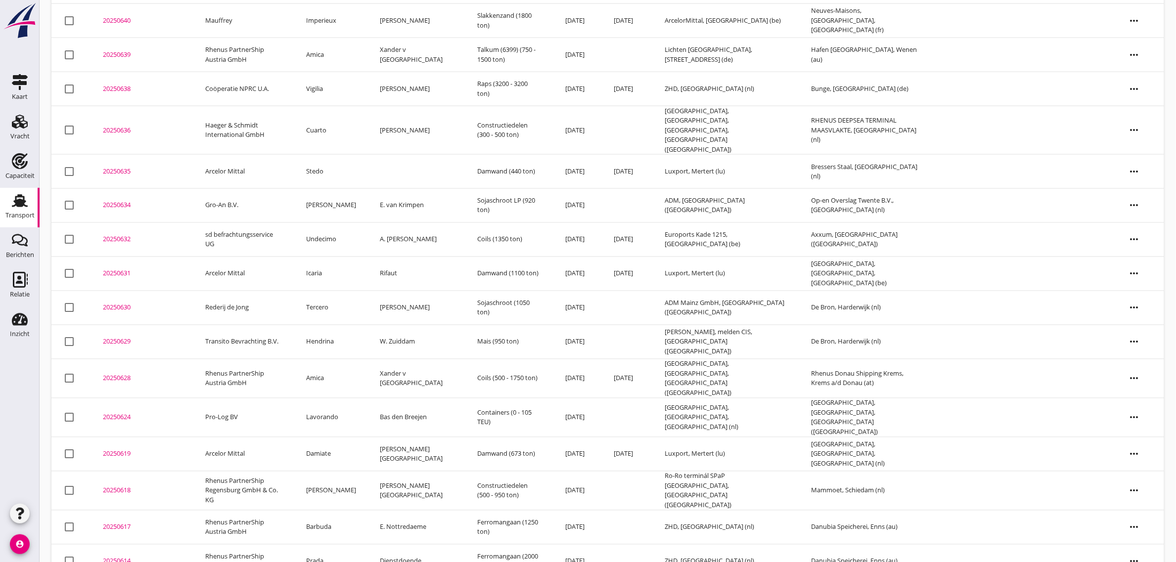
scroll to position [605, 0]
click at [332, 358] on td "Amica" at bounding box center [331, 377] width 74 height 39
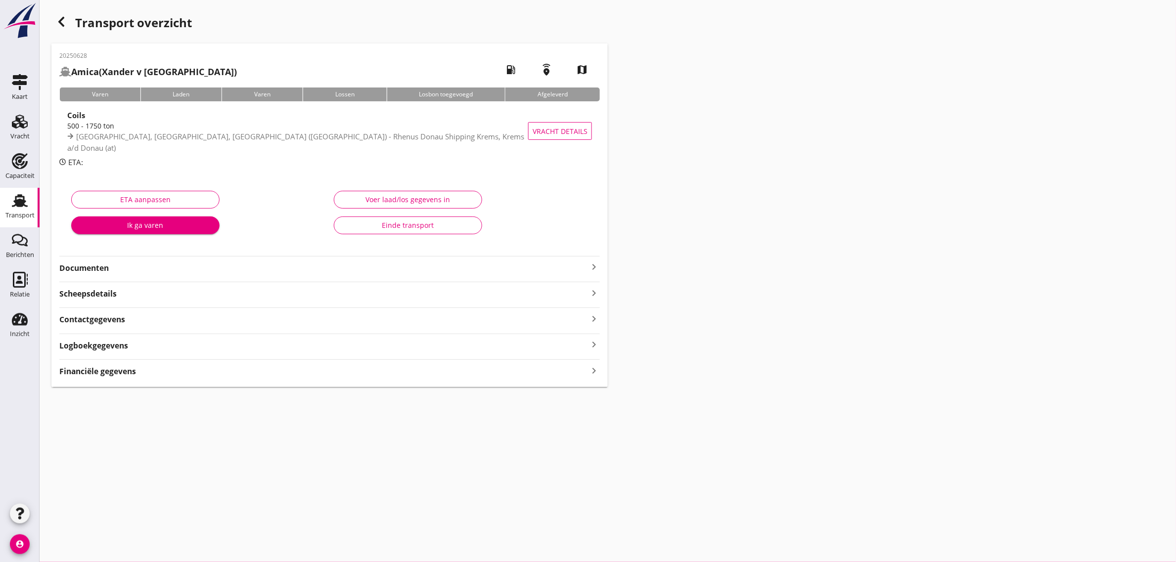
click at [407, 227] on div "Einde transport" at bounding box center [408, 225] width 132 height 10
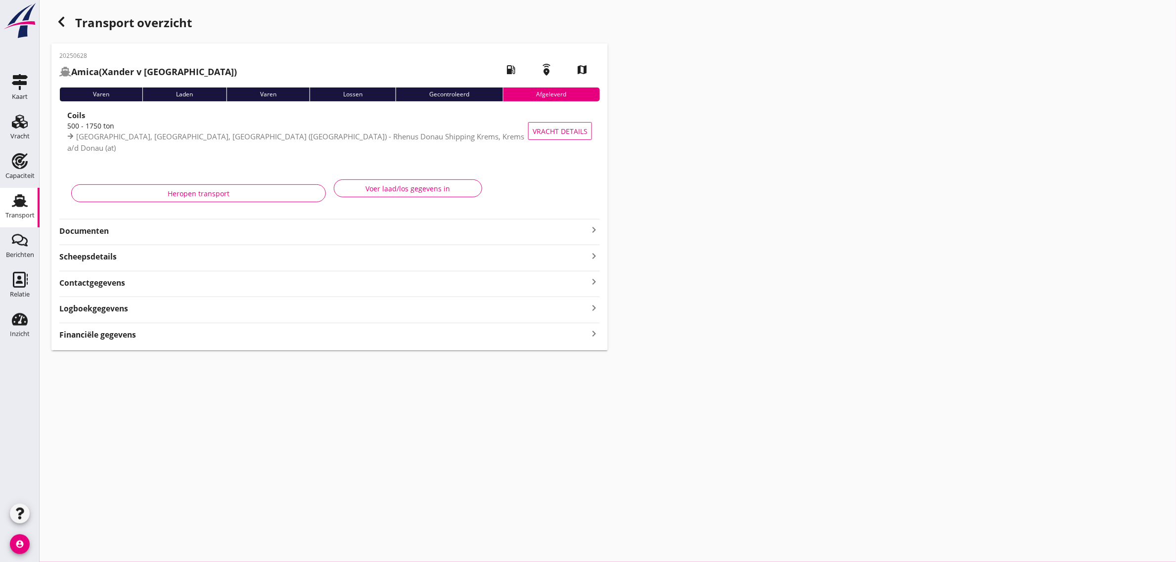
click at [56, 18] on icon "button" at bounding box center [61, 22] width 12 height 12
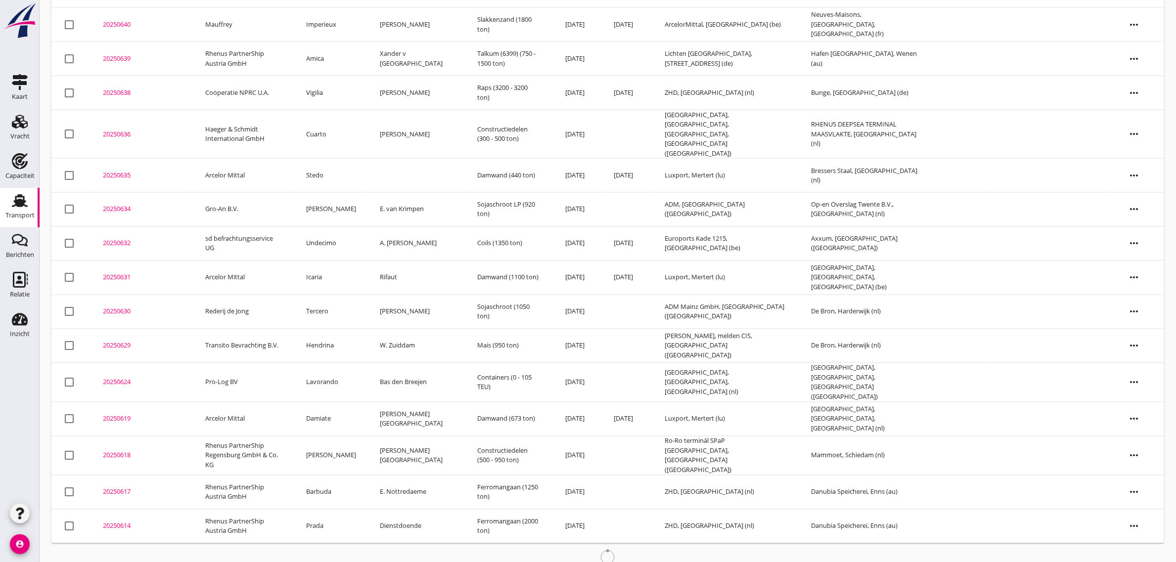
scroll to position [571, 0]
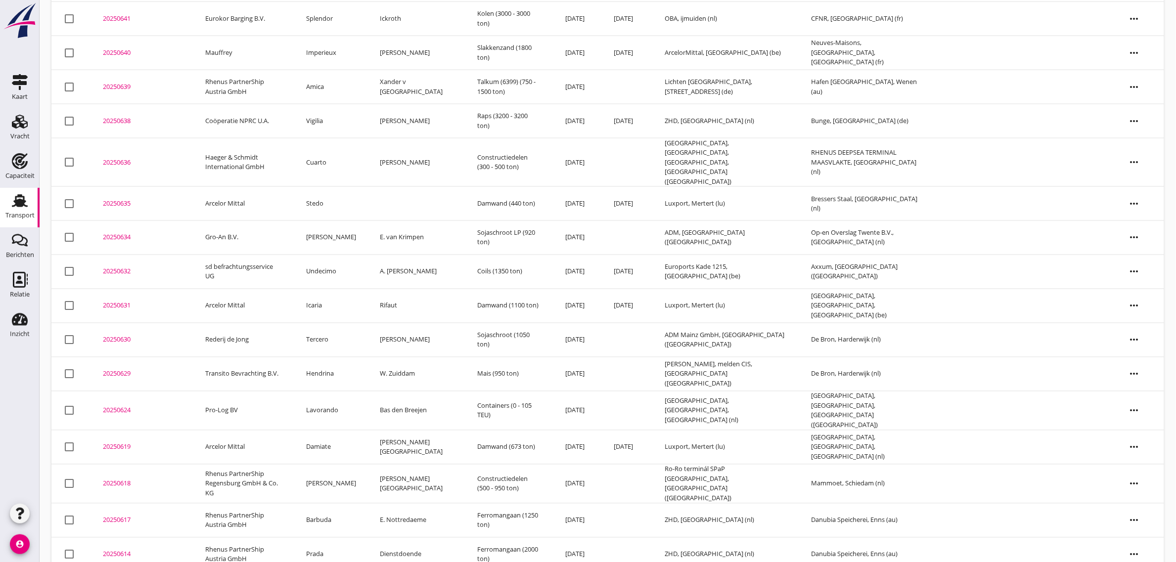
click at [343, 361] on td "Hendrina" at bounding box center [331, 375] width 74 height 34
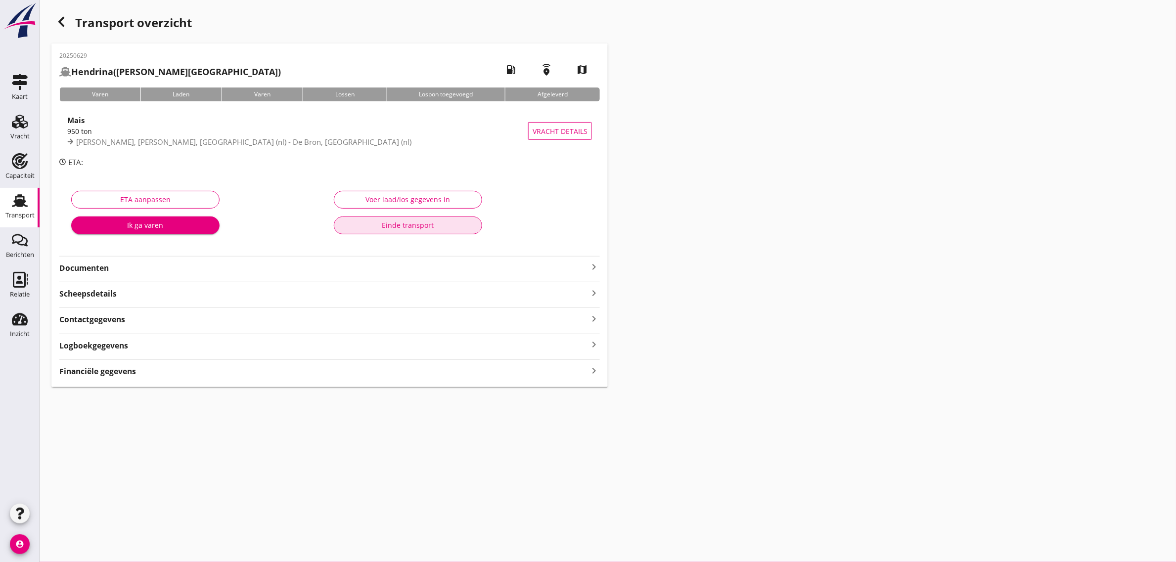
click at [399, 223] on div "Einde transport" at bounding box center [408, 225] width 132 height 10
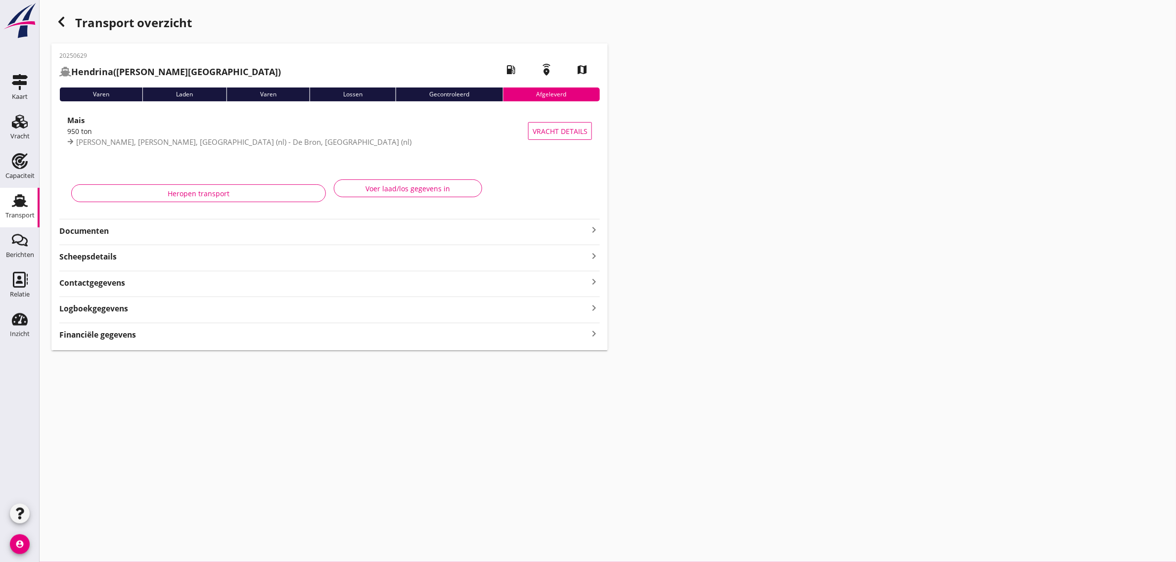
click at [62, 22] on icon "button" at bounding box center [61, 22] width 12 height 12
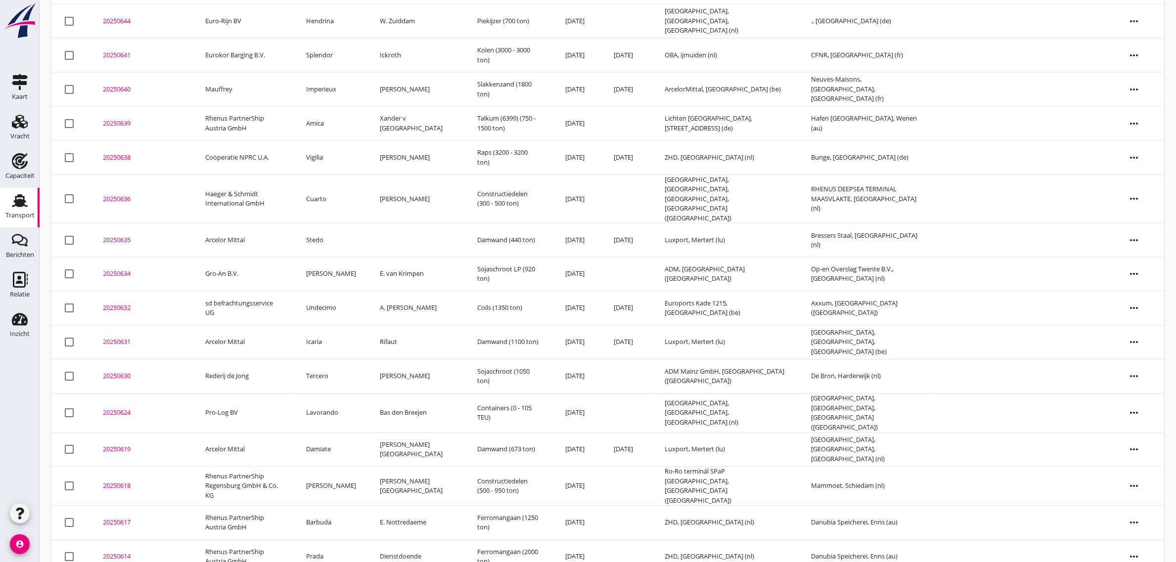
scroll to position [537, 0]
click at [344, 360] on td "Tercero" at bounding box center [331, 375] width 74 height 34
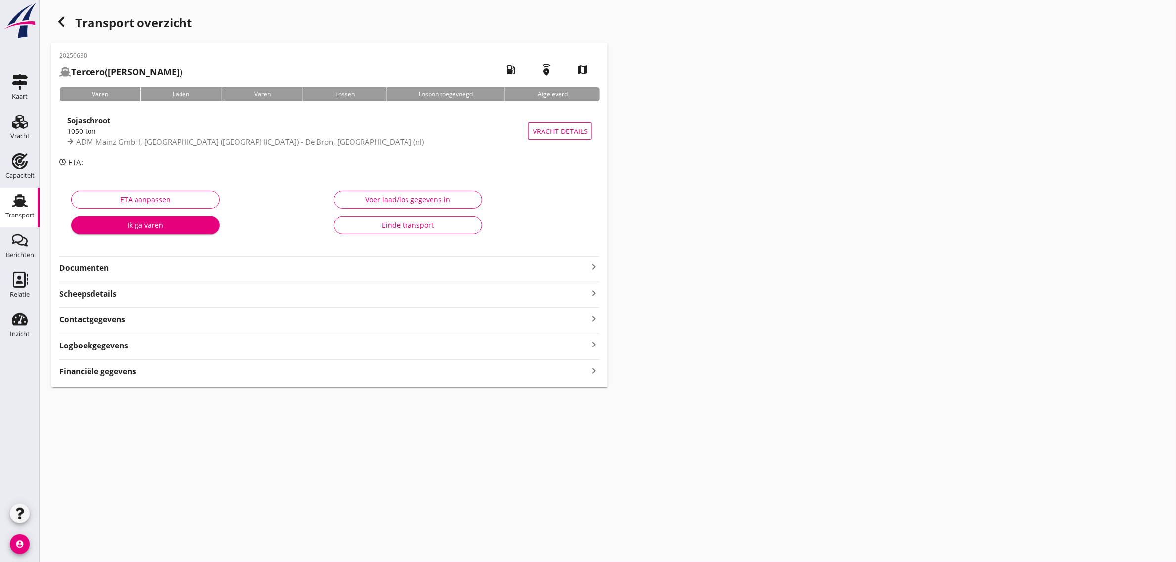
click at [397, 217] on button "Einde transport" at bounding box center [408, 226] width 148 height 18
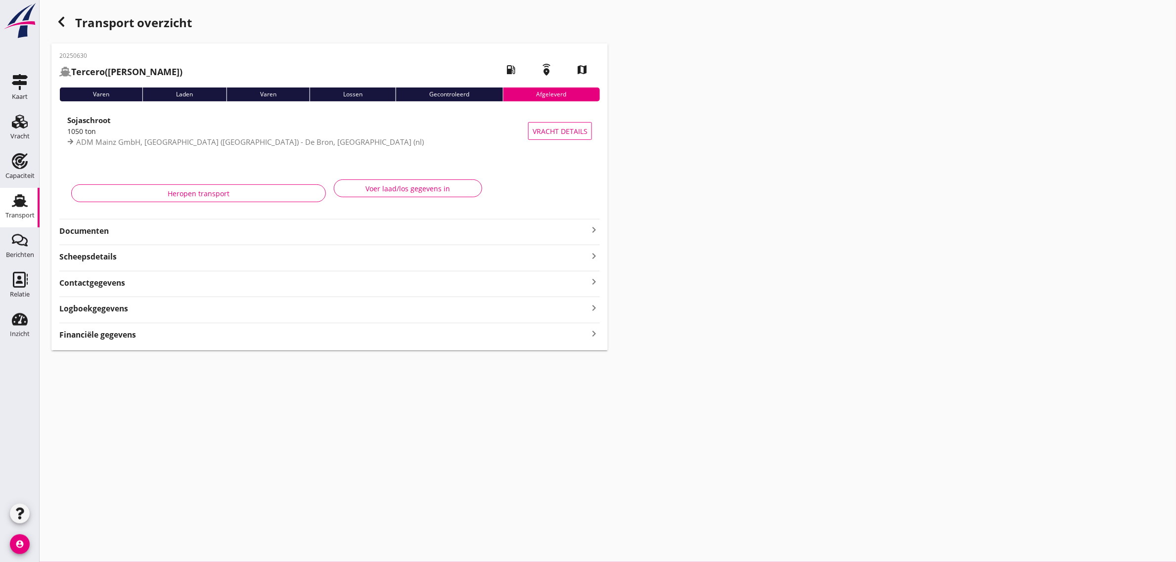
click at [67, 23] on icon "button" at bounding box center [61, 22] width 12 height 12
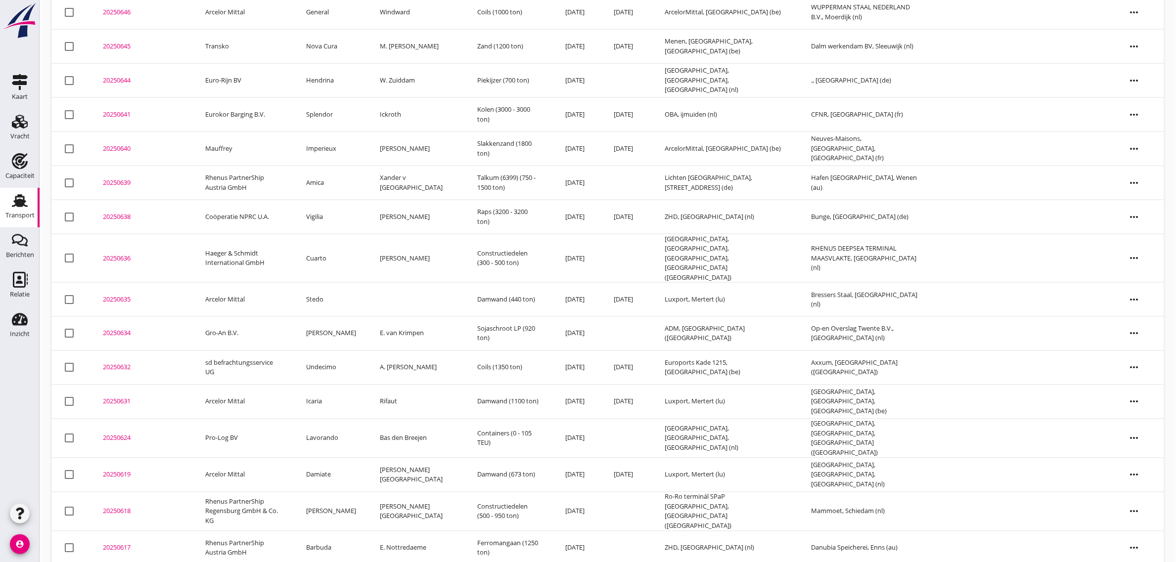
scroll to position [502, 0]
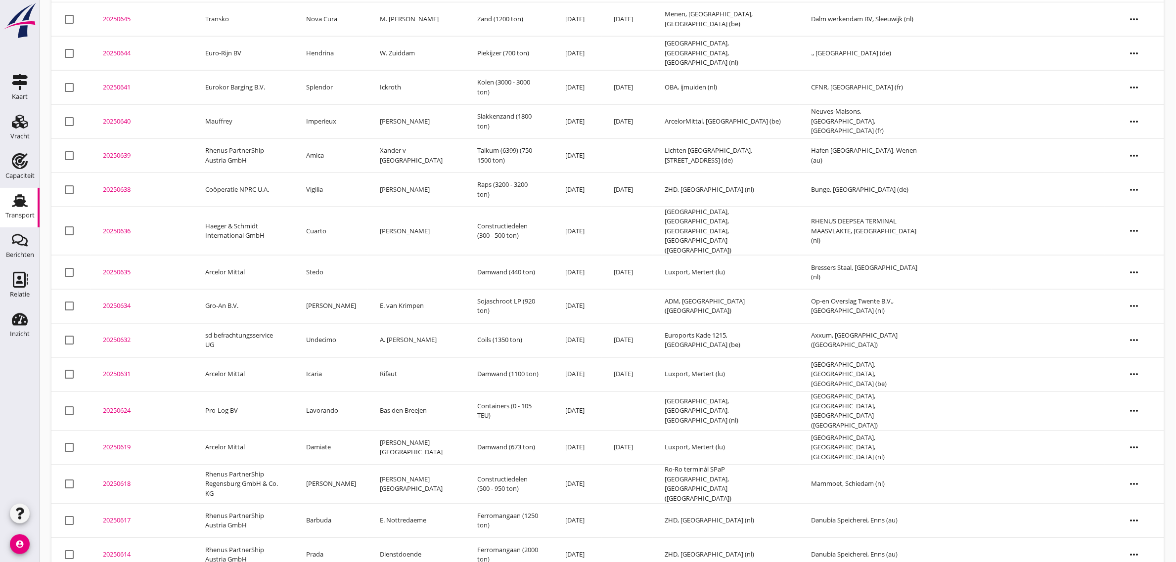
click at [342, 327] on td "Undecimo" at bounding box center [331, 341] width 74 height 34
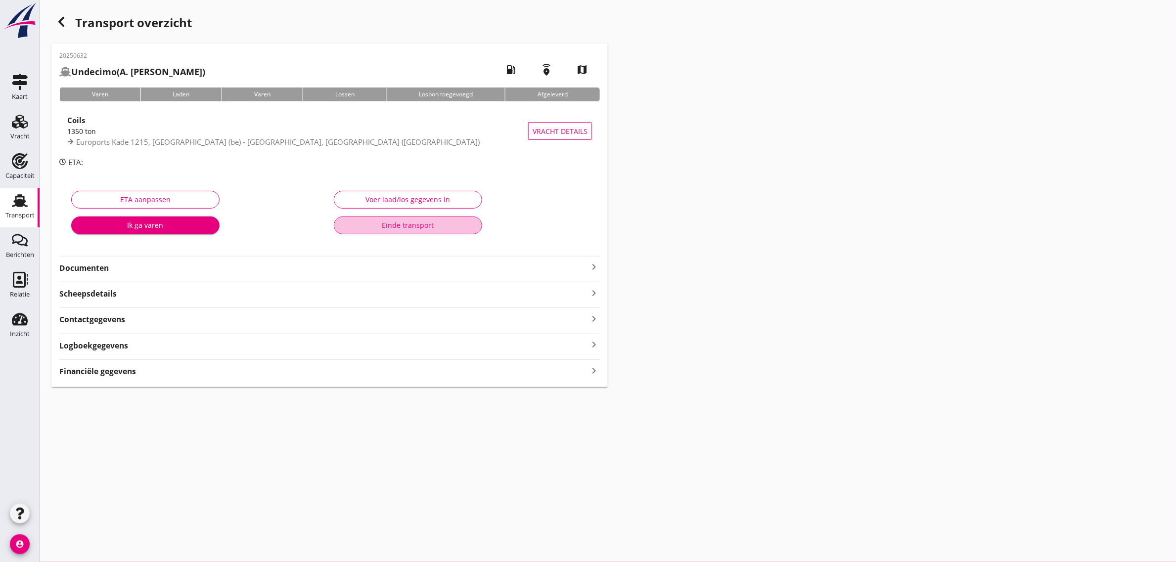
click at [408, 230] on button "Einde transport" at bounding box center [408, 226] width 148 height 18
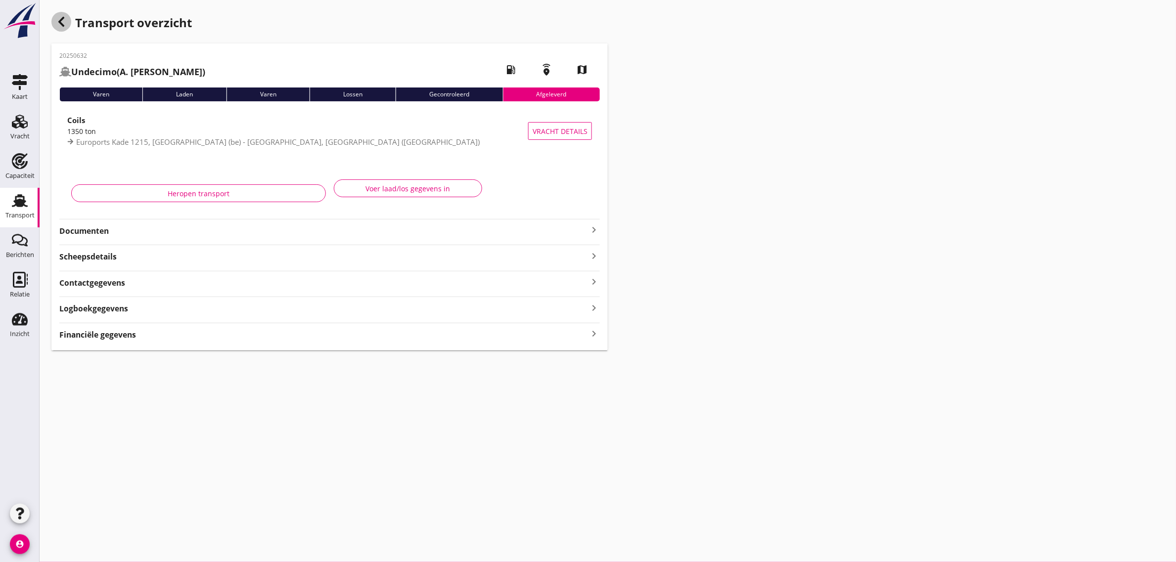
click at [63, 25] on icon "button" at bounding box center [61, 22] width 12 height 12
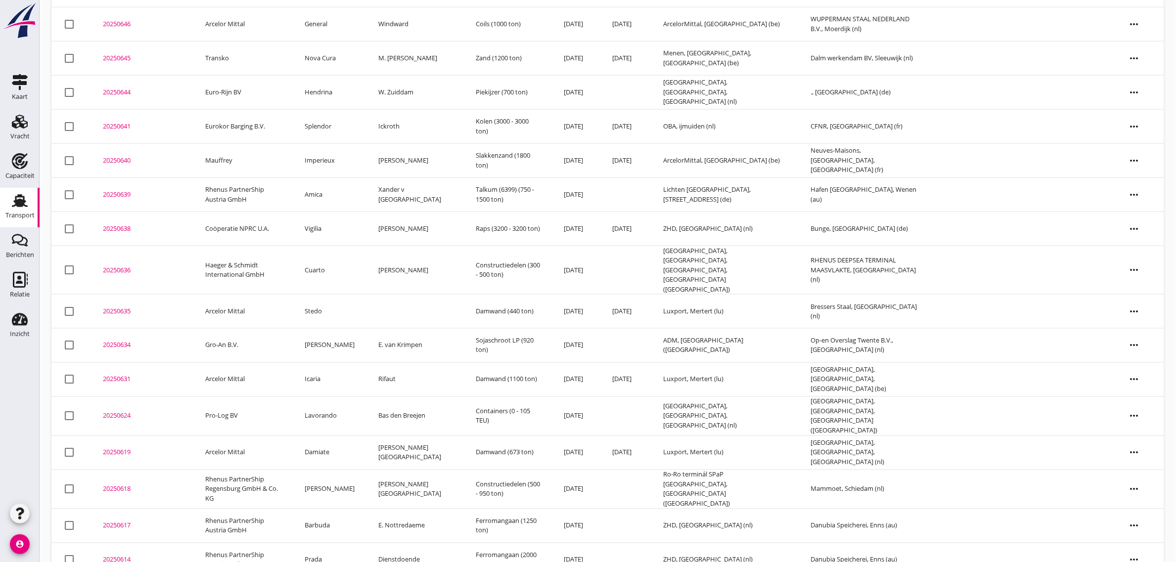
scroll to position [468, 0]
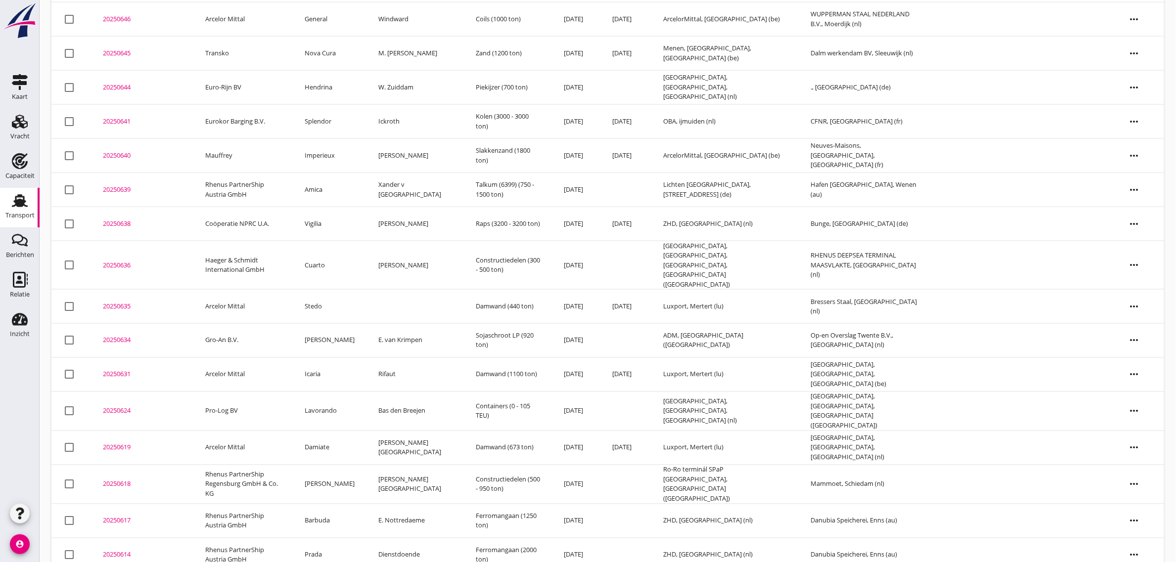
click at [344, 324] on td "[PERSON_NAME]" at bounding box center [330, 341] width 74 height 34
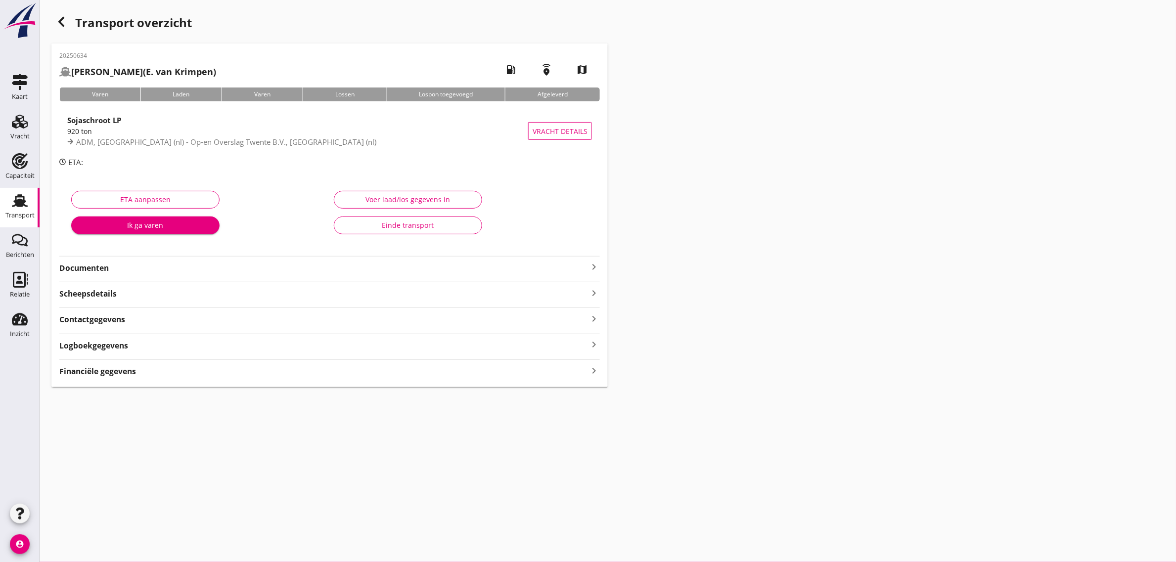
click at [424, 228] on div "Einde transport" at bounding box center [408, 225] width 132 height 10
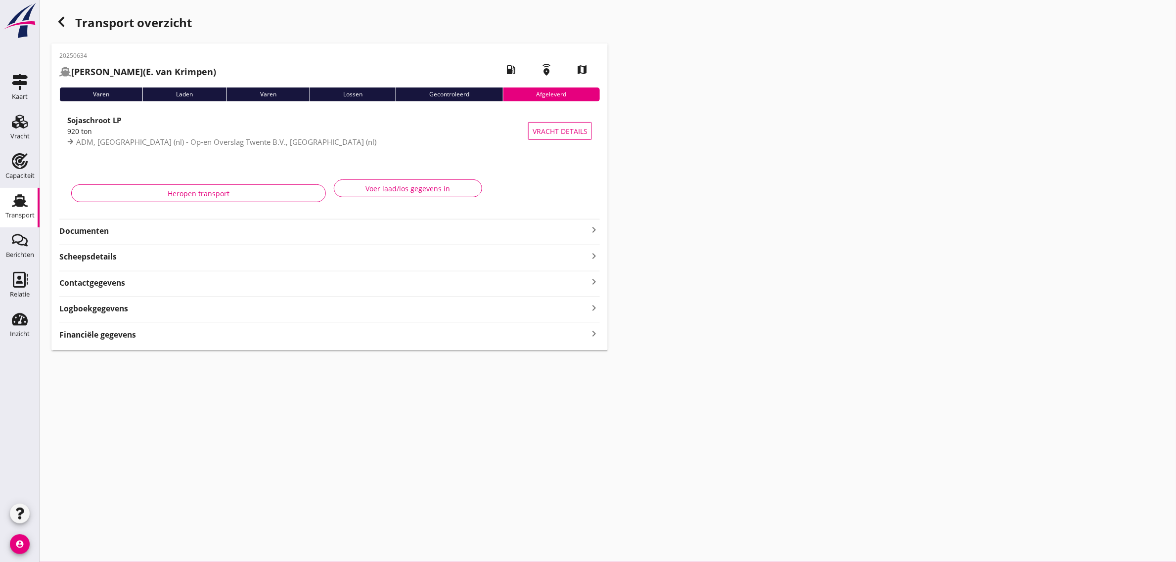
click at [60, 22] on use "button" at bounding box center [61, 22] width 6 height 10
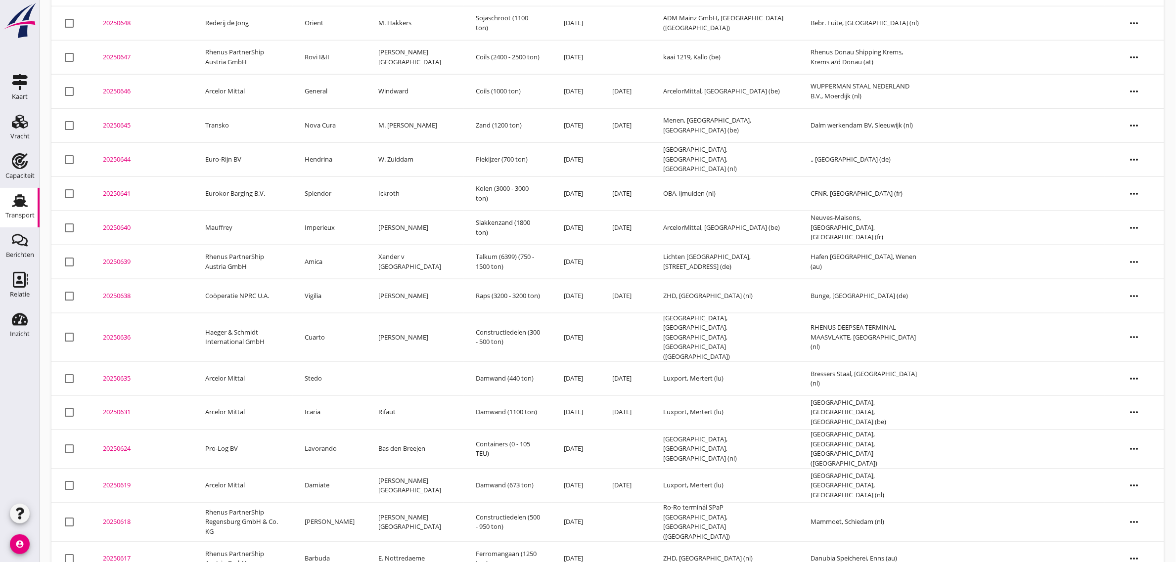
scroll to position [434, 0]
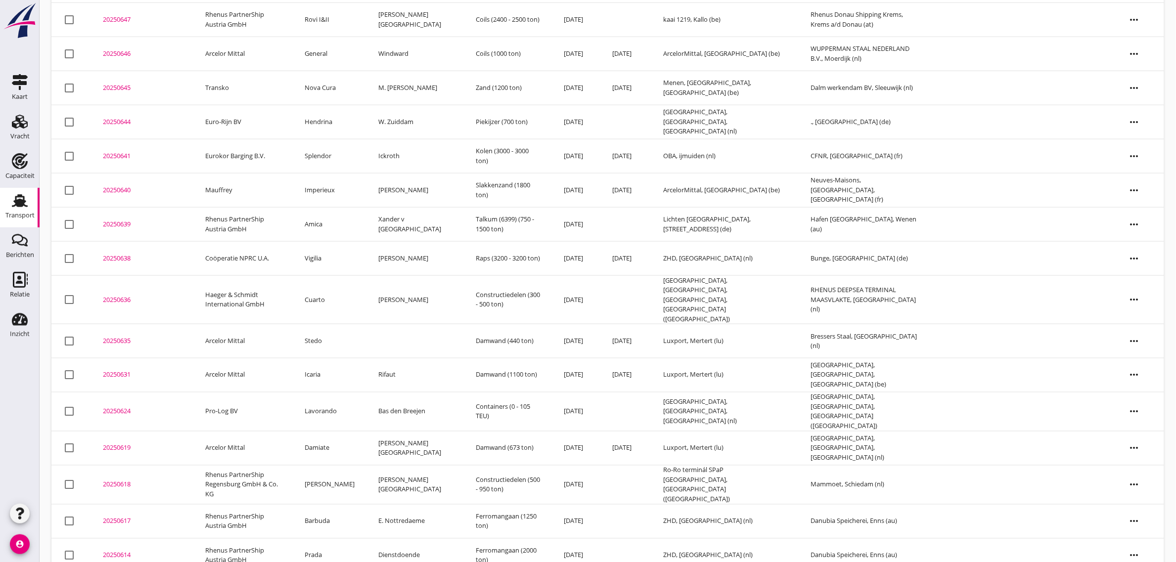
click at [338, 328] on td "Stedo" at bounding box center [330, 341] width 74 height 34
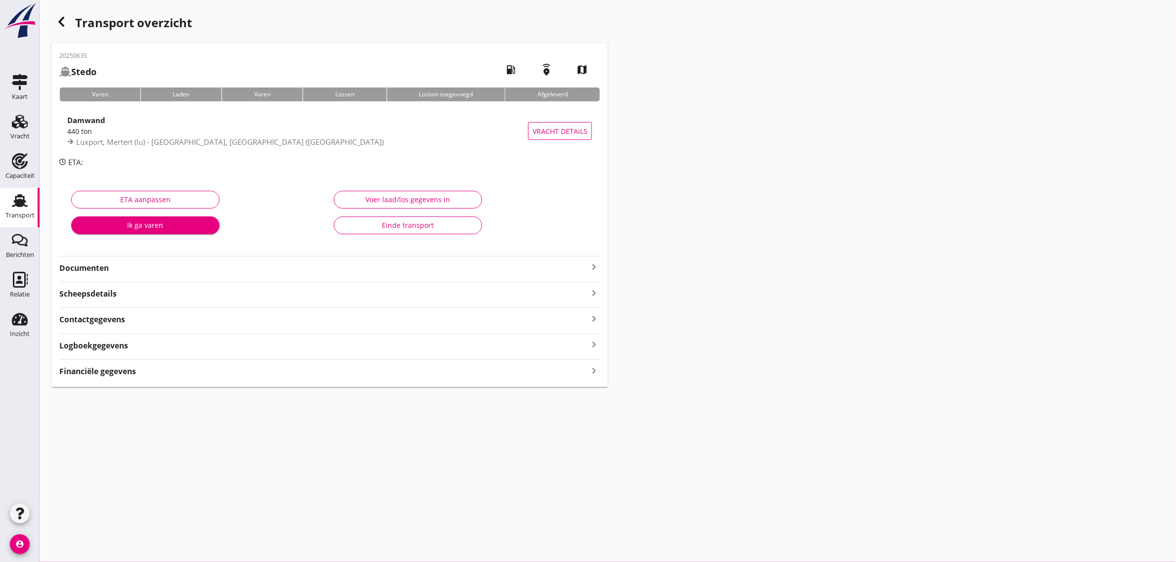
click at [401, 224] on div "Einde transport" at bounding box center [408, 225] width 132 height 10
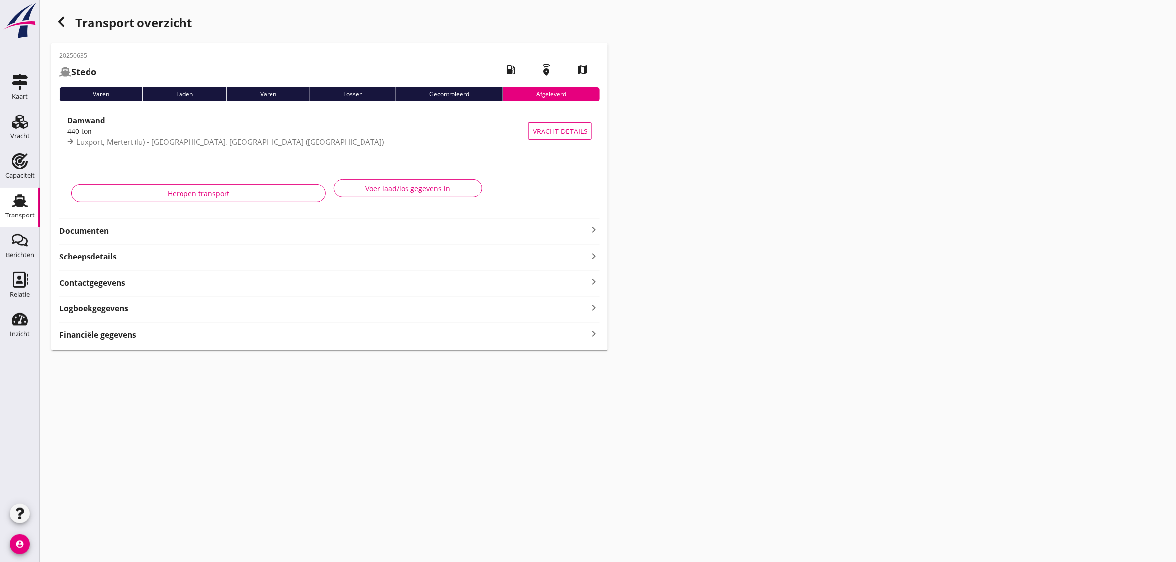
click at [58, 23] on icon "button" at bounding box center [61, 22] width 12 height 12
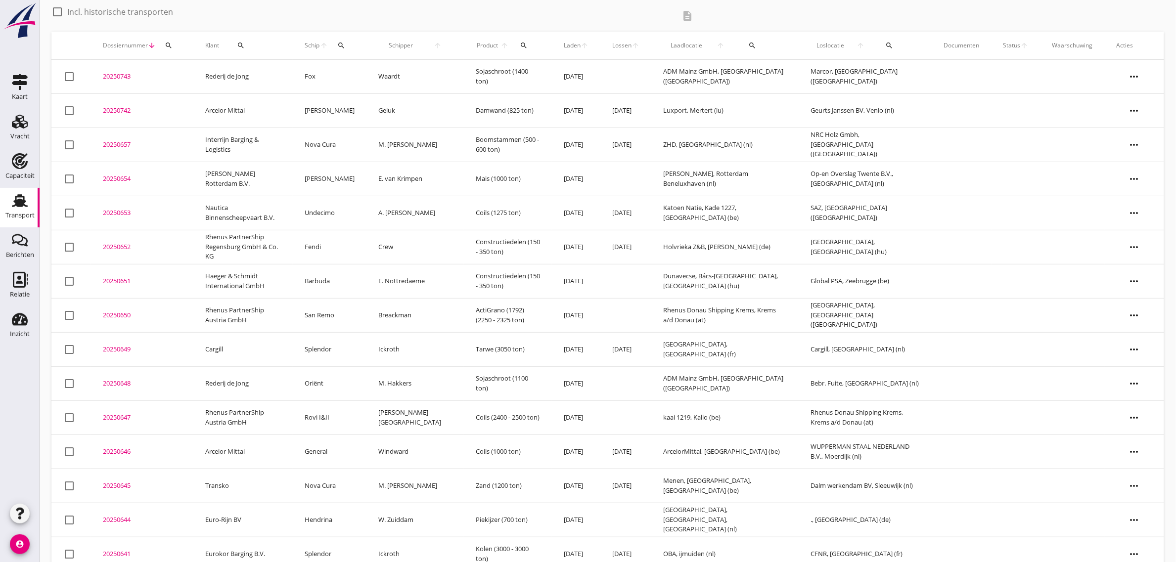
scroll to position [29, 0]
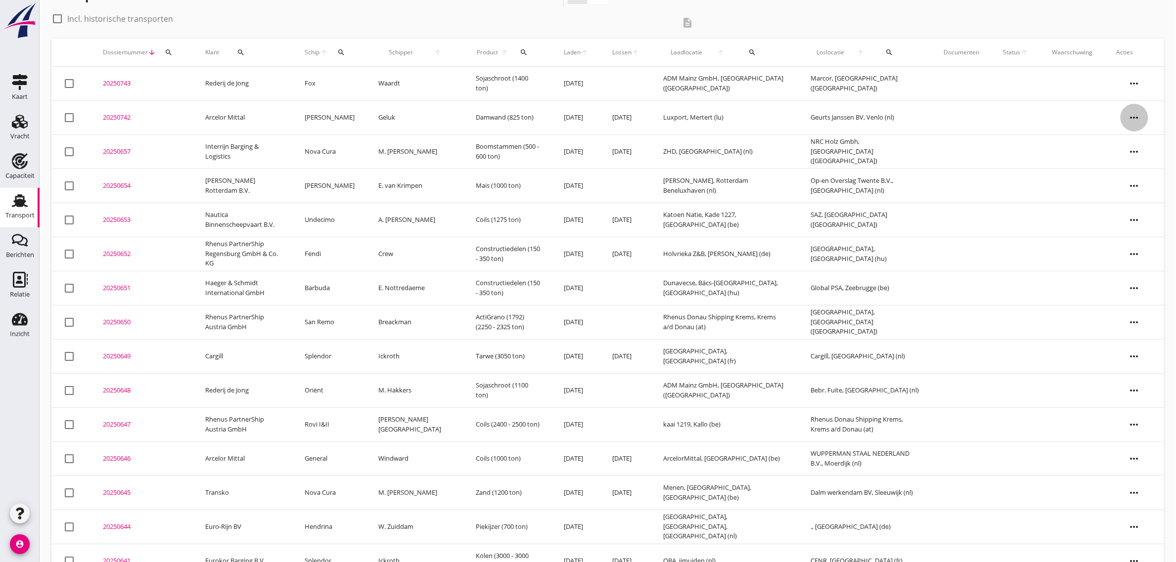
click at [1132, 111] on icon "more_horiz" at bounding box center [1135, 118] width 28 height 28
click at [901, 23] on div "check_box_outline_blank Incl. historische transporten description" at bounding box center [607, 25] width 1113 height 28
